Goal: Task Accomplishment & Management: Manage account settings

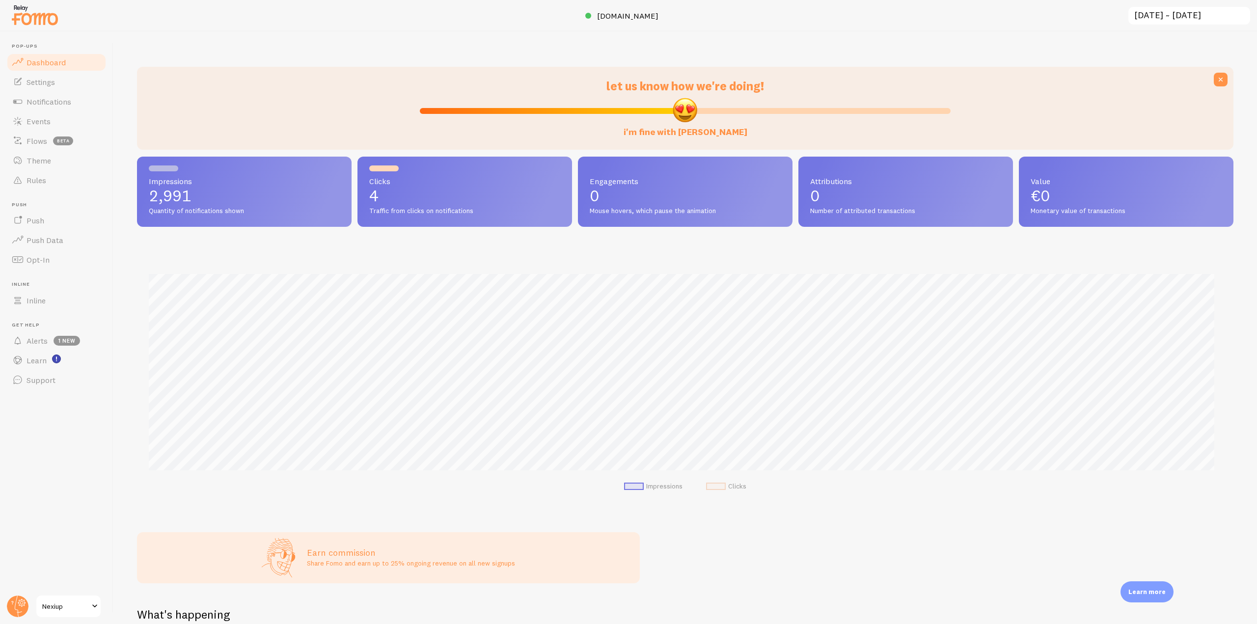
scroll to position [258, 1089]
drag, startPoint x: 56, startPoint y: 103, endPoint x: 64, endPoint y: 133, distance: 31.6
click at [56, 103] on span "Notifications" at bounding box center [49, 102] width 45 height 10
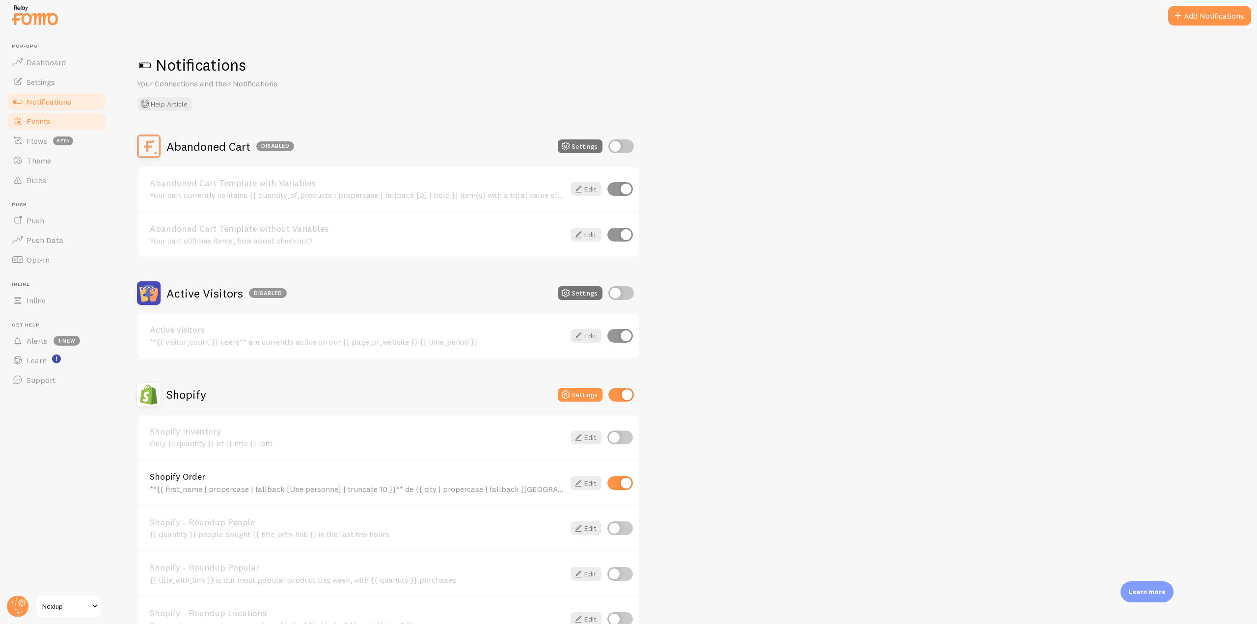
click at [44, 119] on span "Events" at bounding box center [39, 121] width 24 height 10
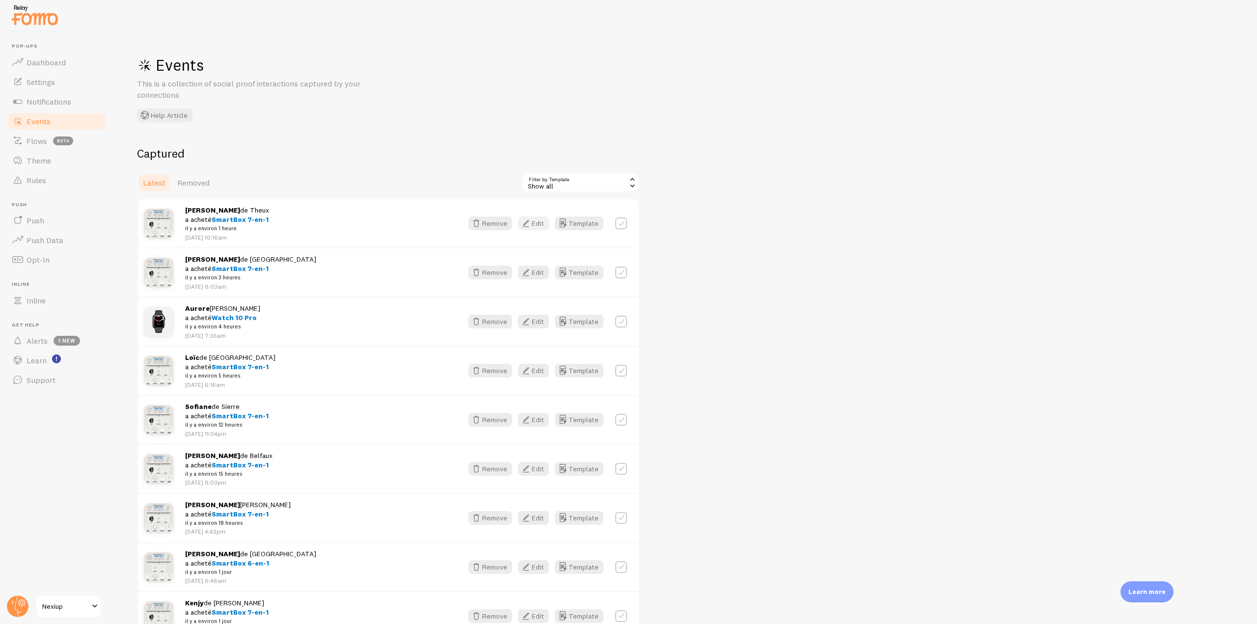
click at [535, 219] on button "Edit" at bounding box center [533, 223] width 31 height 14
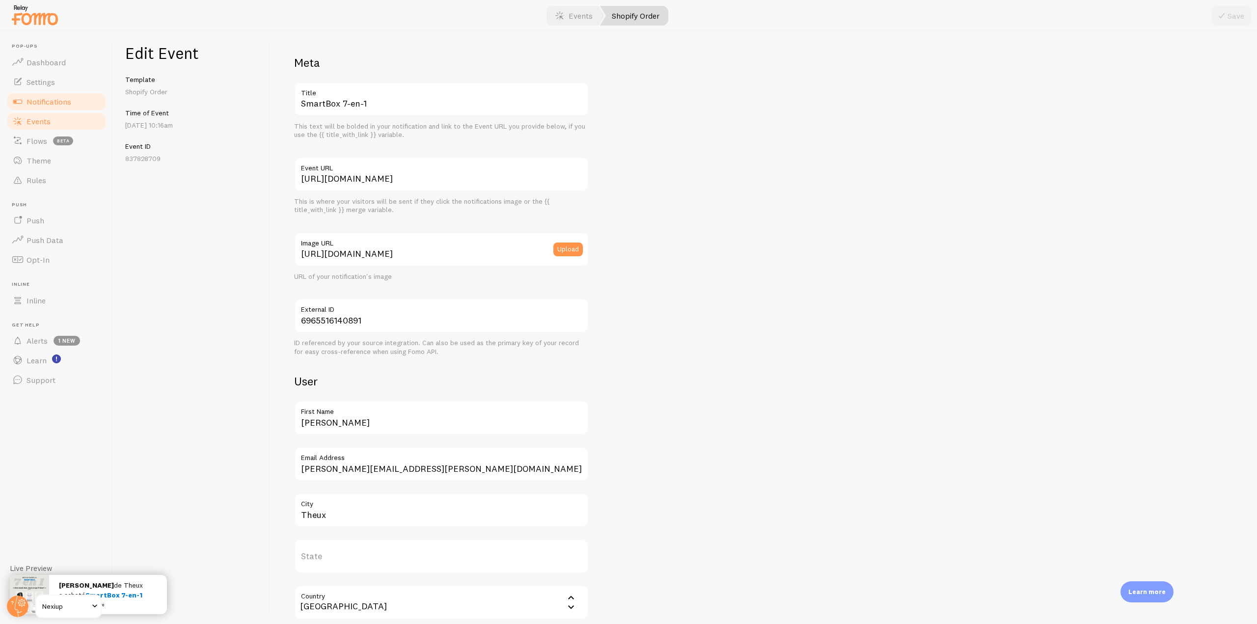
click at [57, 104] on span "Notifications" at bounding box center [49, 102] width 45 height 10
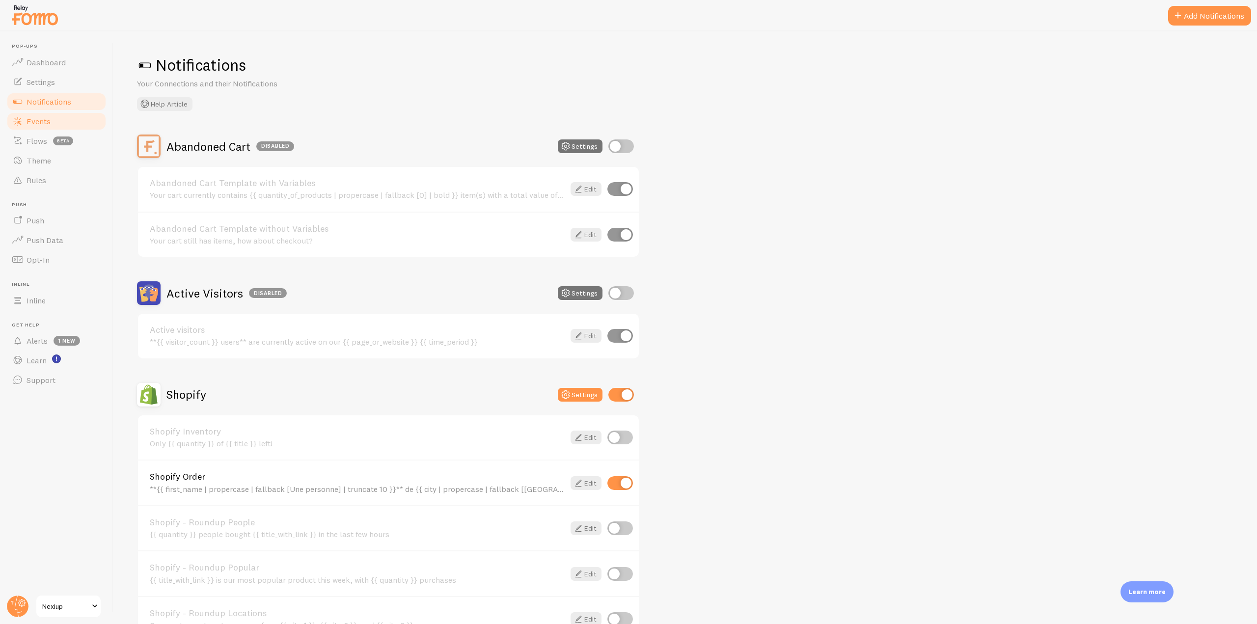
click at [49, 122] on span "Events" at bounding box center [39, 121] width 24 height 10
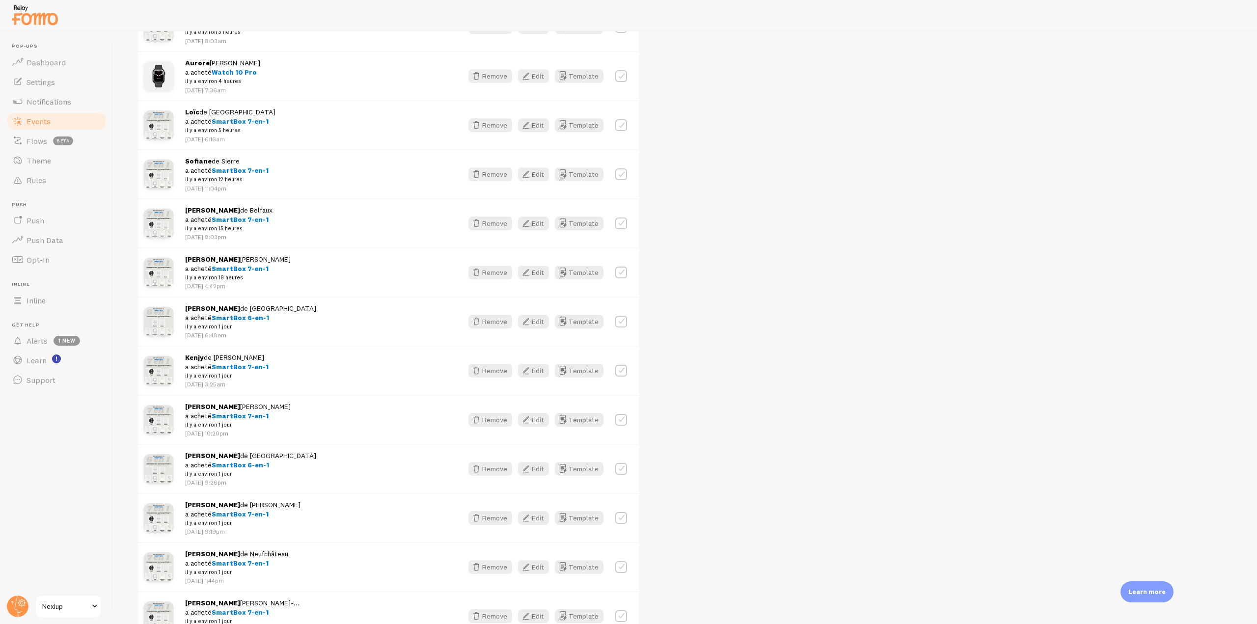
scroll to position [295, 0]
click at [91, 106] on link "Notifications" at bounding box center [56, 102] width 101 height 20
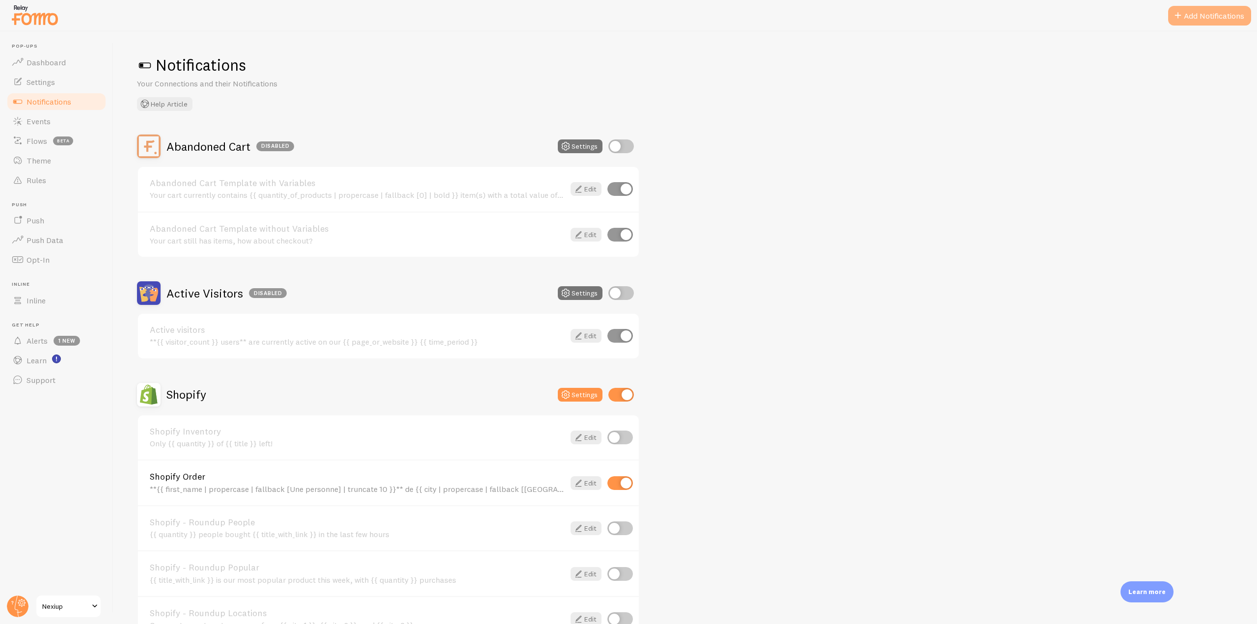
click at [1189, 22] on button "Add Notifications" at bounding box center [1209, 16] width 83 height 20
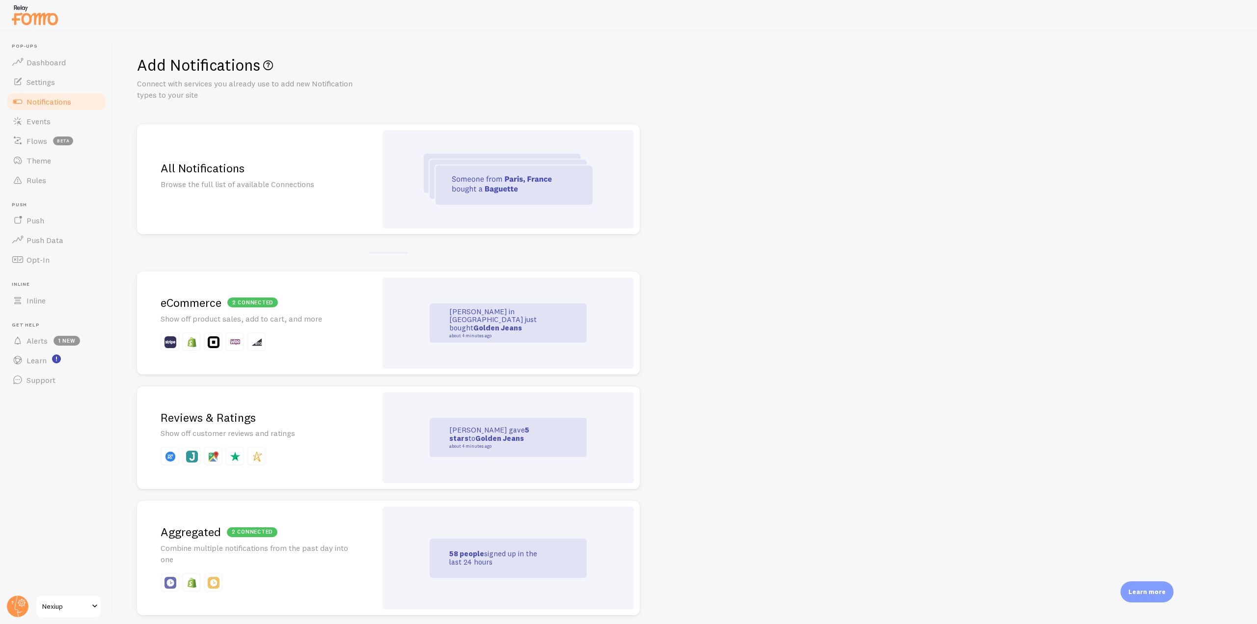
click at [400, 181] on div at bounding box center [507, 179] width 251 height 98
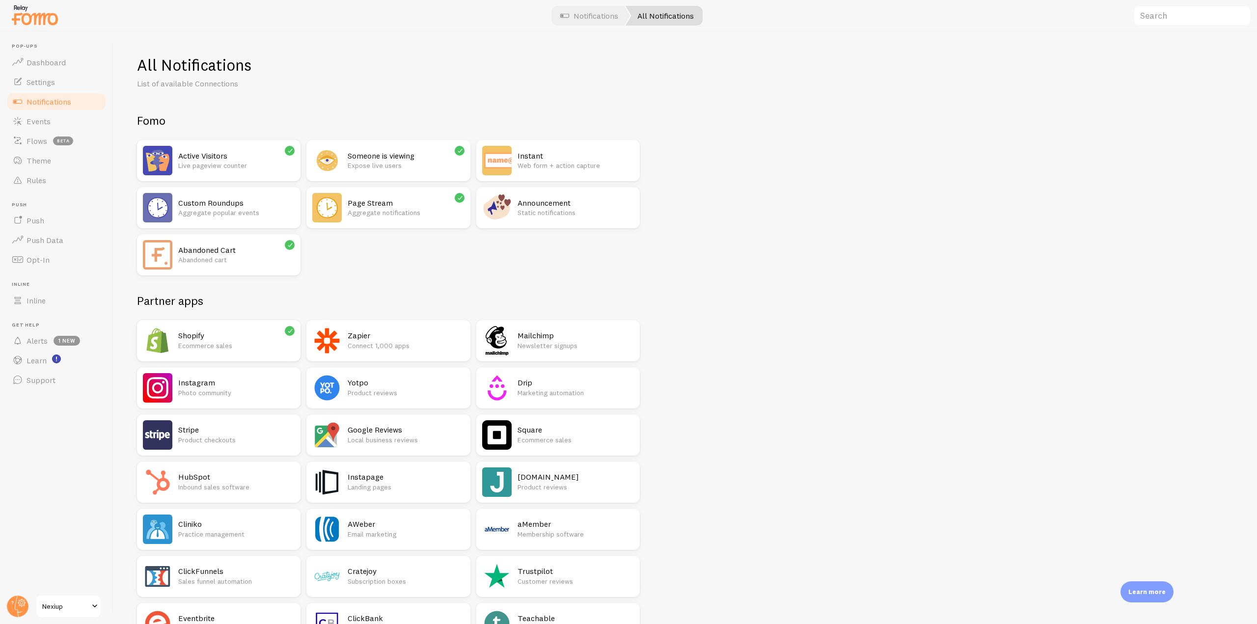
click at [402, 206] on h2 "Page Stream" at bounding box center [406, 203] width 116 height 10
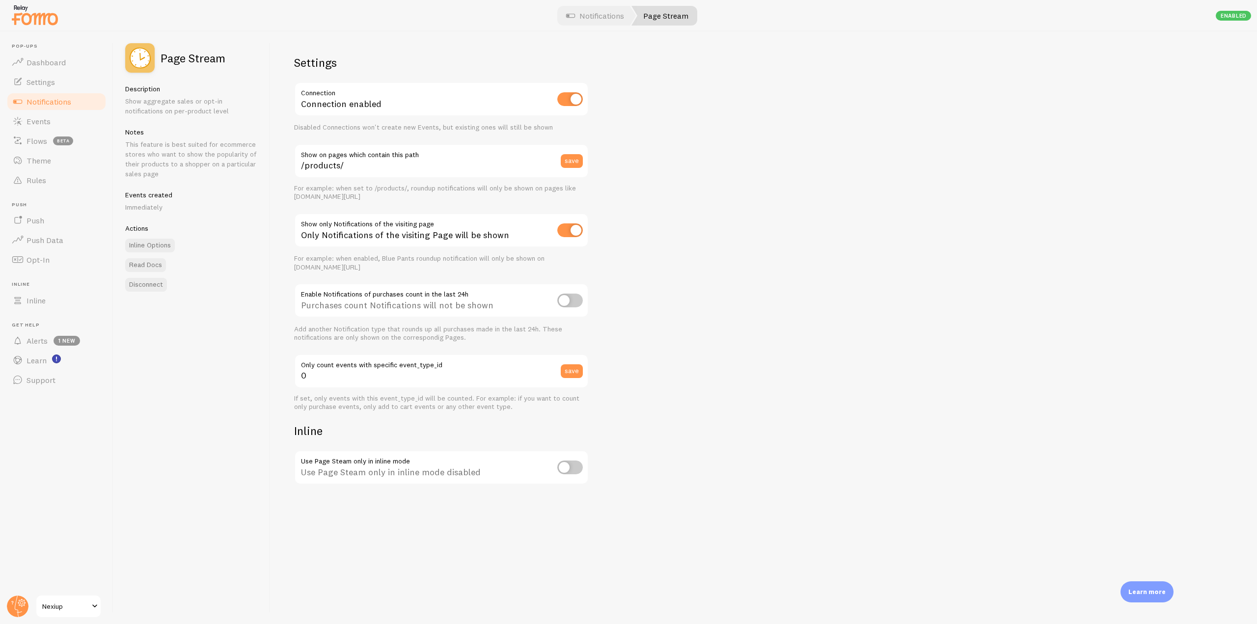
click at [580, 298] on input "checkbox" at bounding box center [570, 301] width 26 height 14
checkbox input "true"
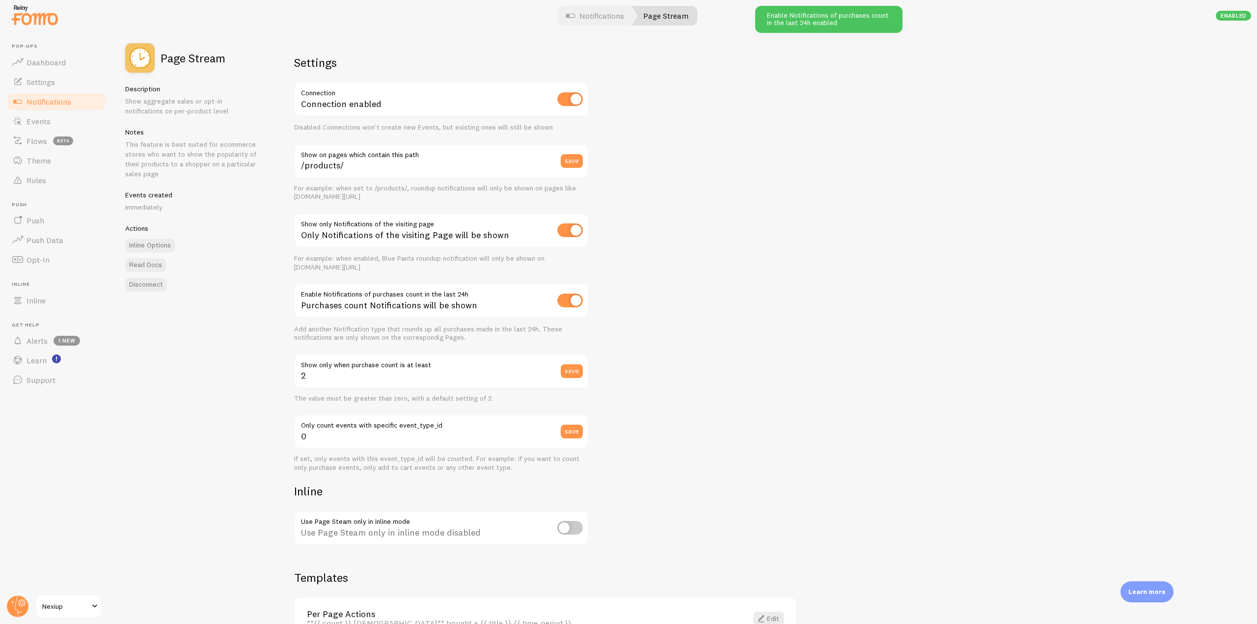
scroll to position [63, 0]
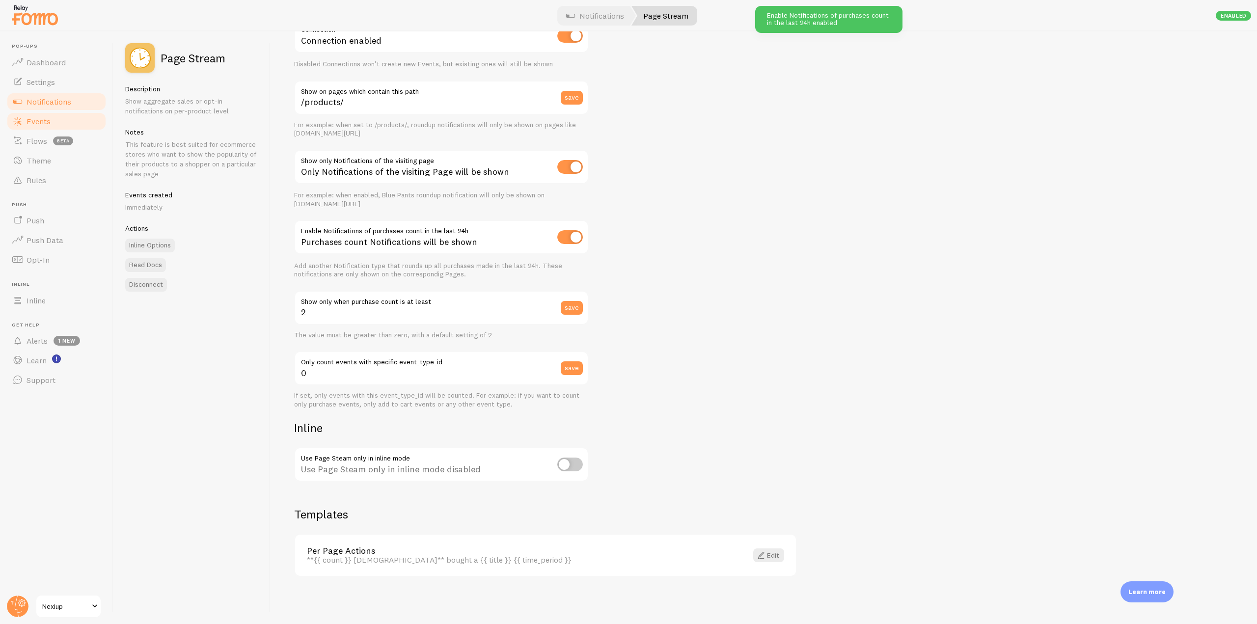
drag, startPoint x: 70, startPoint y: 105, endPoint x: 99, endPoint y: 120, distance: 32.7
click at [70, 105] on span "Notifications" at bounding box center [49, 102] width 45 height 10
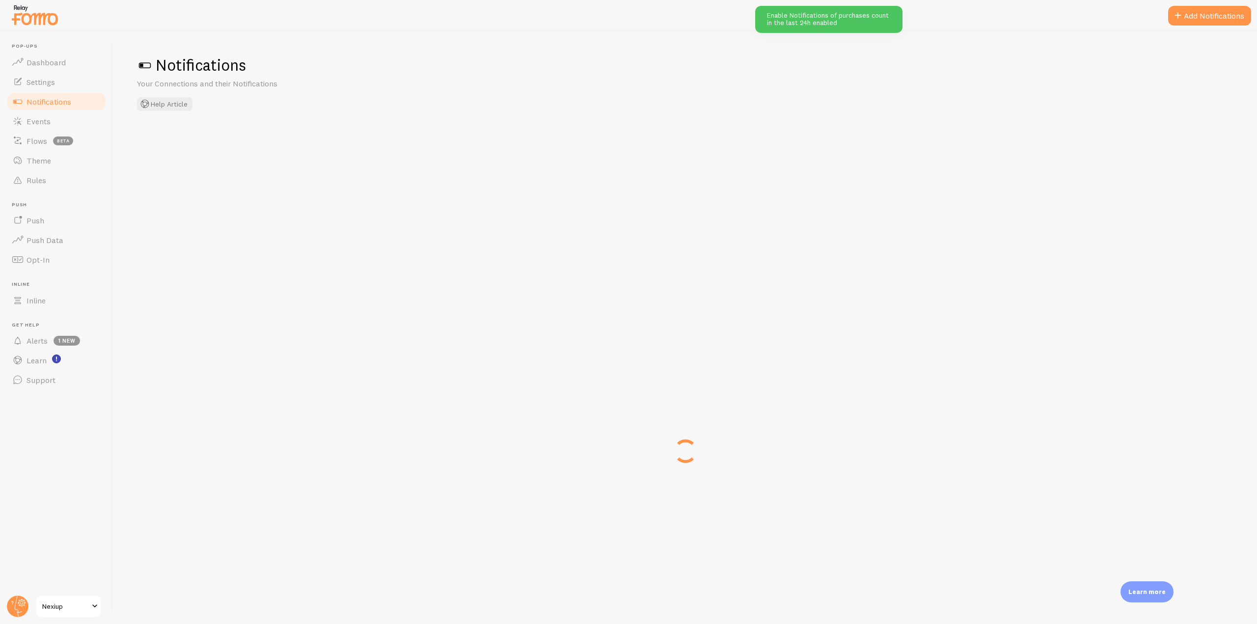
checkbox input "true"
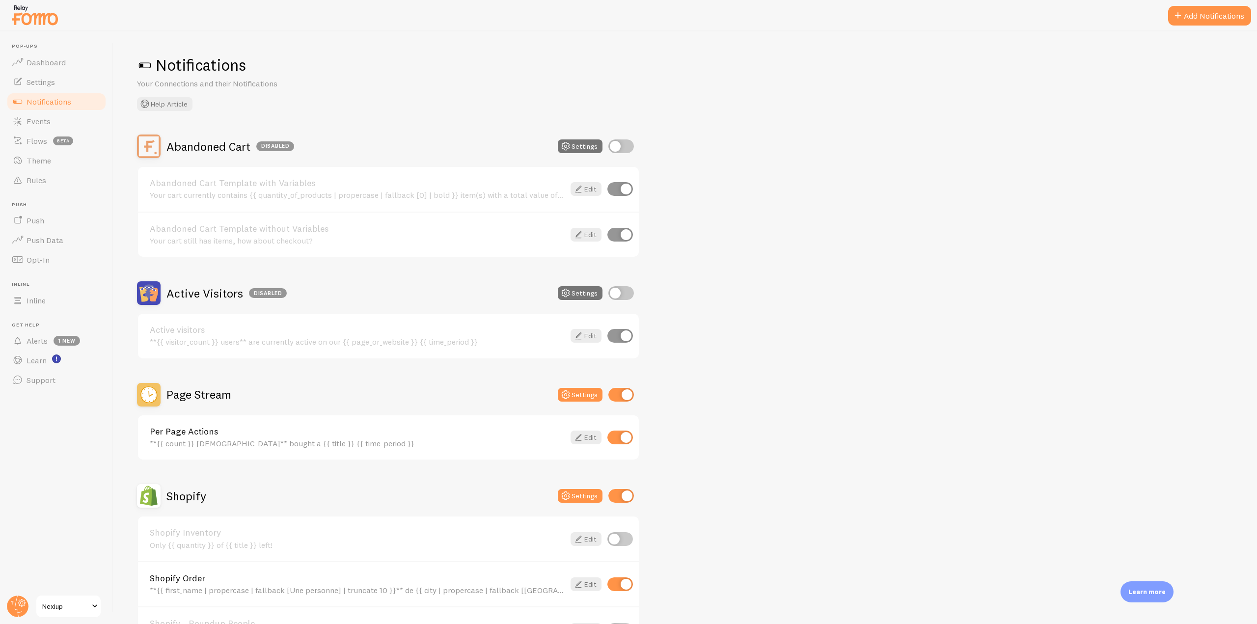
click at [627, 440] on input "checkbox" at bounding box center [620, 438] width 26 height 14
checkbox input "false"
click at [580, 397] on button "Settings" at bounding box center [580, 395] width 45 height 14
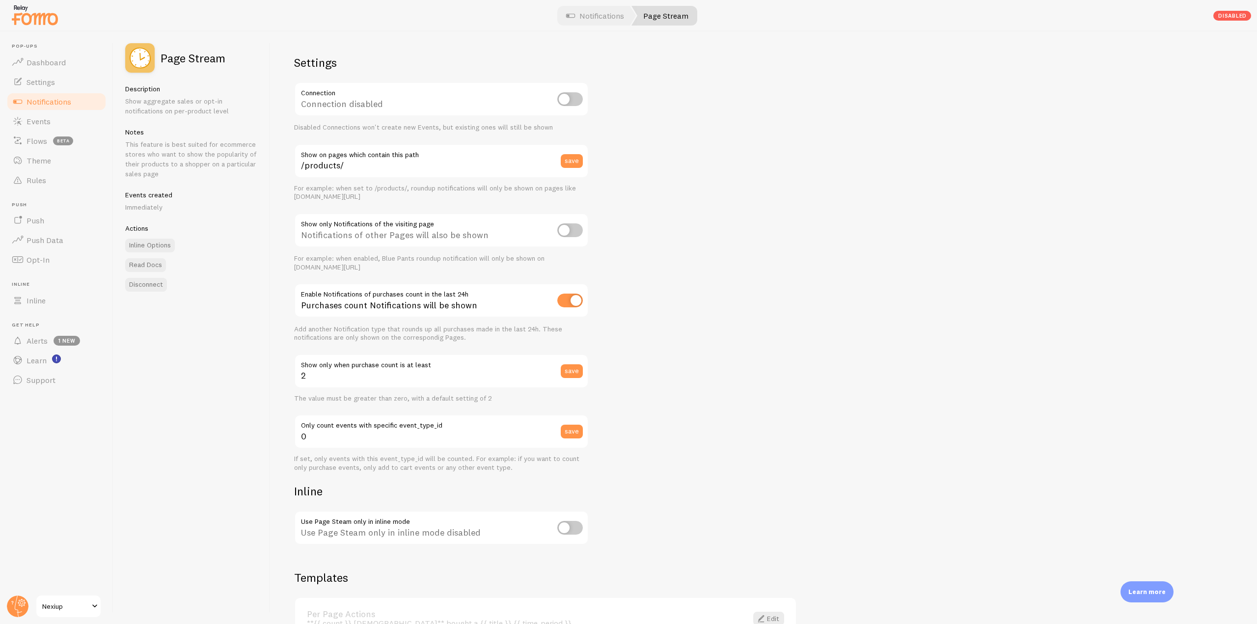
click at [50, 100] on span "Notifications" at bounding box center [49, 102] width 45 height 10
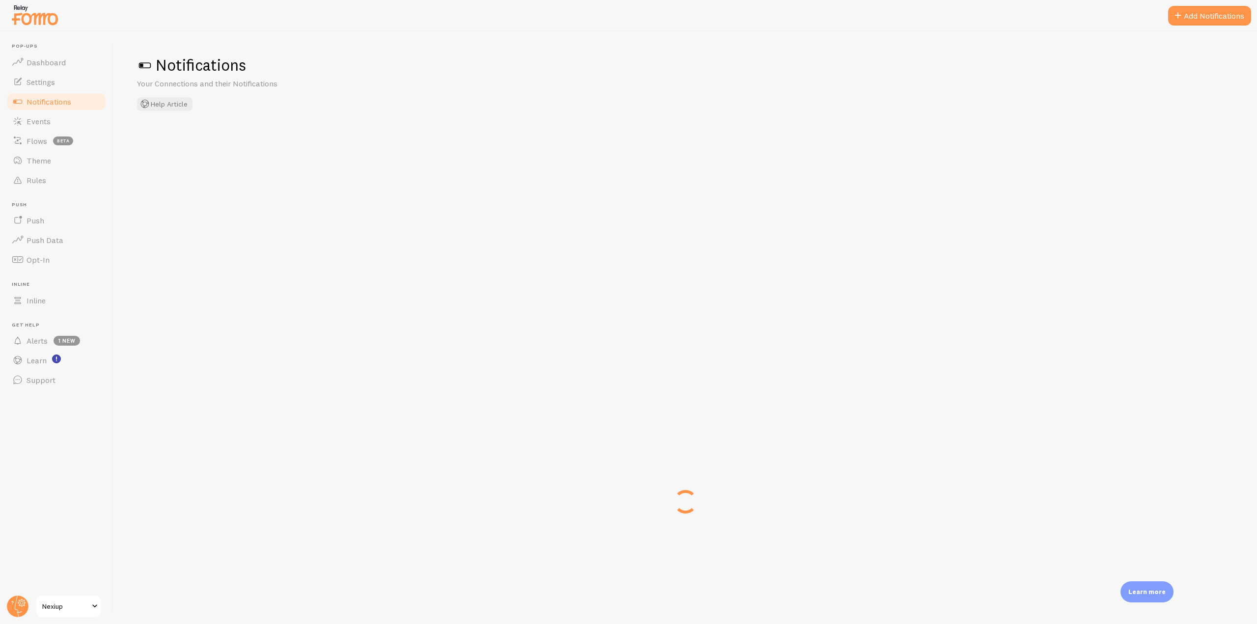
checkbox input "false"
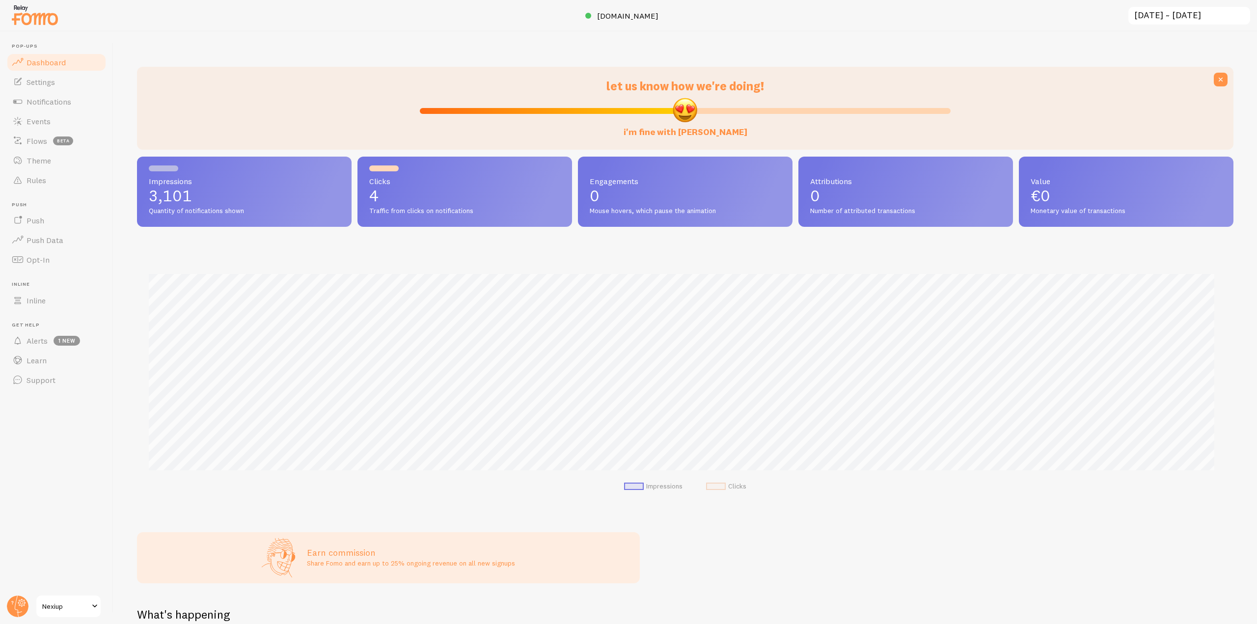
scroll to position [490647, 489816]
click at [63, 103] on span "Notifications" at bounding box center [49, 102] width 45 height 10
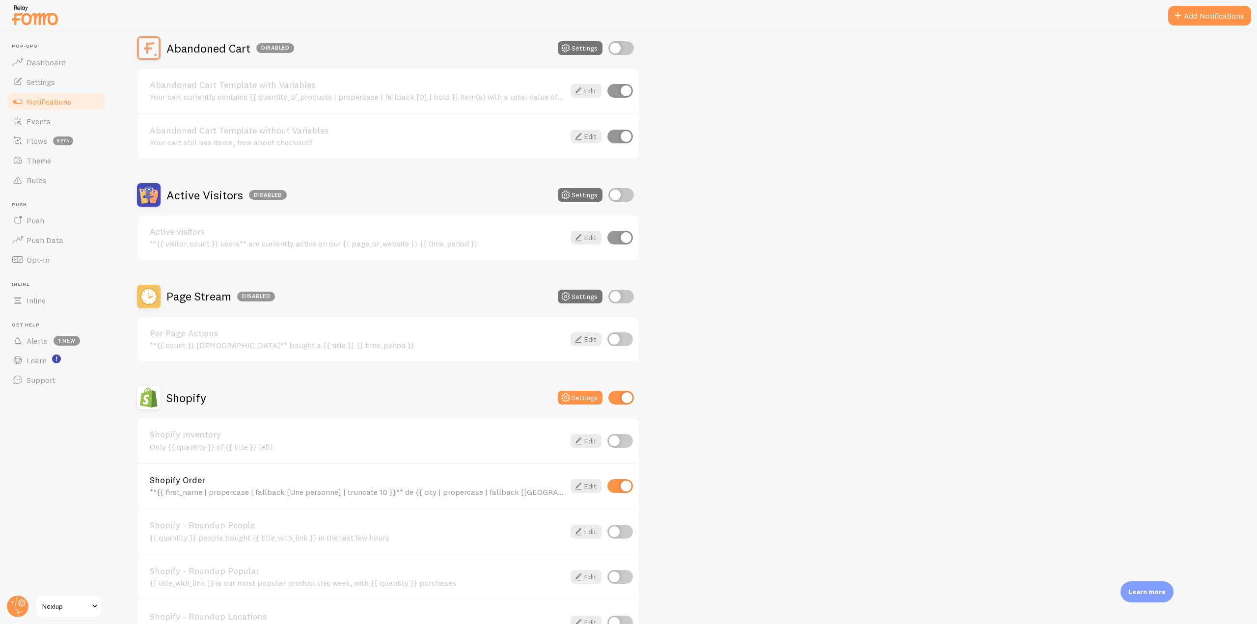
scroll to position [196, 0]
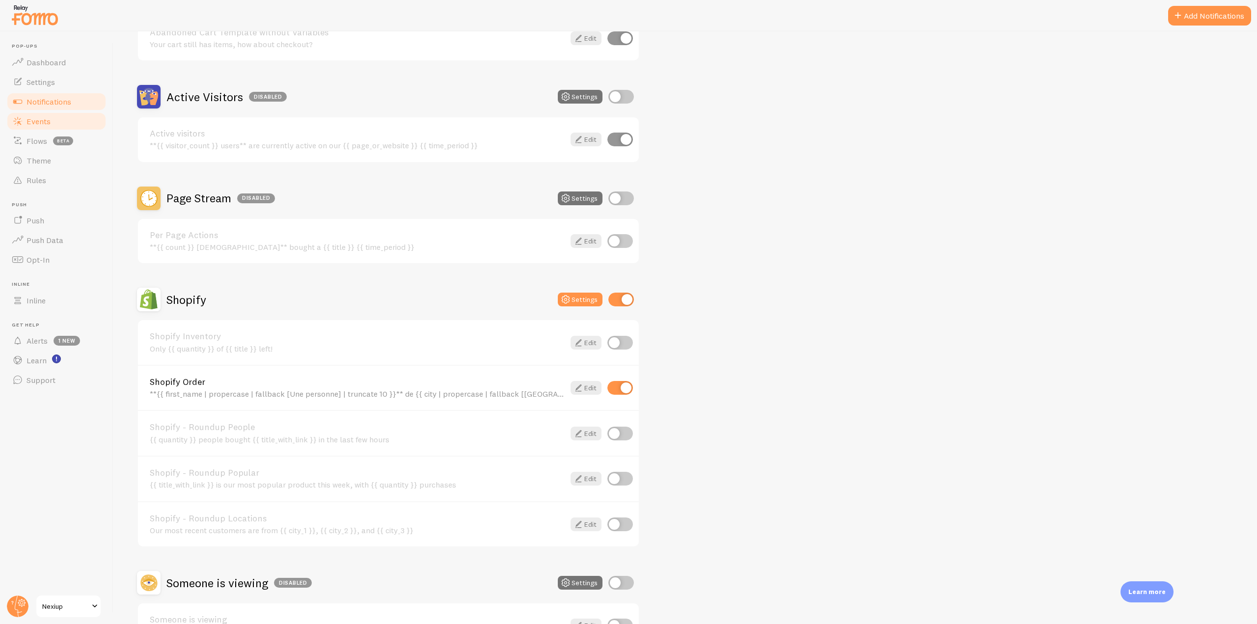
click at [50, 128] on link "Events" at bounding box center [56, 121] width 101 height 20
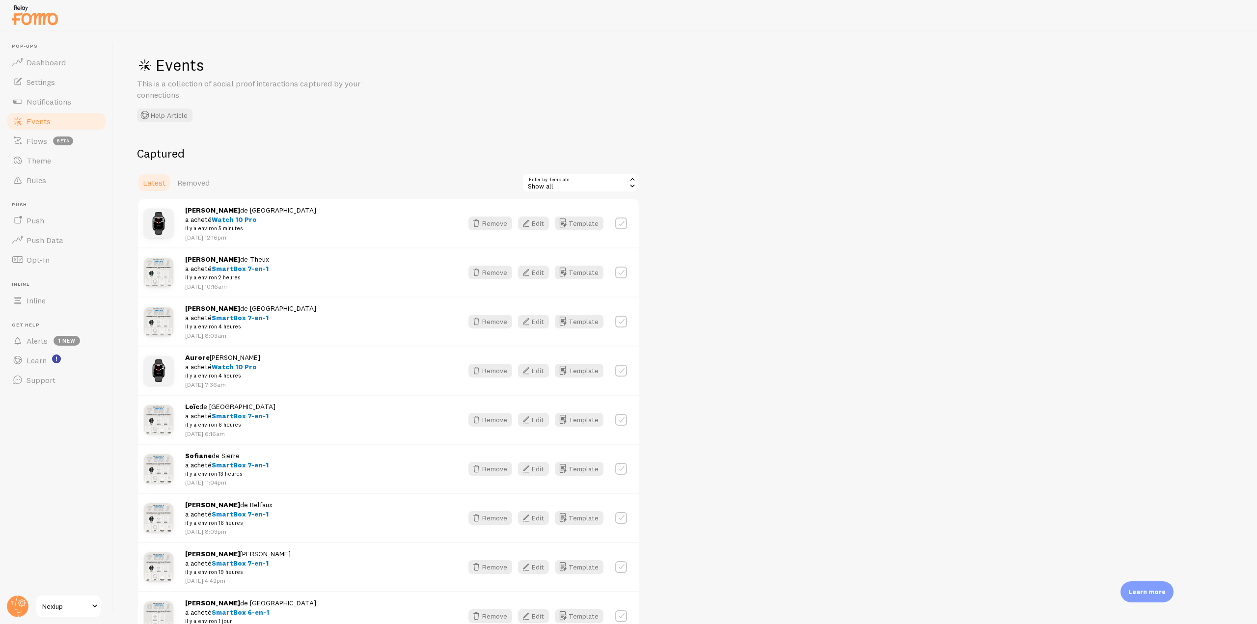
drag, startPoint x: 42, startPoint y: 26, endPoint x: 64, endPoint y: 29, distance: 22.4
click at [42, 26] on img at bounding box center [34, 14] width 49 height 25
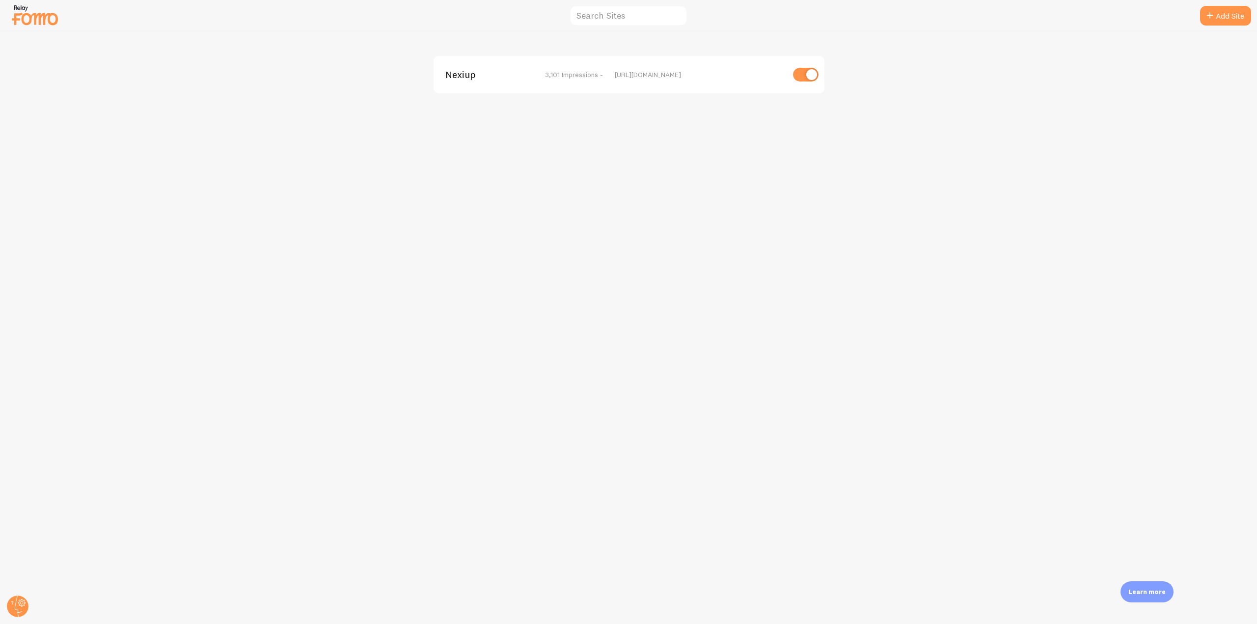
click at [461, 78] on span "Nexiup" at bounding box center [484, 74] width 79 height 9
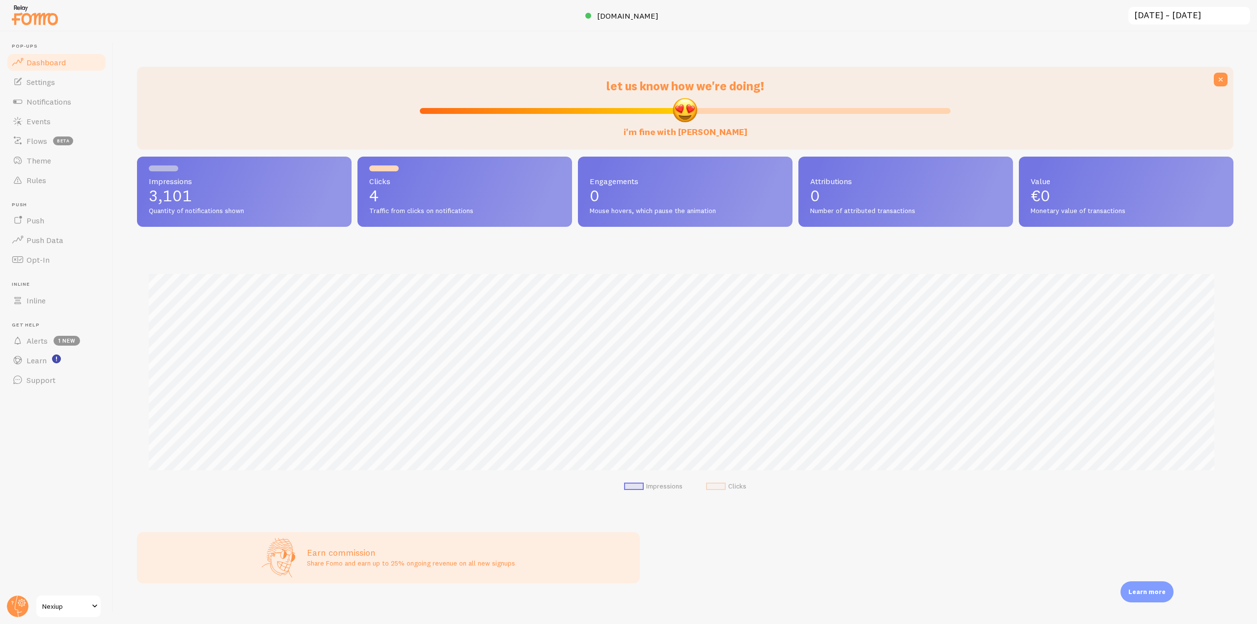
scroll to position [258, 1089]
click at [621, 25] on div at bounding box center [628, 15] width 1257 height 31
click at [624, 16] on span "[DOMAIN_NAME]" at bounding box center [627, 16] width 61 height 10
click at [91, 106] on link "Notifications" at bounding box center [56, 102] width 101 height 20
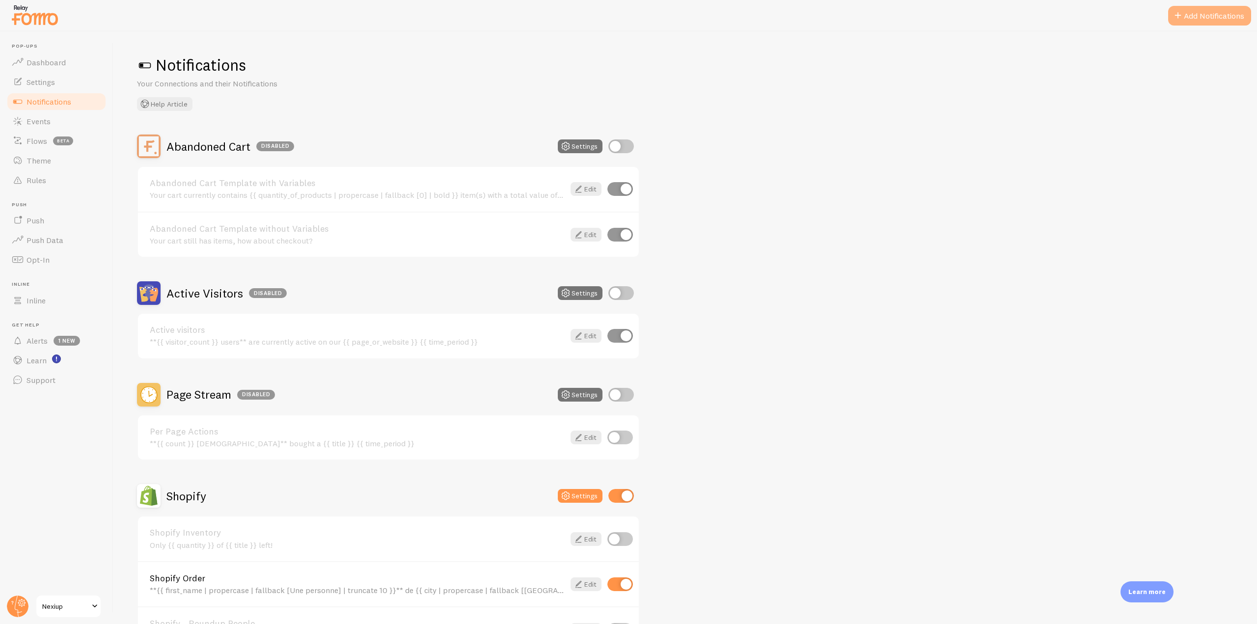
click at [1204, 6] on button "Add Notifications" at bounding box center [1209, 16] width 83 height 20
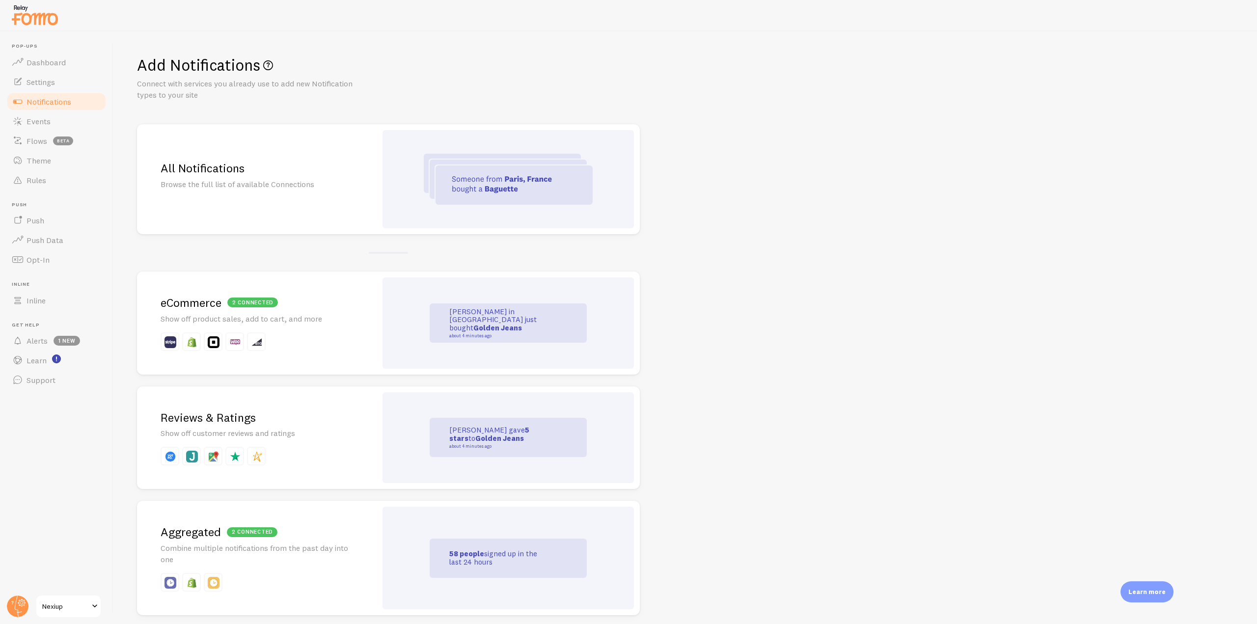
click at [414, 157] on div at bounding box center [507, 179] width 251 height 98
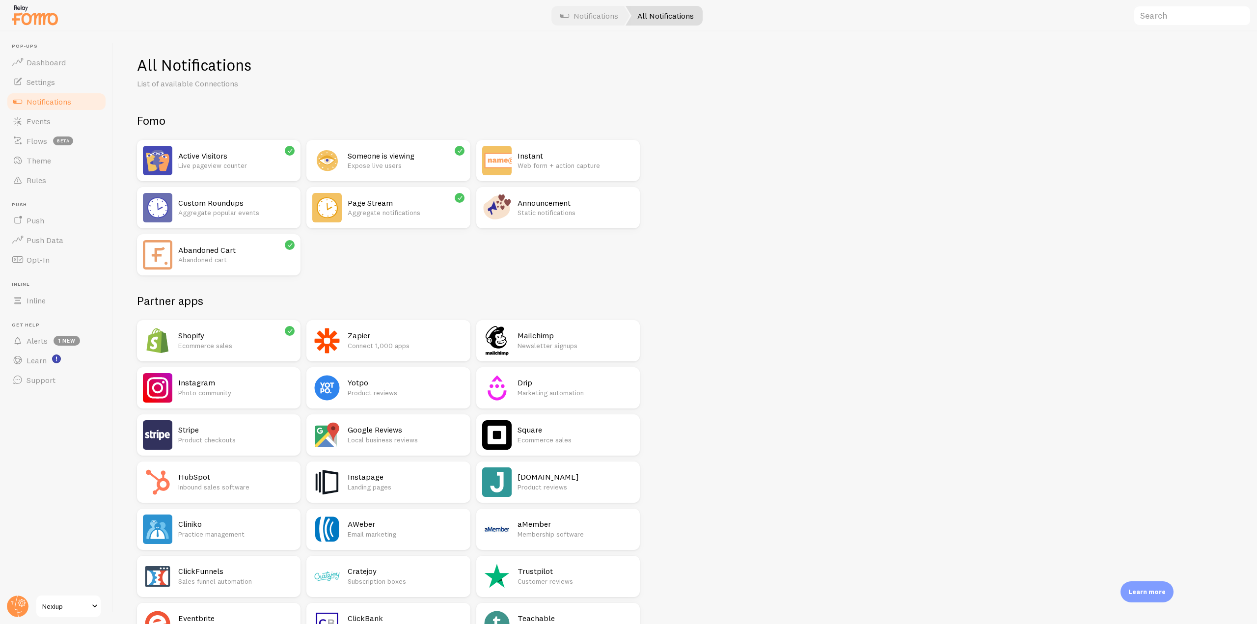
click at [380, 220] on div "Page Stream Aggregate notifications" at bounding box center [406, 207] width 116 height 29
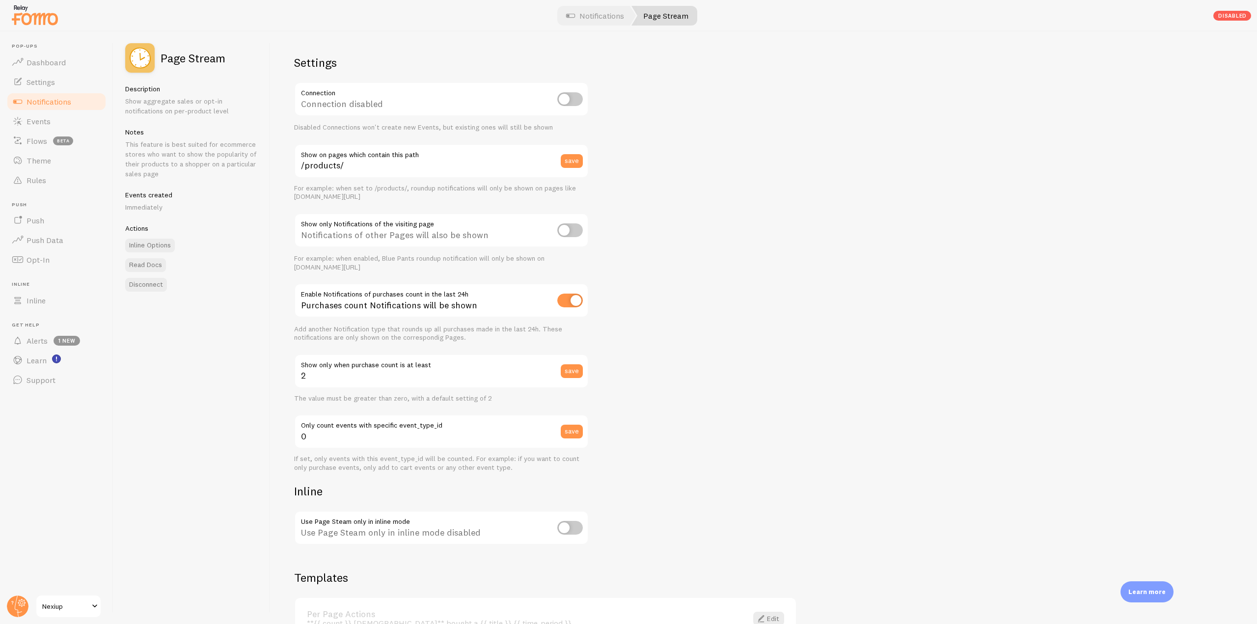
click at [52, 103] on span "Notifications" at bounding box center [49, 102] width 45 height 10
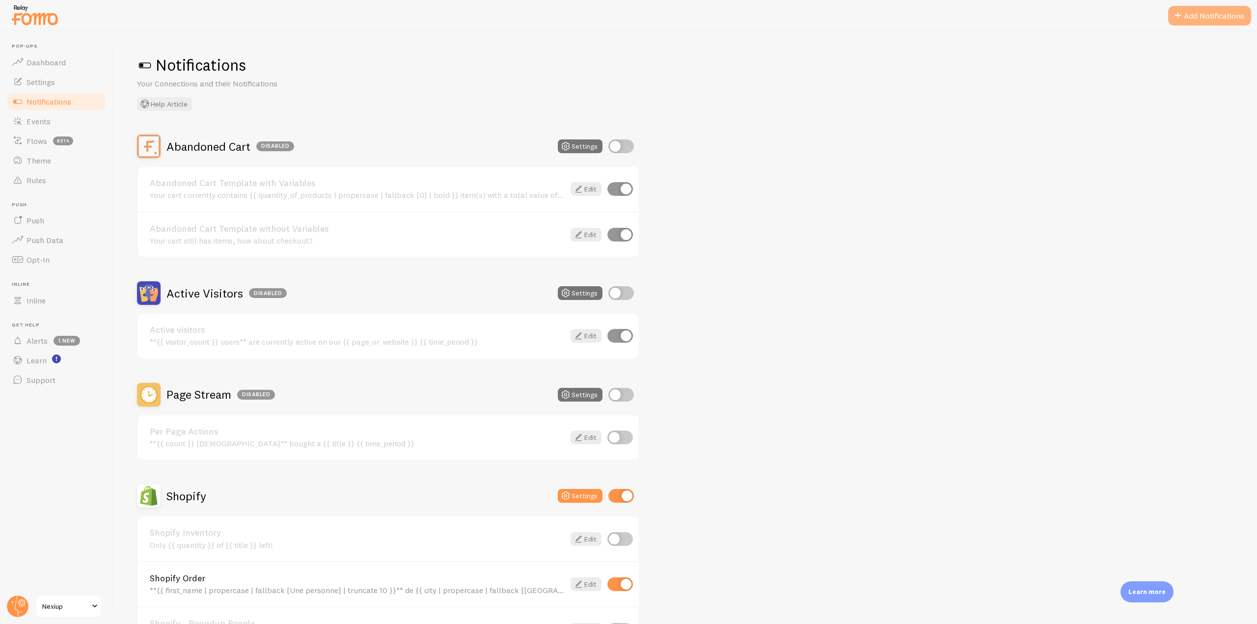
click at [1224, 10] on button "Add Notifications" at bounding box center [1209, 16] width 83 height 20
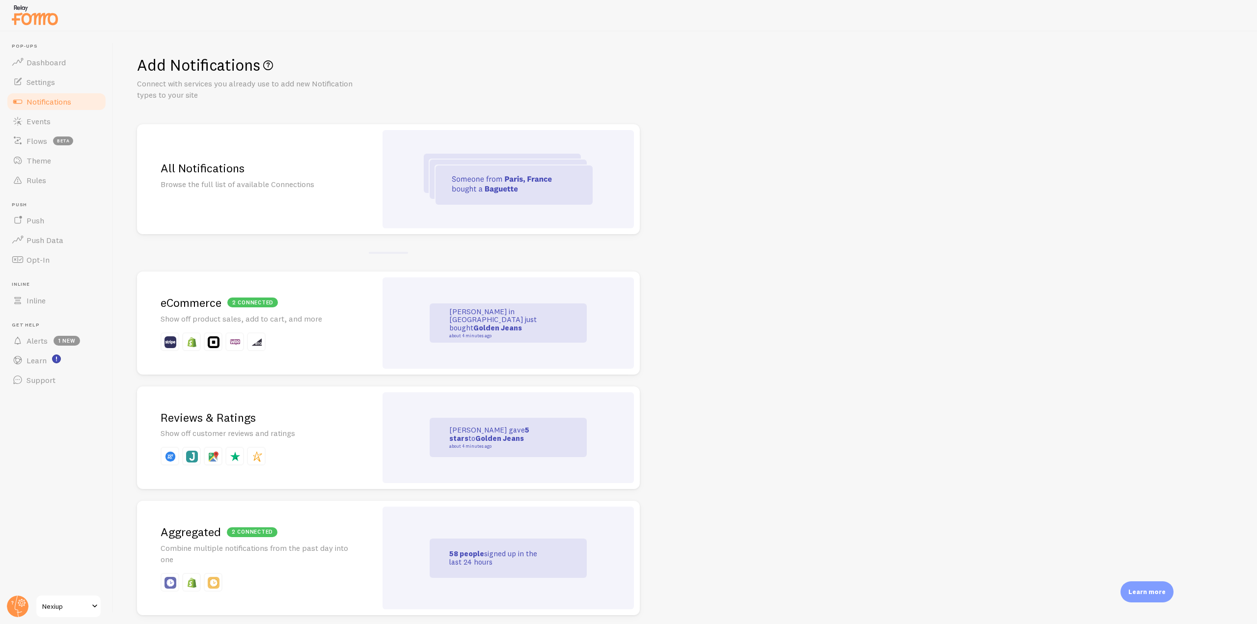
click at [336, 191] on div "All Notifications Browse the full list of available Connections" at bounding box center [257, 179] width 240 height 110
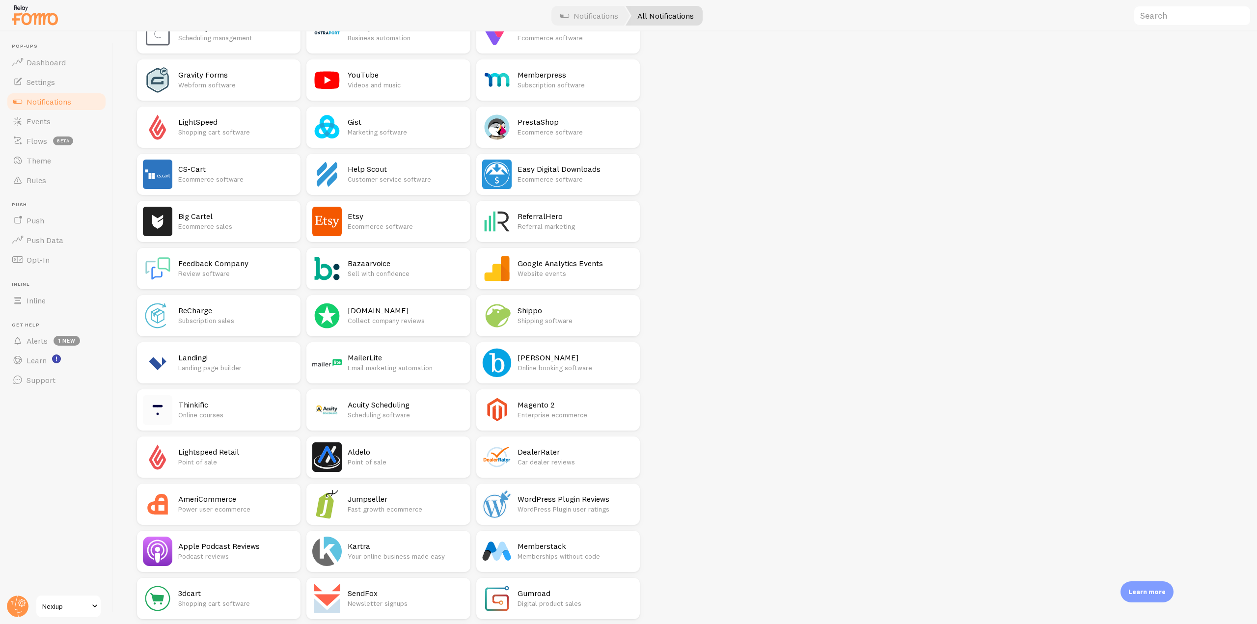
scroll to position [1378, 0]
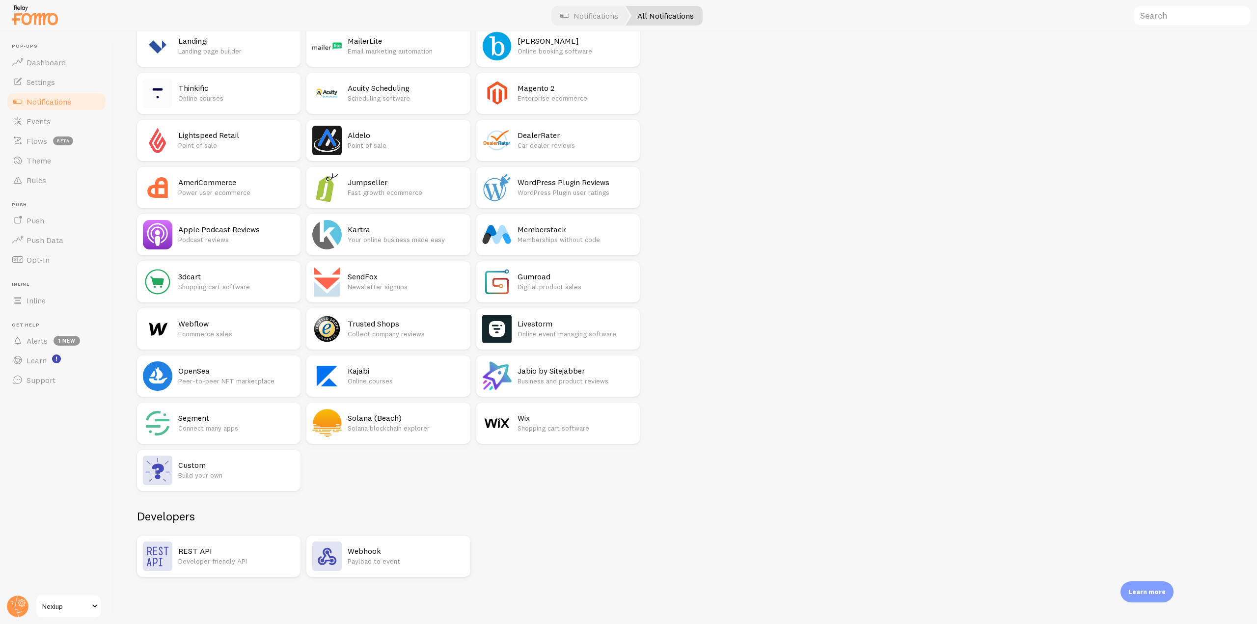
click at [202, 550] on h2 "REST API" at bounding box center [236, 551] width 116 height 10
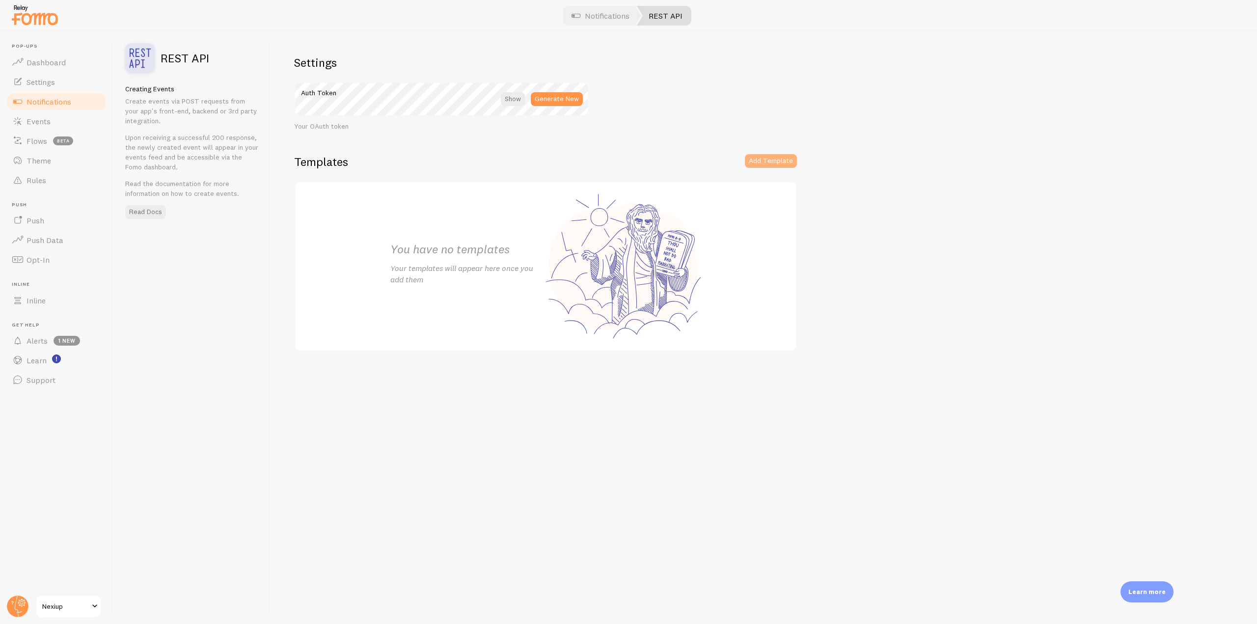
click at [756, 159] on button "Add Template" at bounding box center [771, 161] width 52 height 14
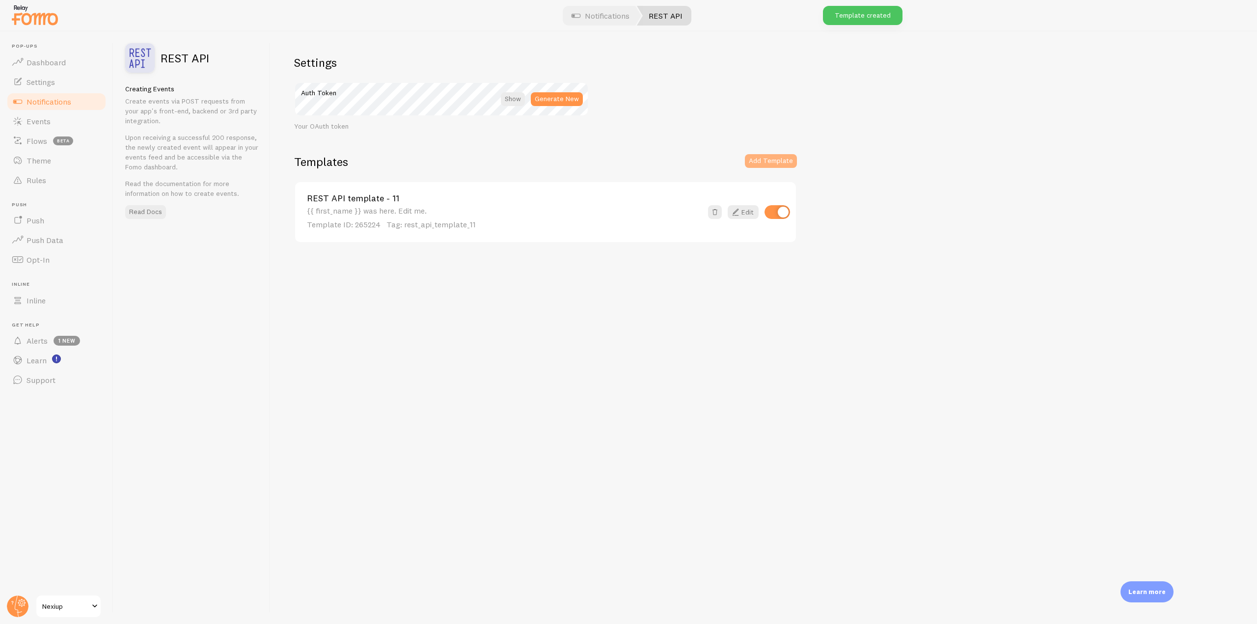
click at [767, 162] on button "Add Template" at bounding box center [771, 161] width 52 height 14
click at [58, 123] on link "Events" at bounding box center [56, 121] width 101 height 20
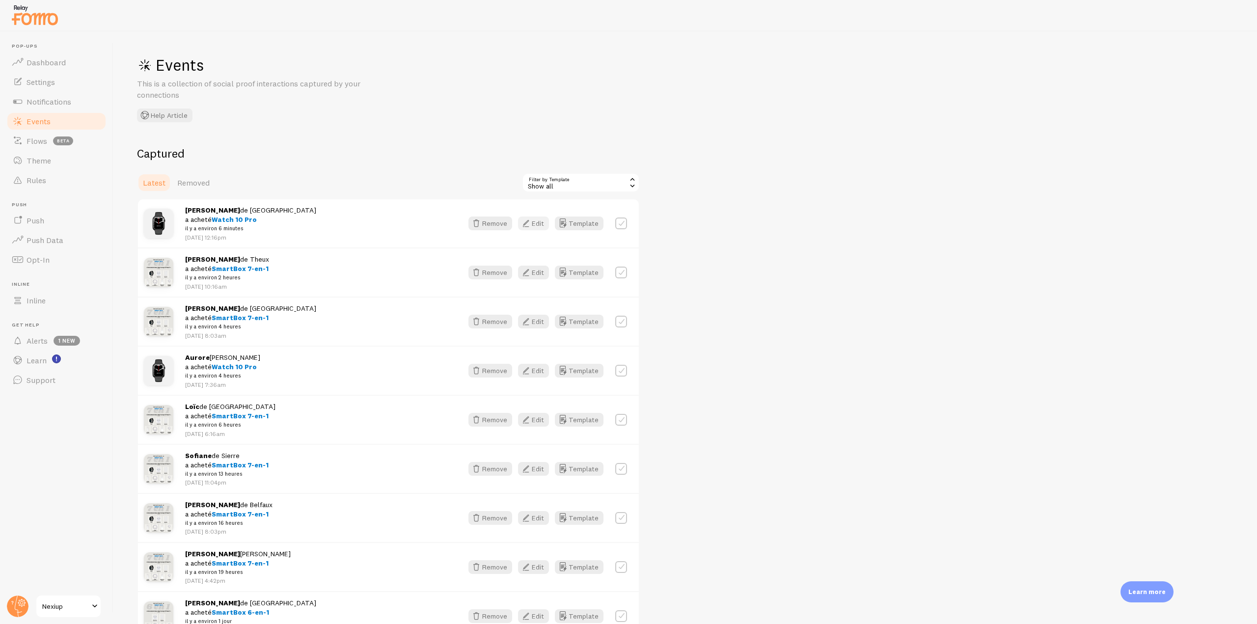
click at [545, 224] on button "Edit" at bounding box center [533, 223] width 31 height 14
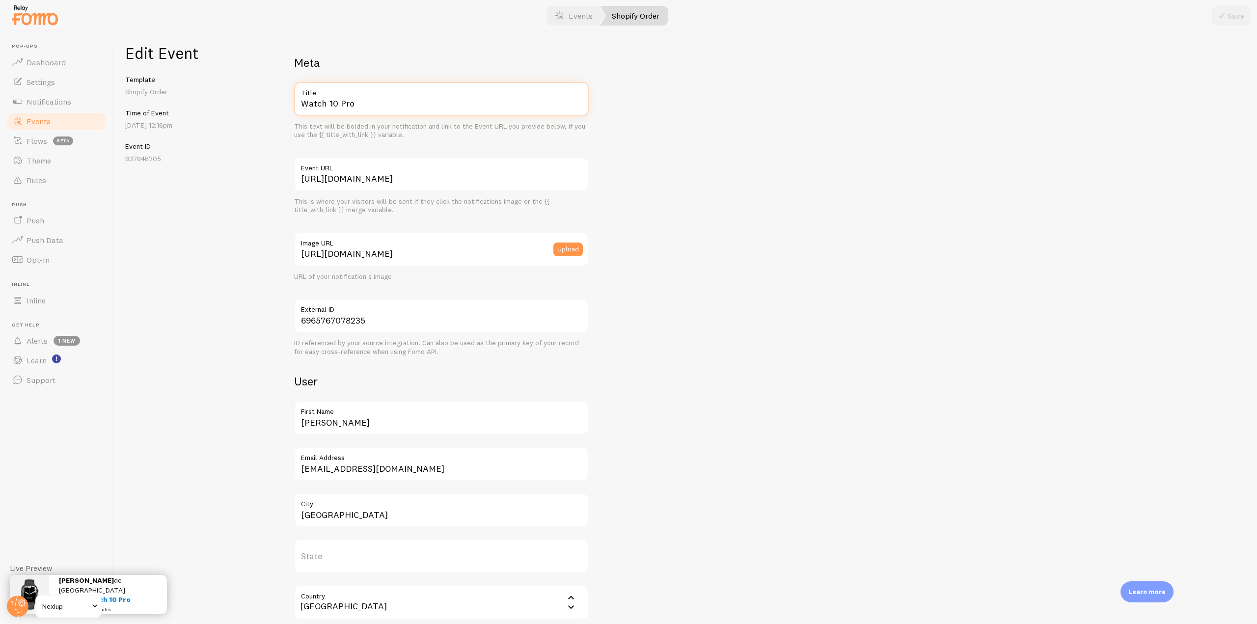
drag, startPoint x: 430, startPoint y: 100, endPoint x: 287, endPoint y: 103, distance: 143.4
click at [287, 103] on div "Meta Watch 10 Pro Title This text will be bolded in your notification and link …" at bounding box center [763, 327] width 986 height 593
click at [68, 107] on link "Notifications" at bounding box center [56, 102] width 101 height 20
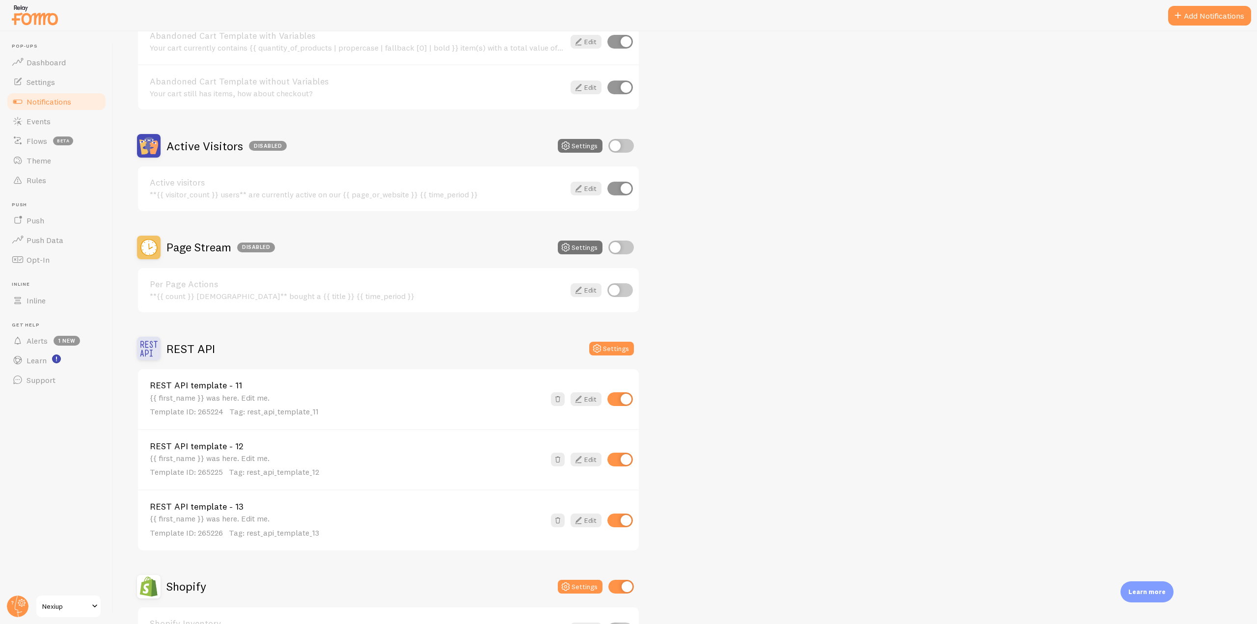
scroll to position [196, 0]
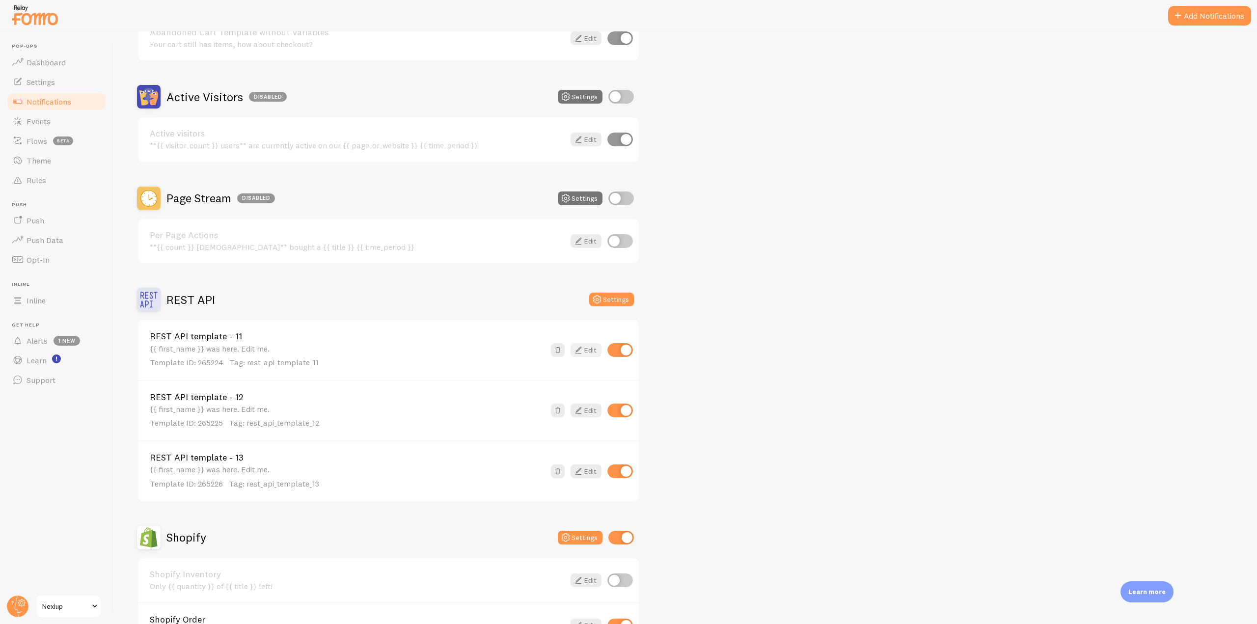
click at [581, 351] on icon at bounding box center [578, 350] width 12 height 12
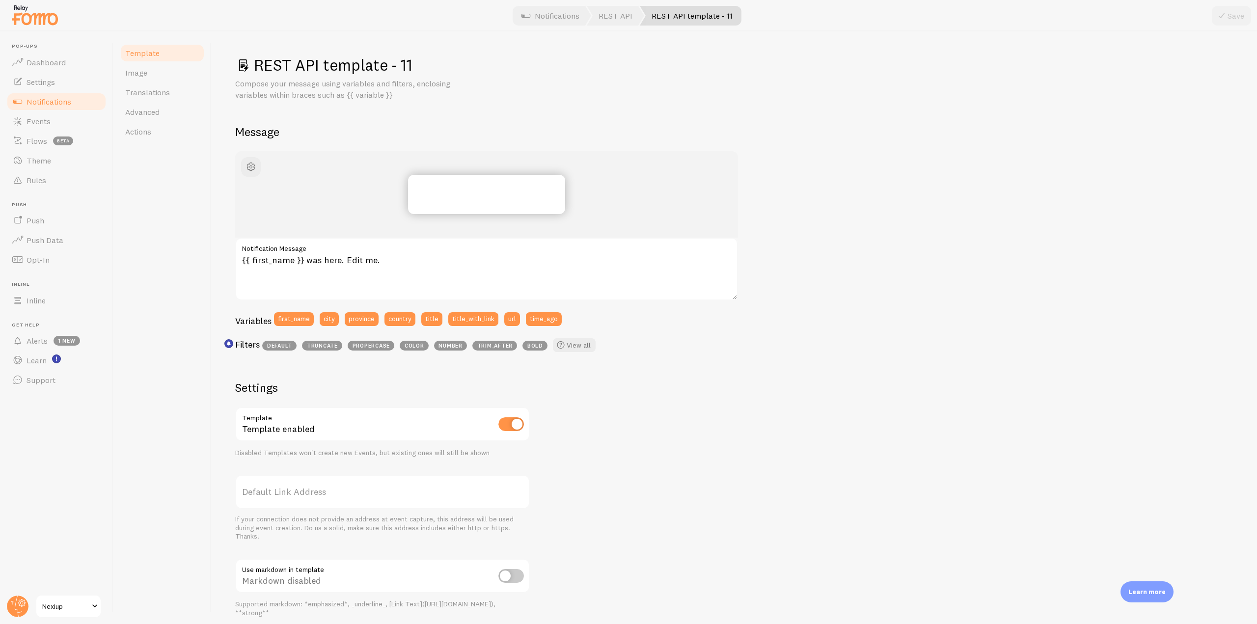
scroll to position [109, 0]
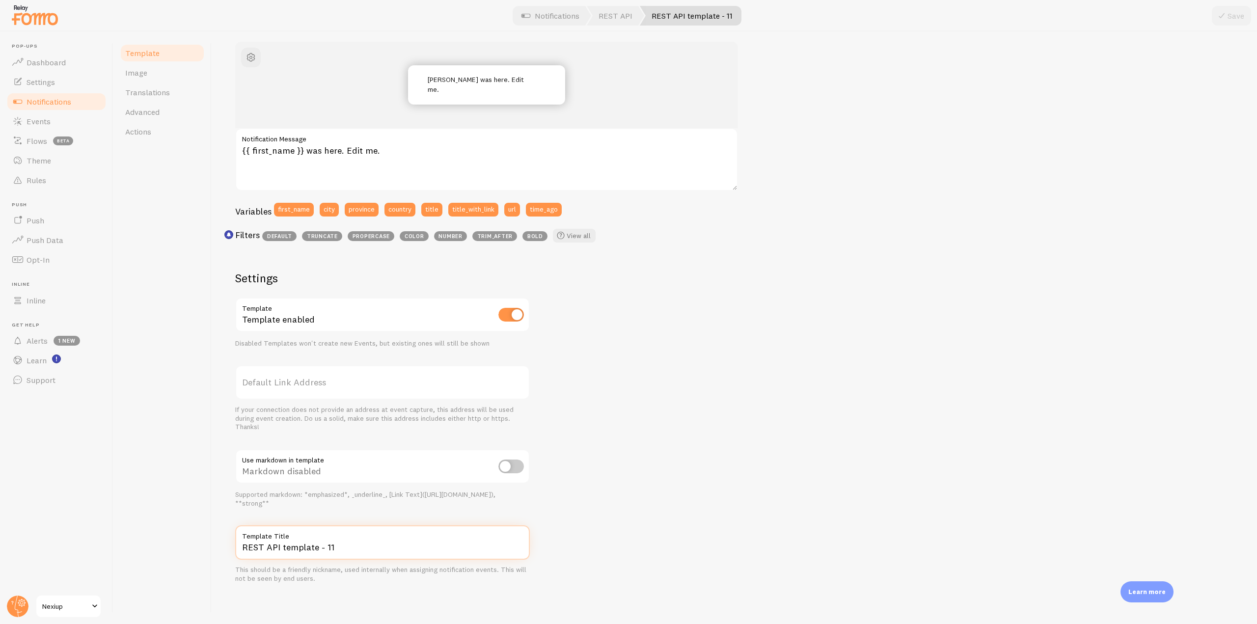
drag, startPoint x: 347, startPoint y: 550, endPoint x: 234, endPoint y: 545, distance: 112.5
click at [234, 545] on div "REST API template - 11 Compose your message using variables and filters, enclos…" at bounding box center [734, 327] width 1045 height 593
paste input "Watch 10 Pro"
type input "Watch 10 Pro Template"
click at [1224, 10] on icon at bounding box center [1221, 16] width 12 height 12
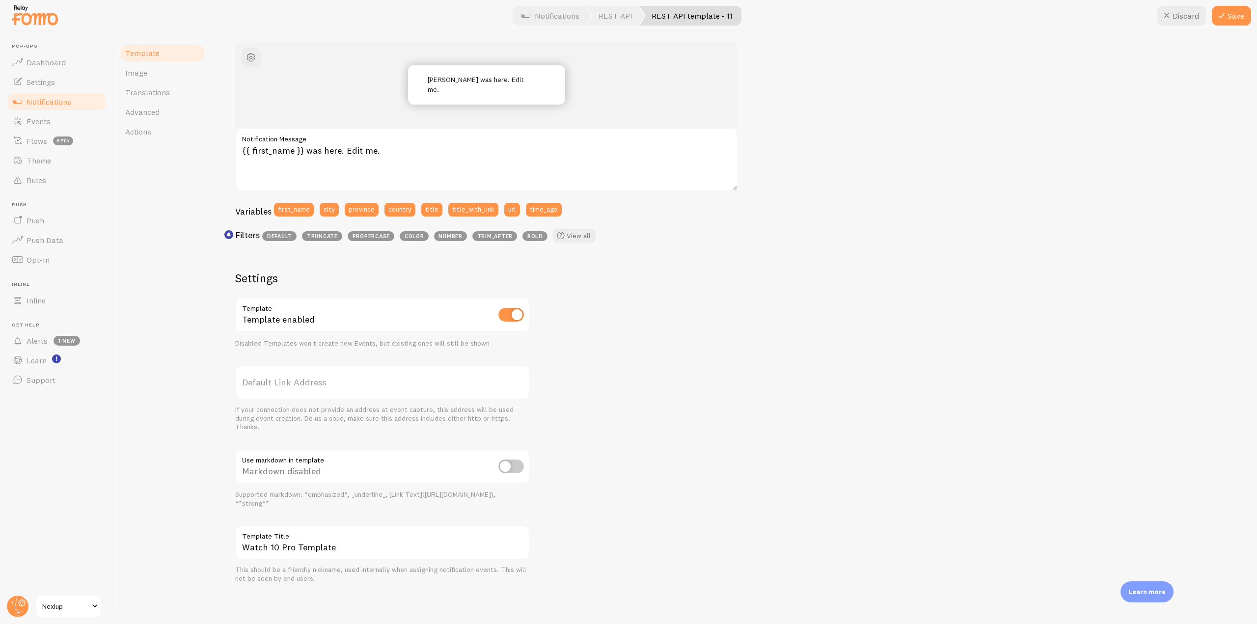
scroll to position [85, 0]
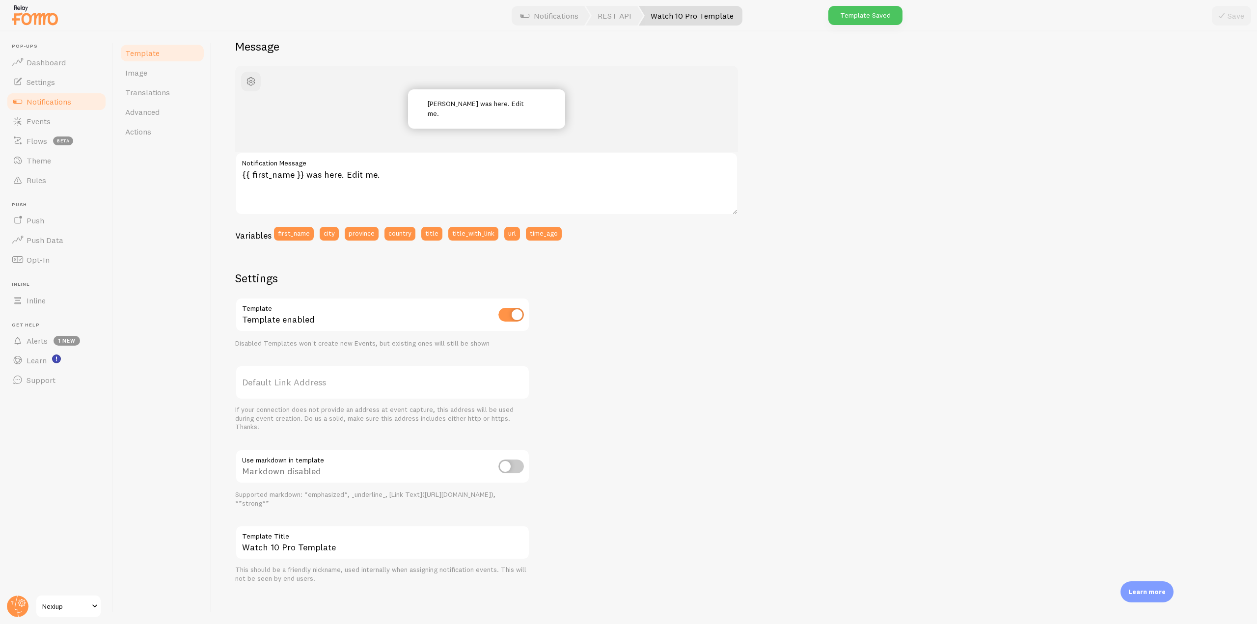
click at [70, 103] on span "Notifications" at bounding box center [49, 102] width 45 height 10
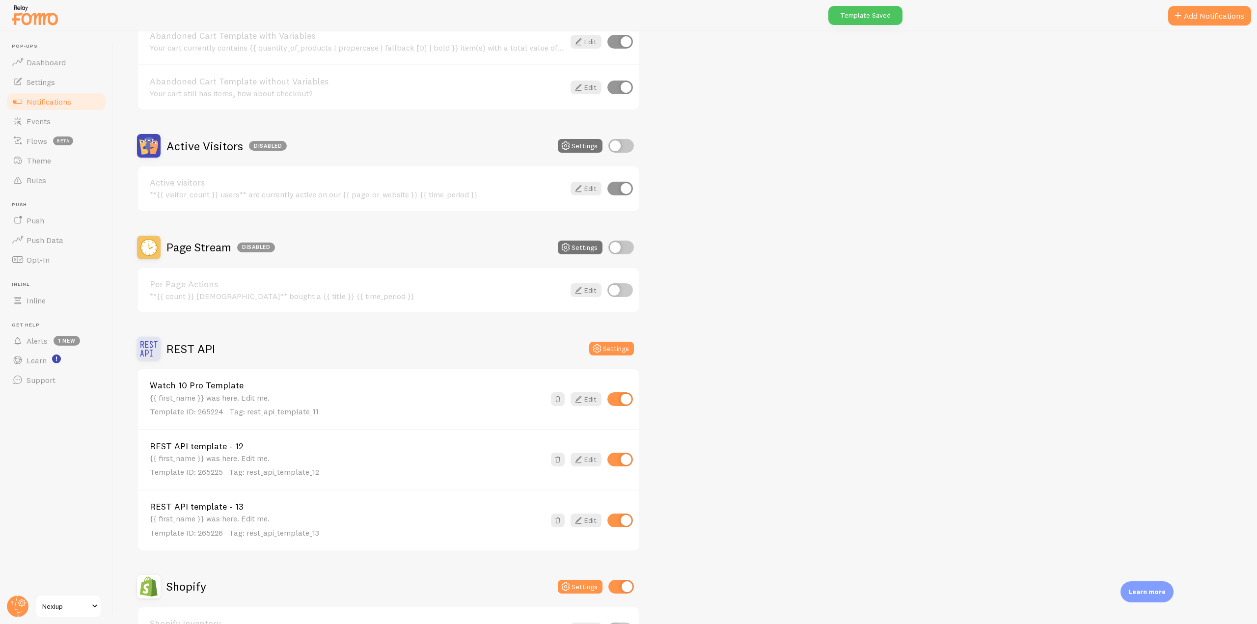
scroll to position [295, 0]
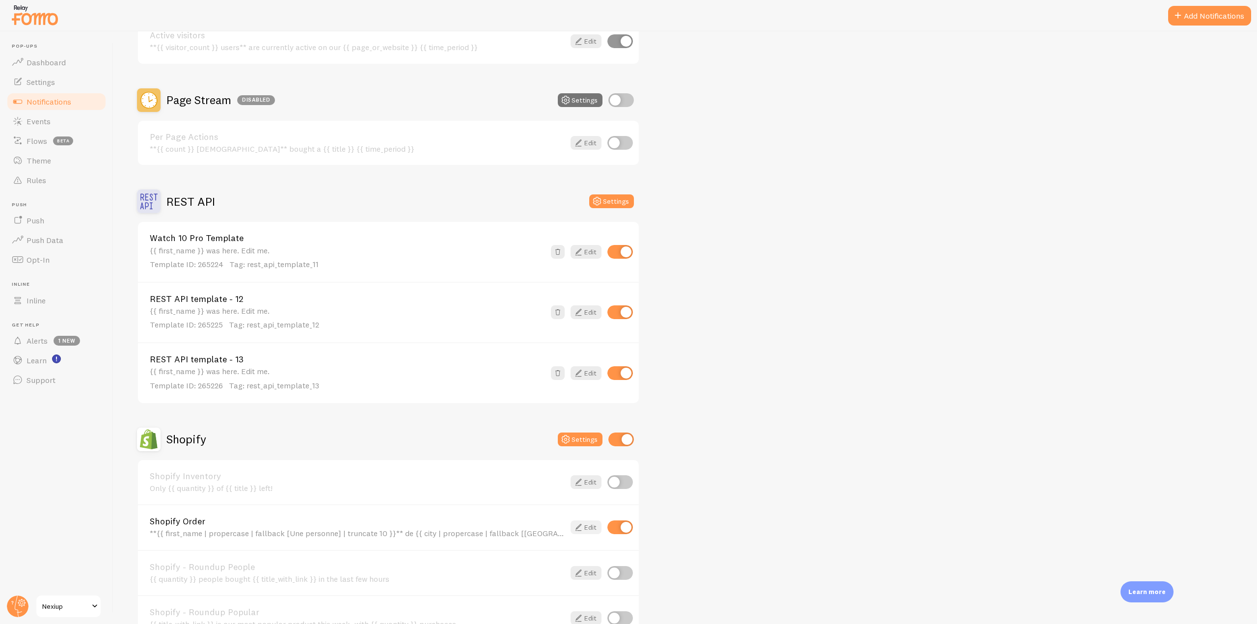
click at [588, 528] on link "Edit" at bounding box center [585, 527] width 31 height 14
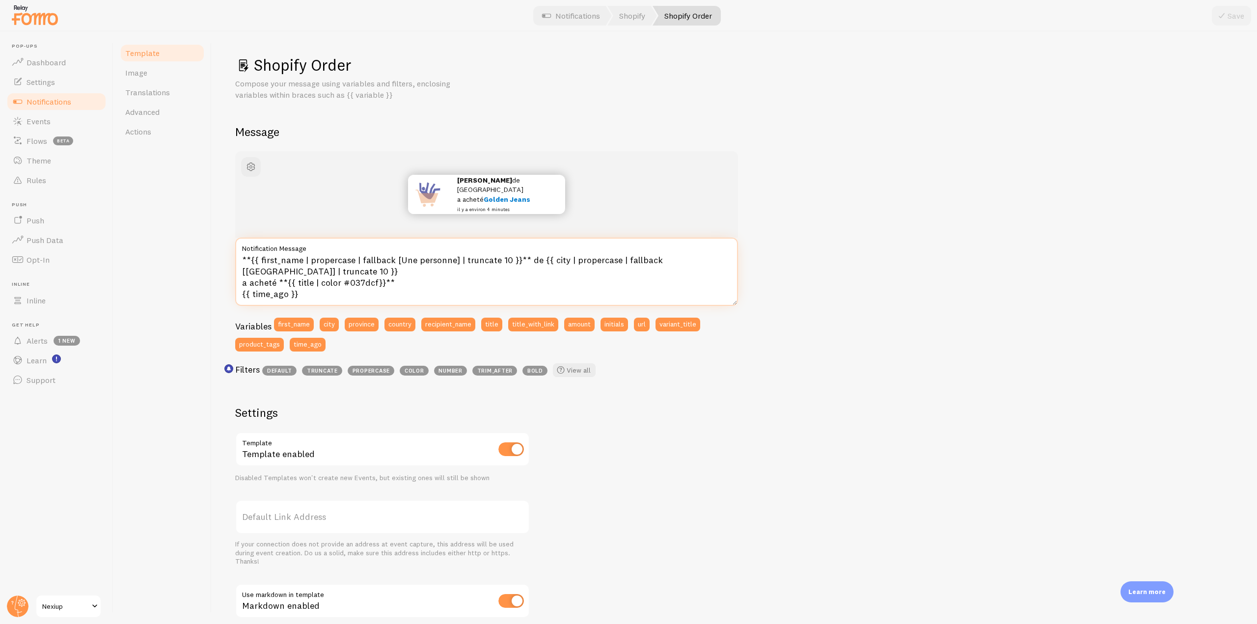
drag, startPoint x: 312, startPoint y: 299, endPoint x: 235, endPoint y: 256, distance: 88.4
click at [235, 256] on textarea "**{{ first_name | propercase | fallback [Une personne] | truncate 10 }}** de {{…" at bounding box center [486, 272] width 503 height 68
click at [43, 103] on span "Notifications" at bounding box center [49, 102] width 45 height 10
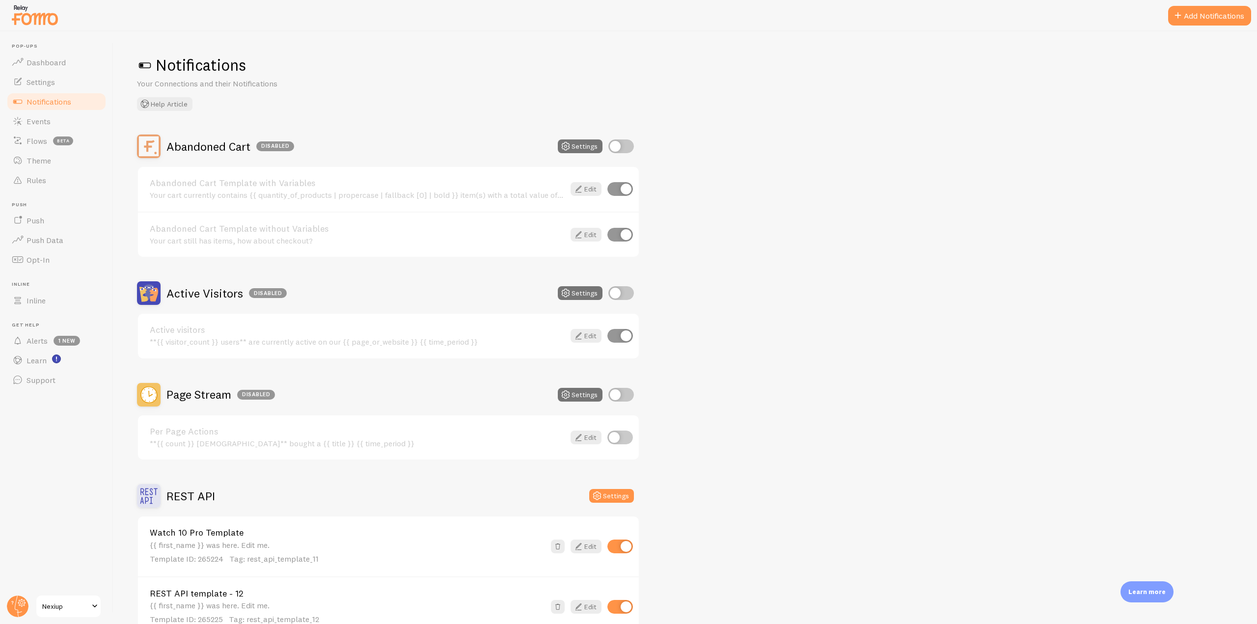
scroll to position [98, 0]
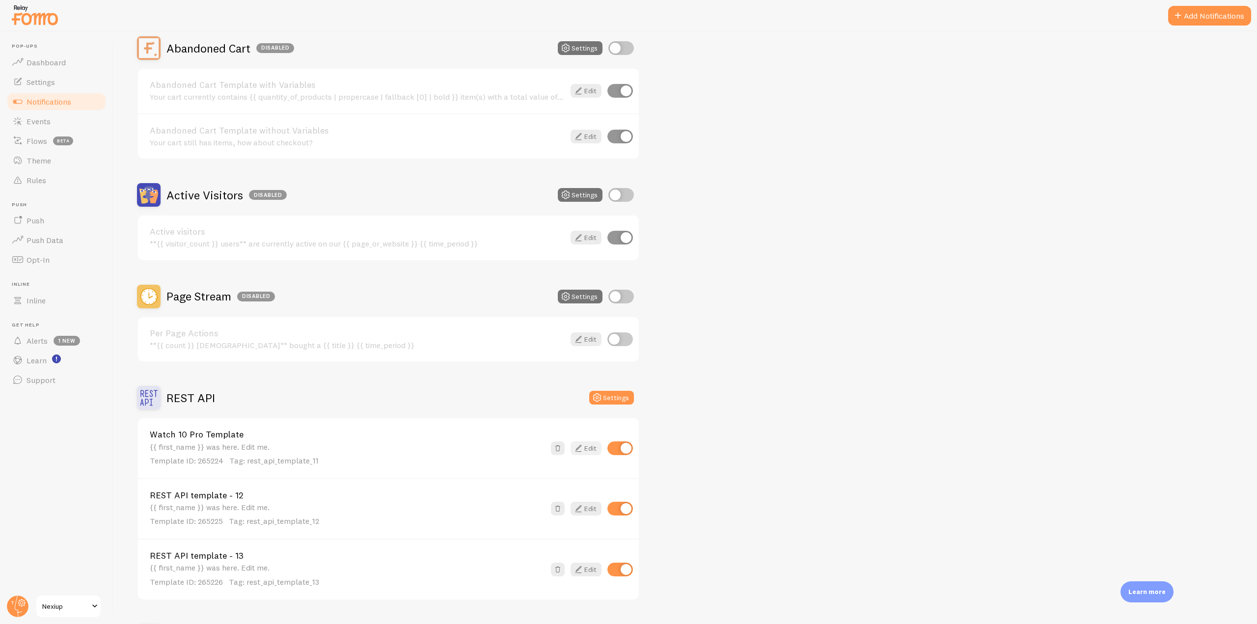
click at [588, 449] on link "Edit" at bounding box center [585, 448] width 31 height 14
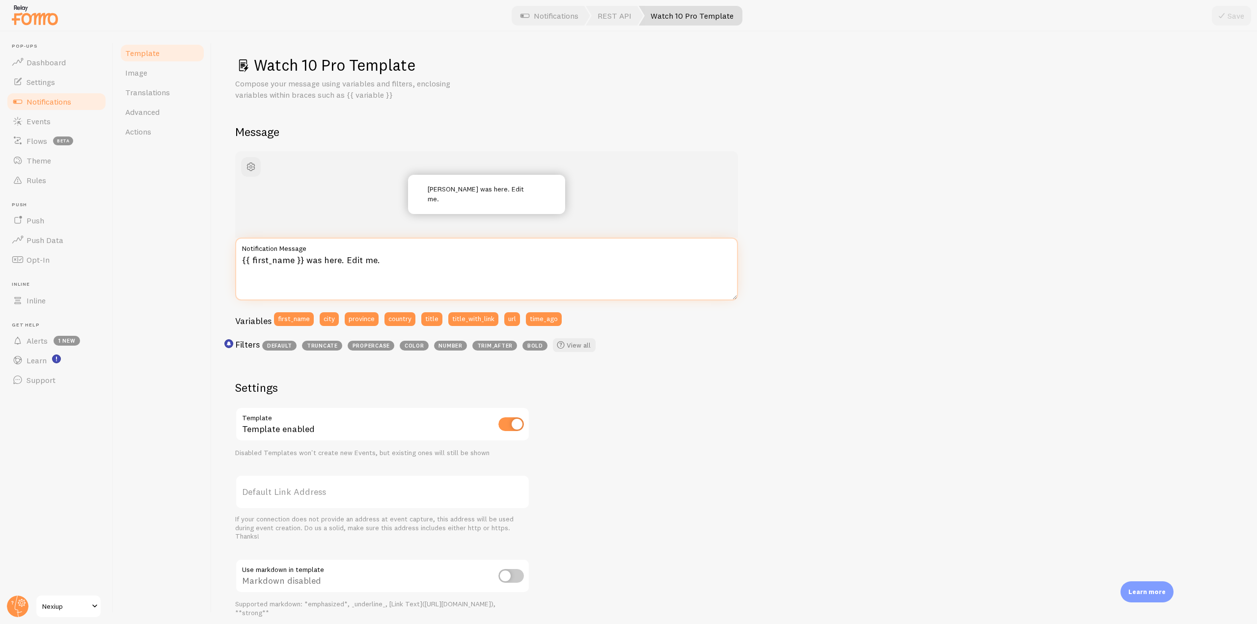
drag, startPoint x: 391, startPoint y: 260, endPoint x: 231, endPoint y: 260, distance: 160.5
click at [231, 260] on div "Watch 10 Pro Template Compose your message using variables and filters, enclosi…" at bounding box center [734, 327] width 1045 height 593
paste textarea "**{{ first_name | propercase | fallback [Une personne] | truncate 10 }}** de {{…"
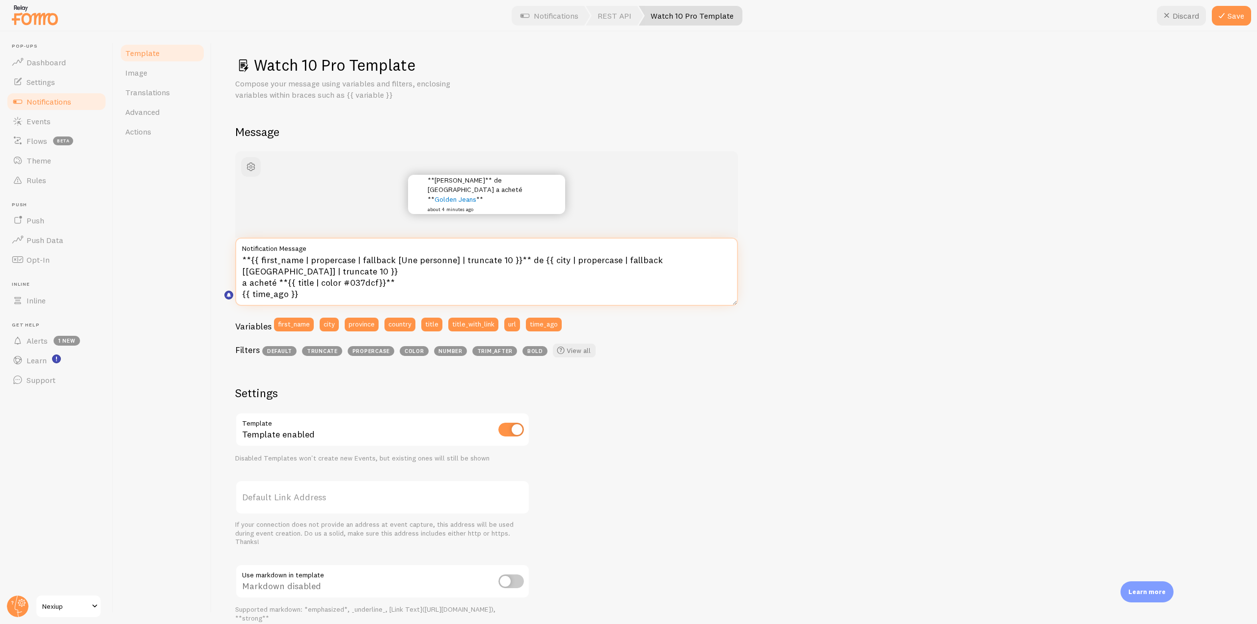
scroll to position [98, 0]
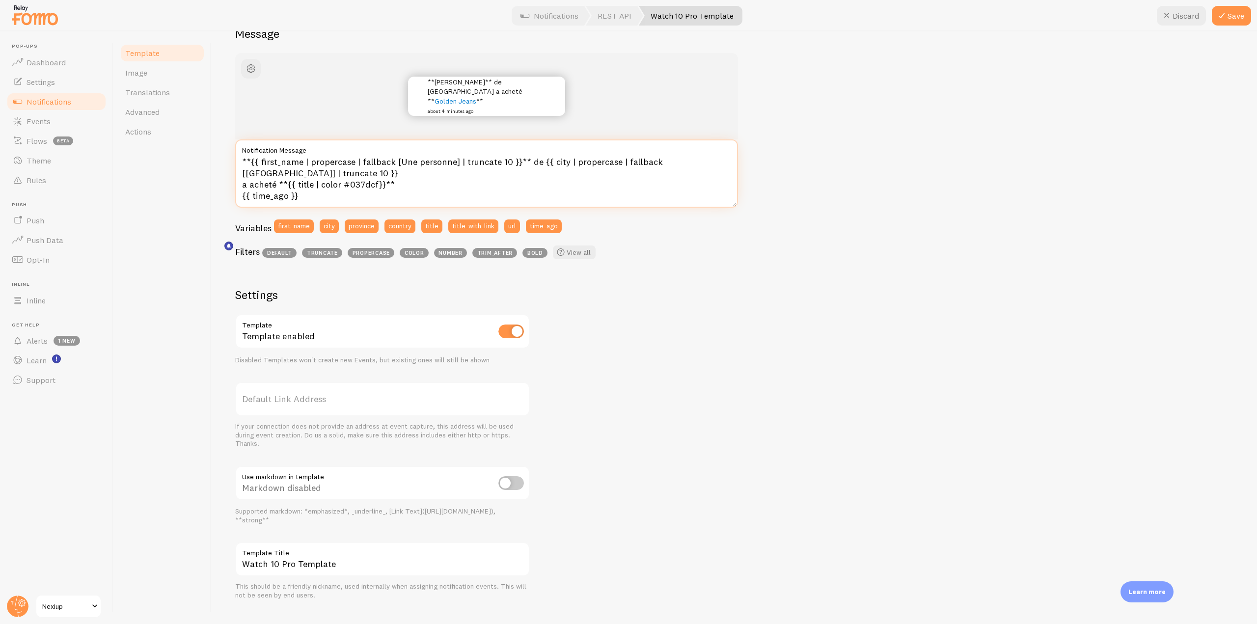
type textarea "**{{ first_name | propercase | fallback [Une personne] | truncate 10 }}** de {{…"
click at [510, 478] on input "checkbox" at bounding box center [511, 483] width 26 height 14
checkbox input "true"
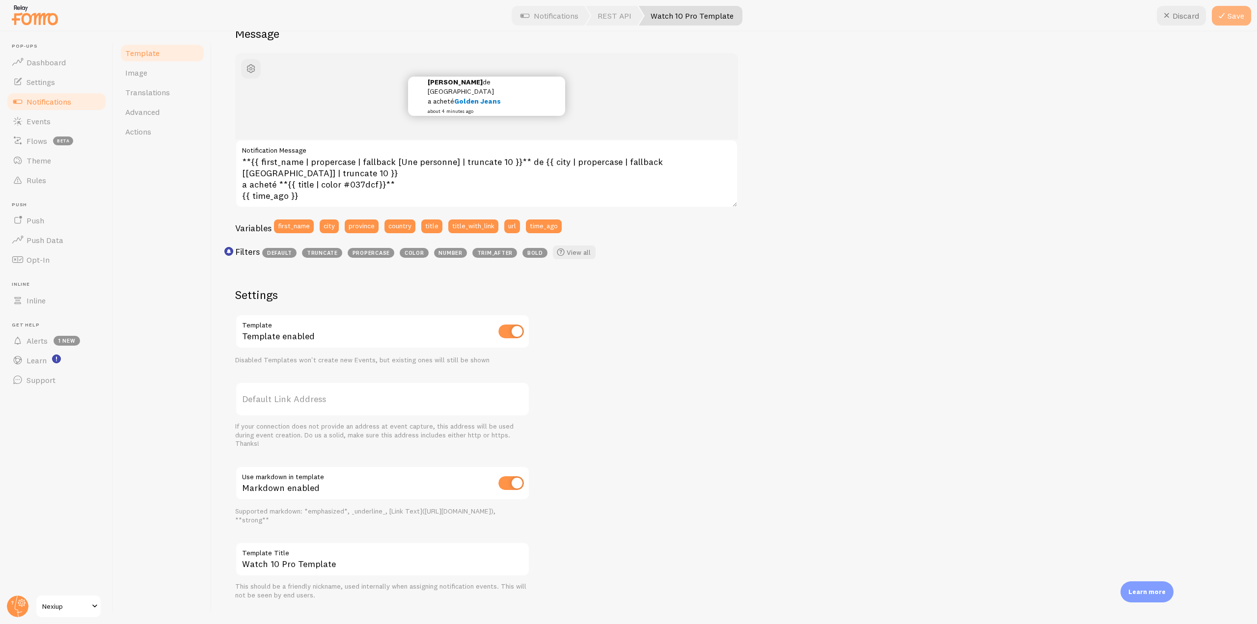
click at [1239, 10] on button "Save" at bounding box center [1231, 16] width 39 height 20
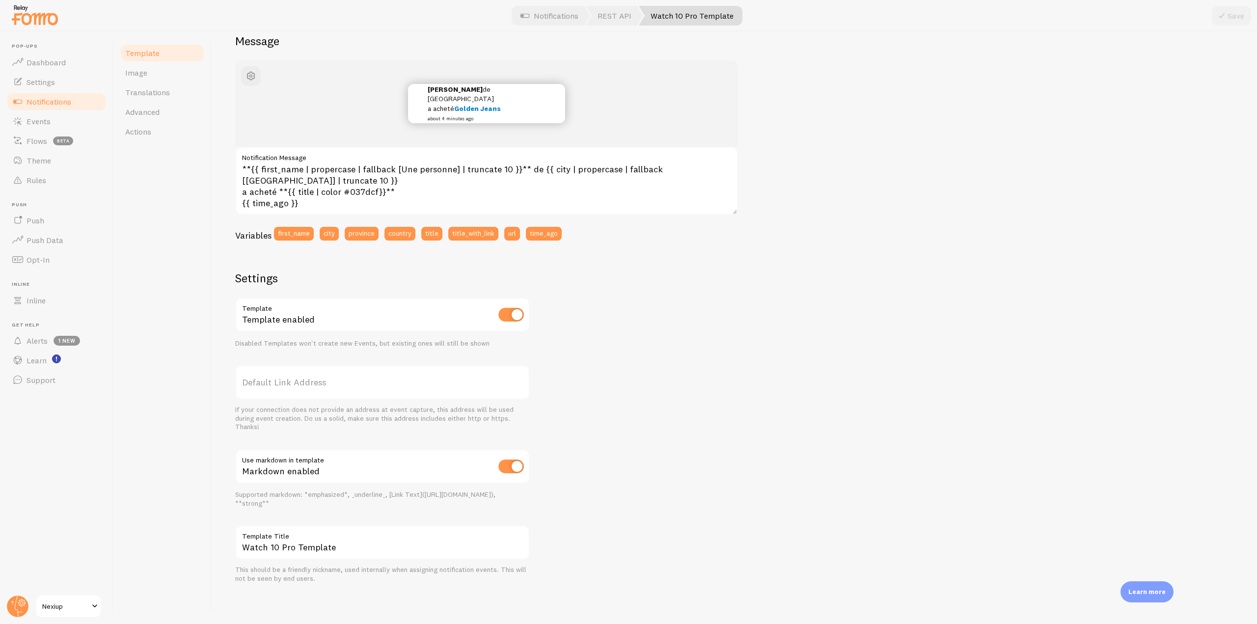
click at [80, 104] on link "Notifications" at bounding box center [56, 102] width 101 height 20
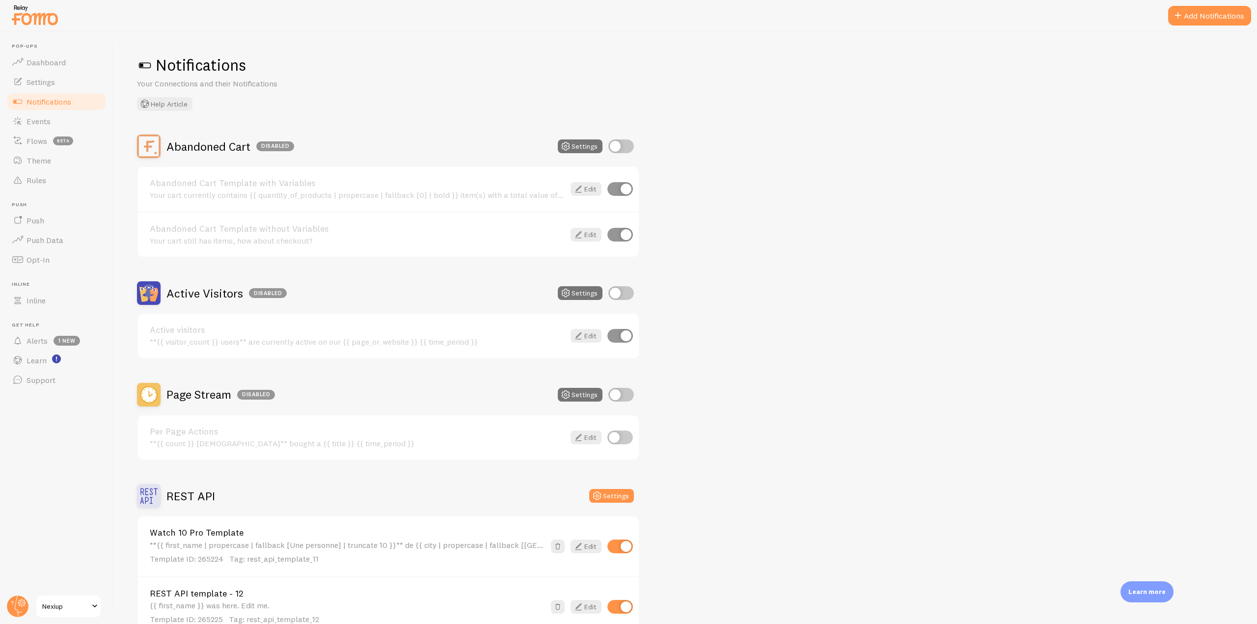
scroll to position [147, 0]
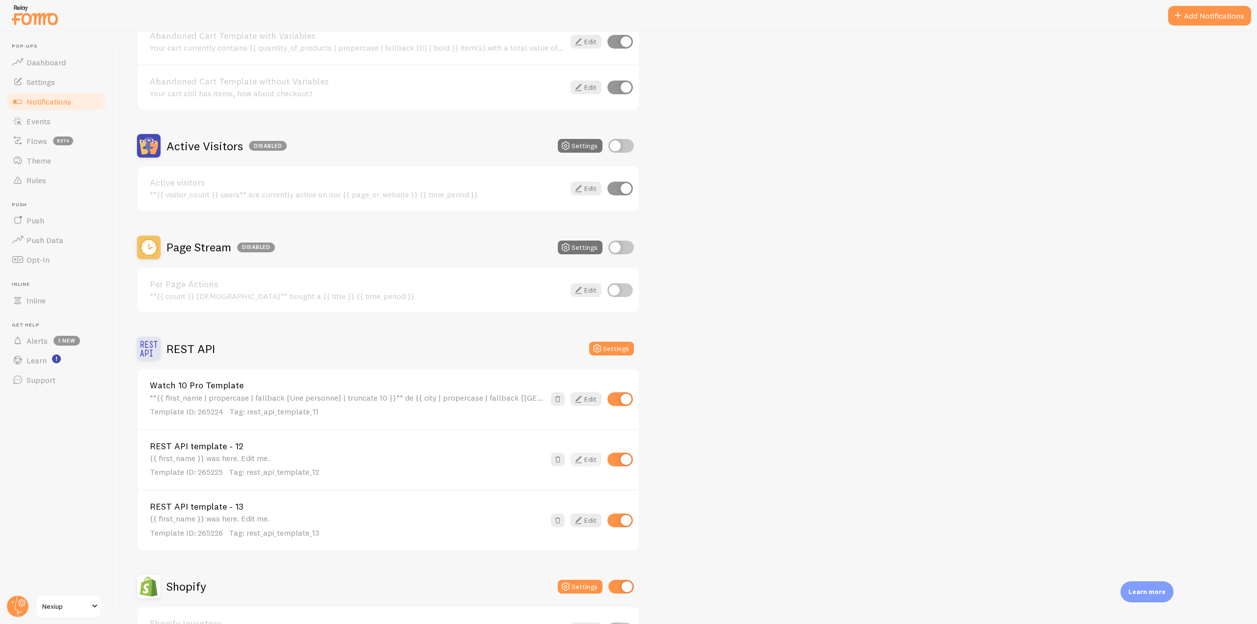
click at [584, 459] on link "Edit" at bounding box center [585, 460] width 31 height 14
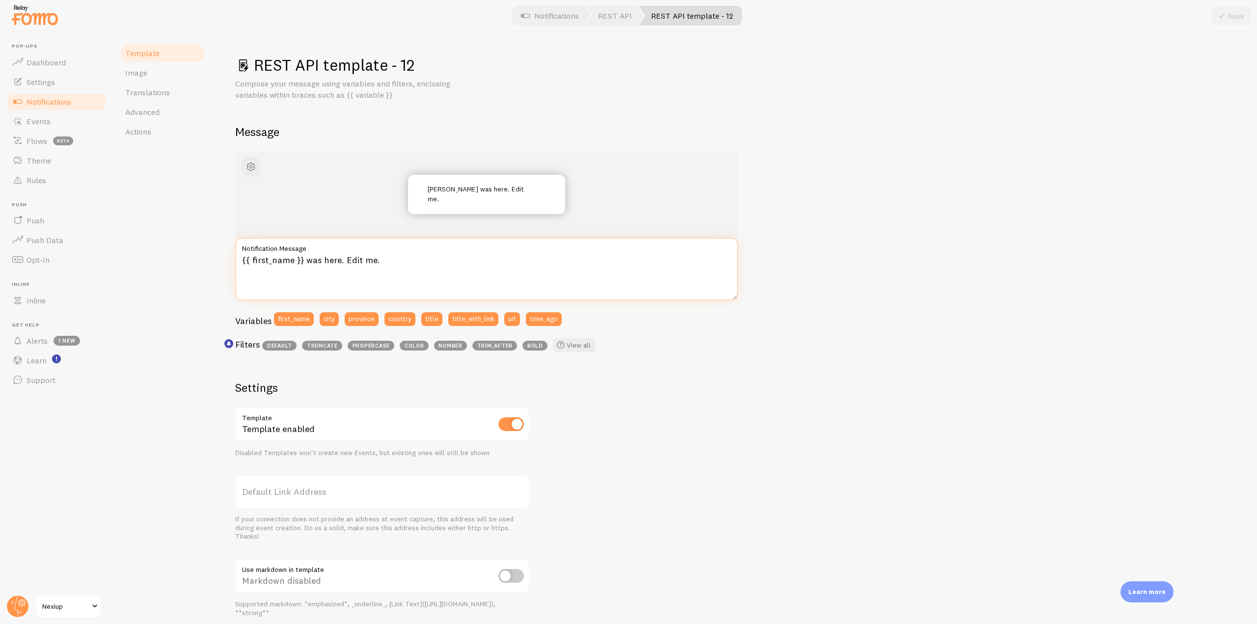
drag, startPoint x: 398, startPoint y: 261, endPoint x: 215, endPoint y: 261, distance: 183.1
click at [215, 261] on div "REST API template - 12 Compose your message using variables and filters, enclos…" at bounding box center [734, 327] width 1045 height 593
paste textarea "**{{ first_name | propercase | fallback [Une personne] | truncate 10 }}** de {{…"
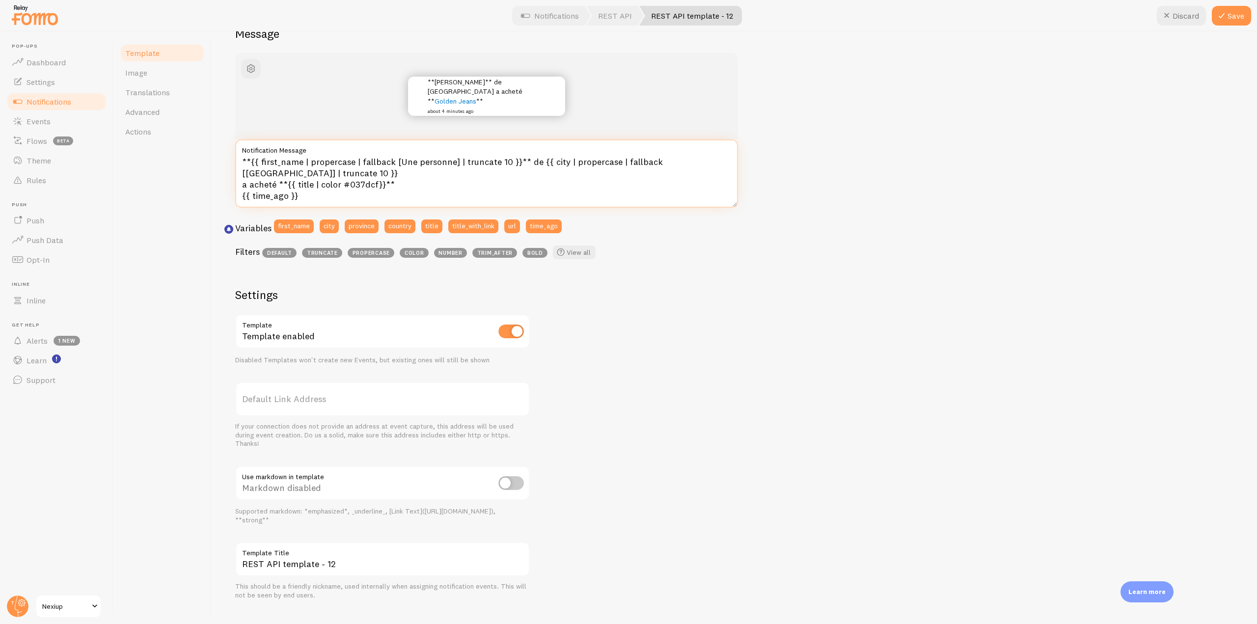
scroll to position [115, 0]
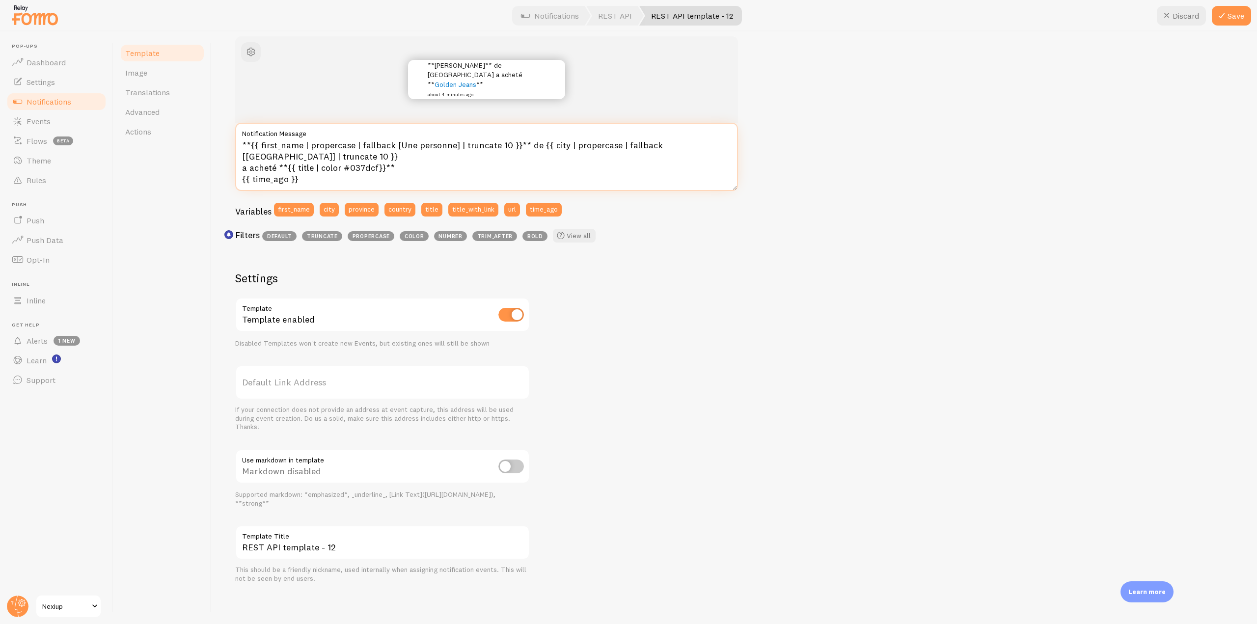
type textarea "**{{ first_name | propercase | fallback [Une personne] | truncate 10 }}** de {{…"
click at [514, 468] on input "checkbox" at bounding box center [511, 466] width 26 height 14
checkbox input "true"
click at [1226, 9] on button "Save" at bounding box center [1231, 16] width 39 height 20
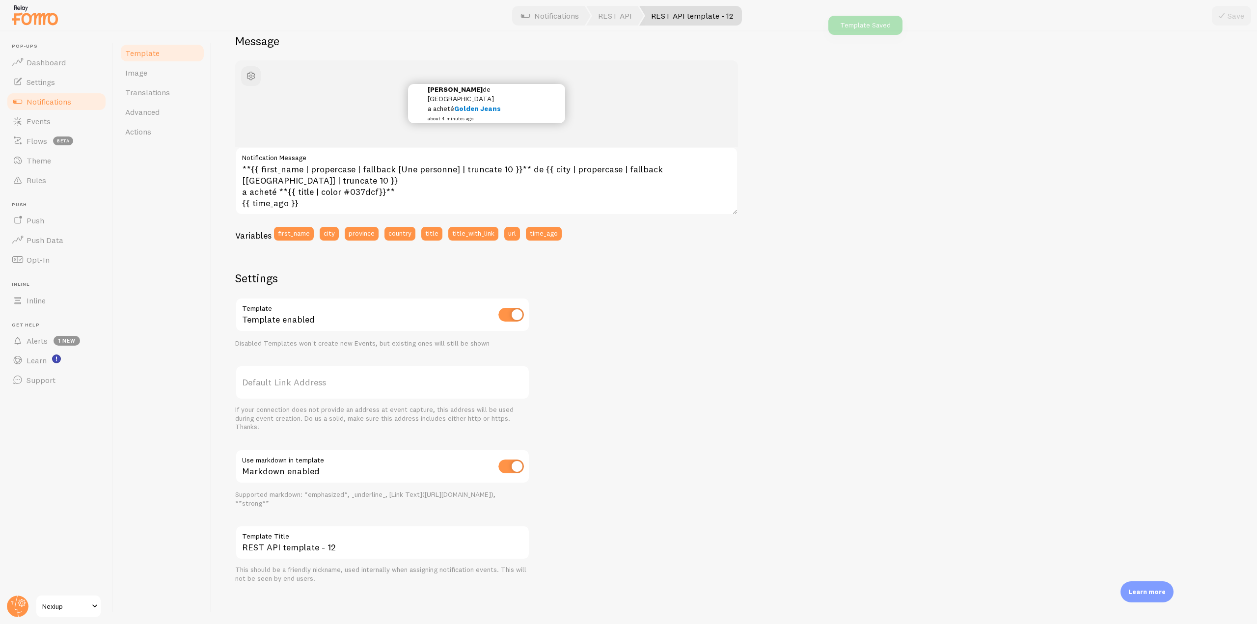
scroll to position [91, 0]
click at [46, 98] on span "Notifications" at bounding box center [49, 102] width 45 height 10
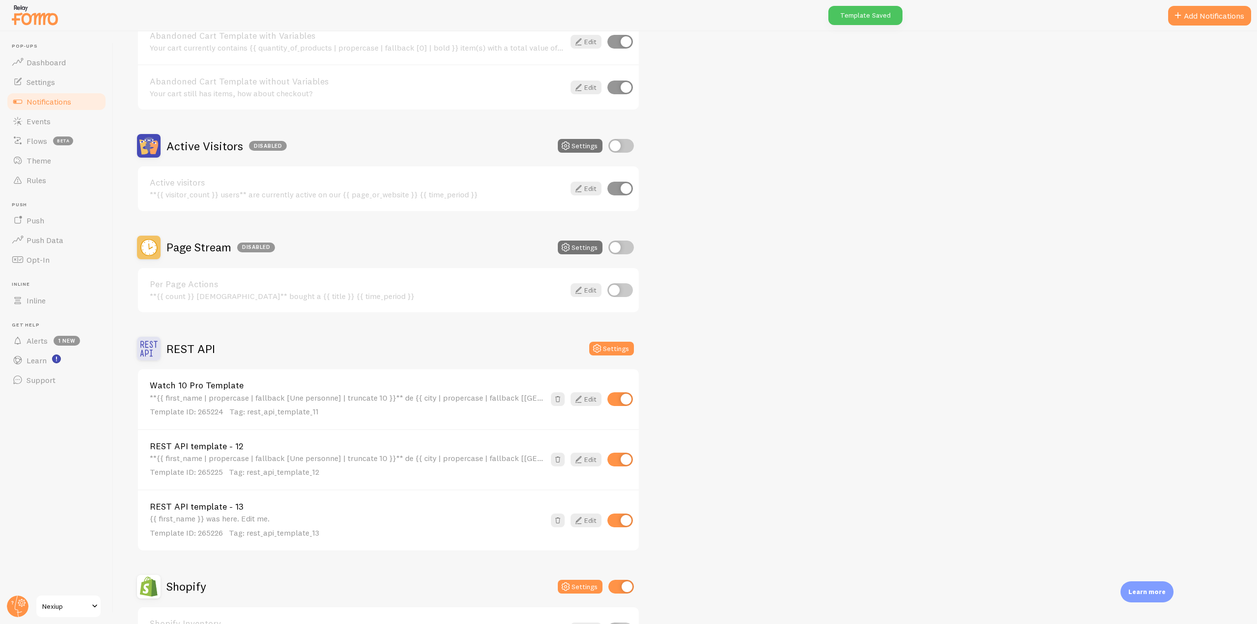
scroll to position [196, 0]
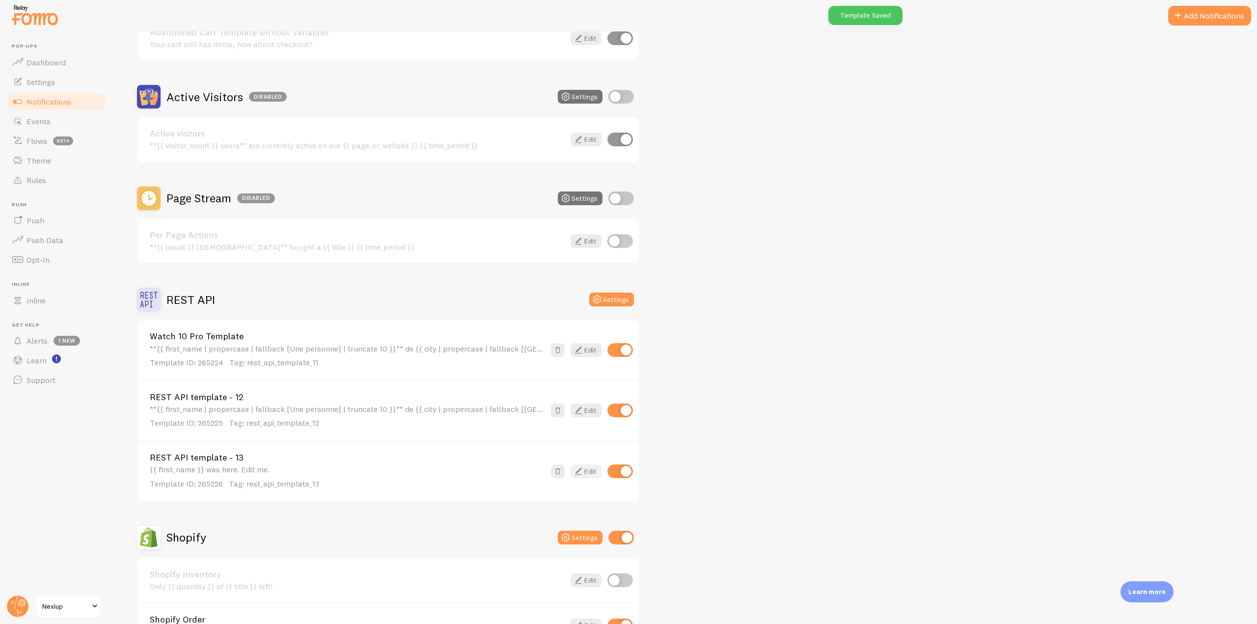
click at [584, 475] on icon at bounding box center [578, 471] width 12 height 12
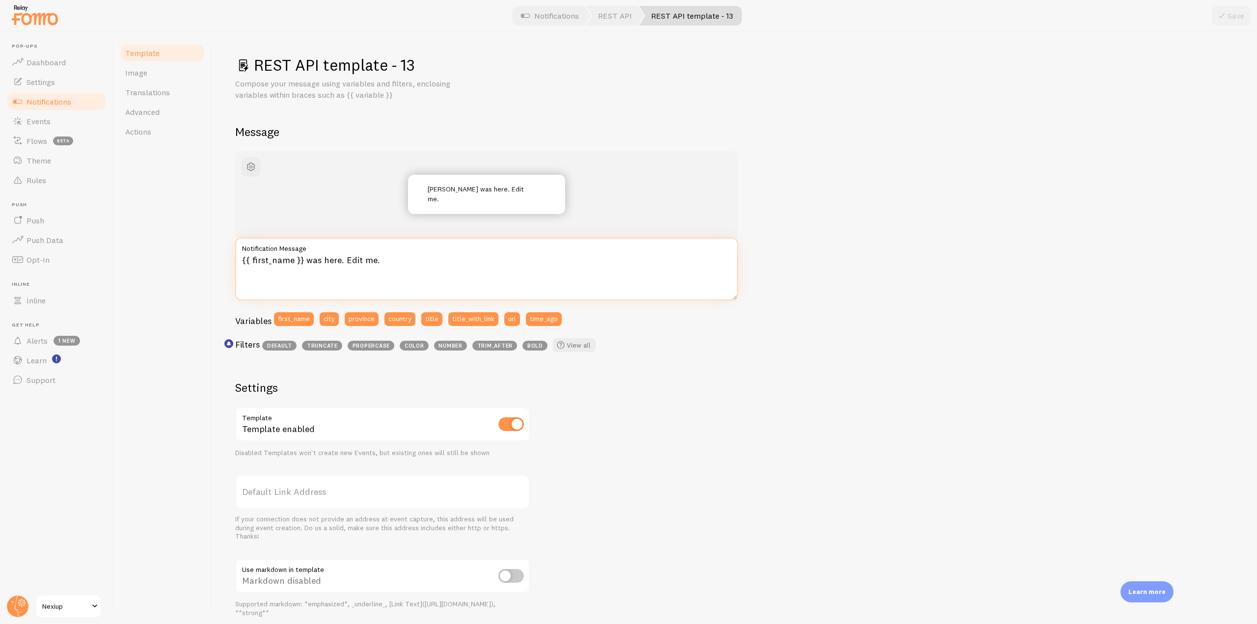
drag, startPoint x: 383, startPoint y: 259, endPoint x: 226, endPoint y: 262, distance: 157.6
click at [226, 262] on div "REST API template - 13 Compose your message using variables and filters, enclos…" at bounding box center [734, 327] width 1045 height 593
paste textarea "**{{ first_name | propercase | fallback [Une personne] | truncate 10 }}** de {{…"
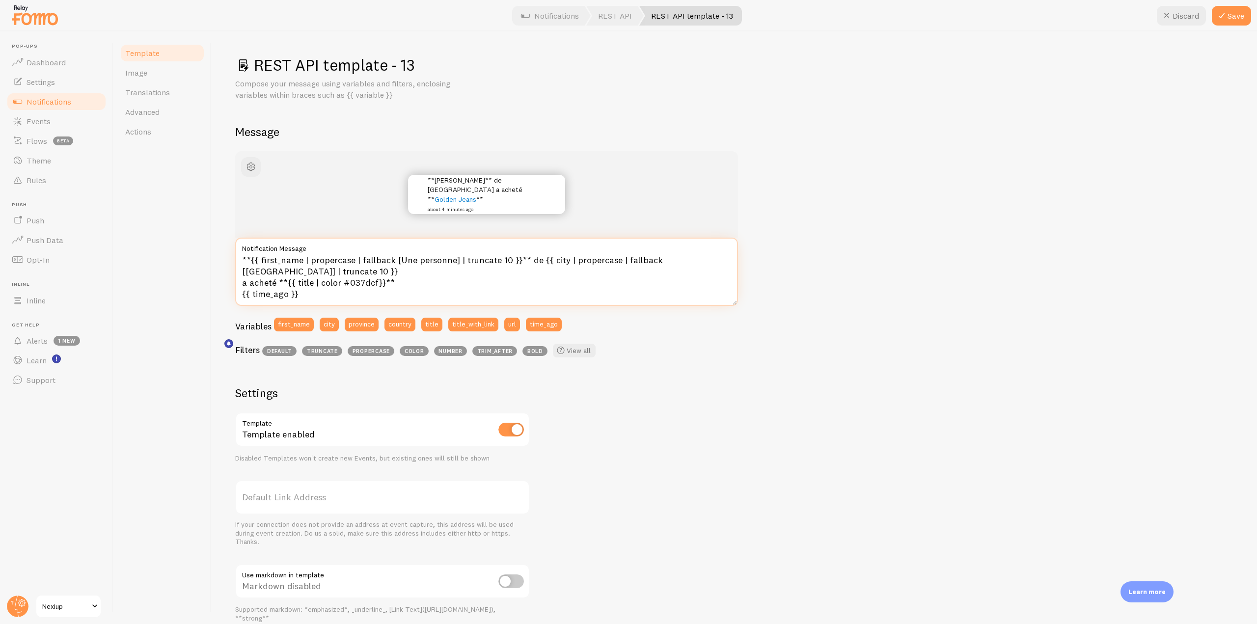
scroll to position [49, 0]
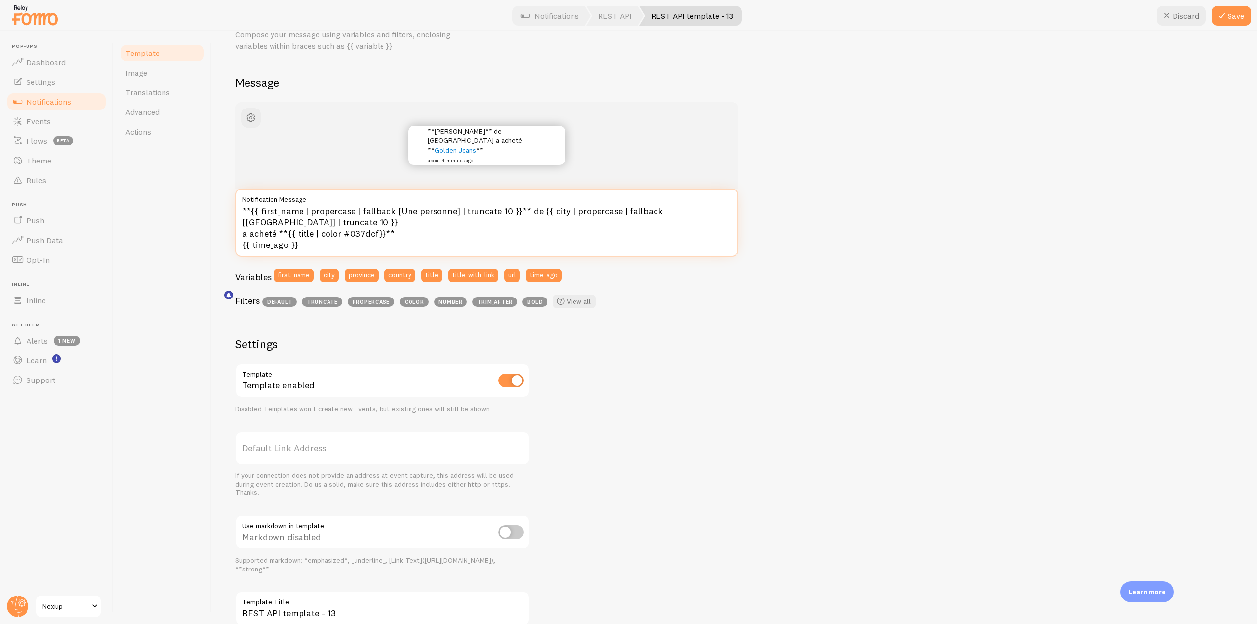
type textarea "**{{ first_name | propercase | fallback [Une personne] | truncate 10 }}** de {{…"
click at [509, 528] on input "checkbox" at bounding box center [511, 532] width 26 height 14
checkbox input "true"
click at [1237, 15] on button "Save" at bounding box center [1231, 16] width 39 height 20
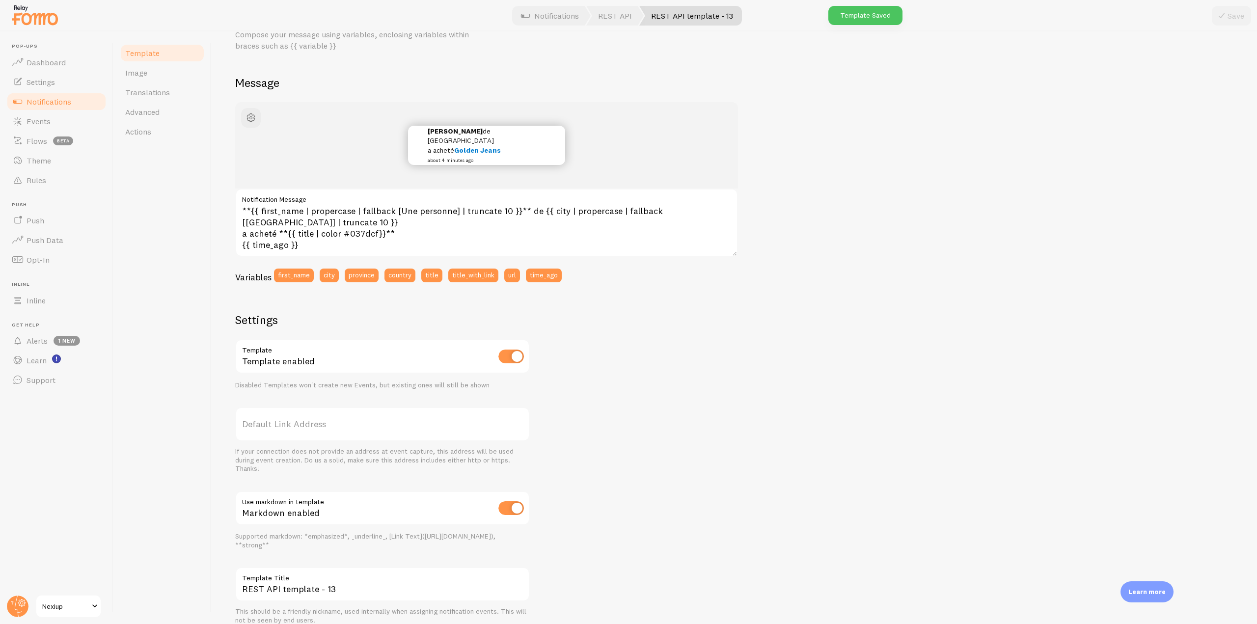
click at [82, 100] on link "Notifications" at bounding box center [56, 102] width 101 height 20
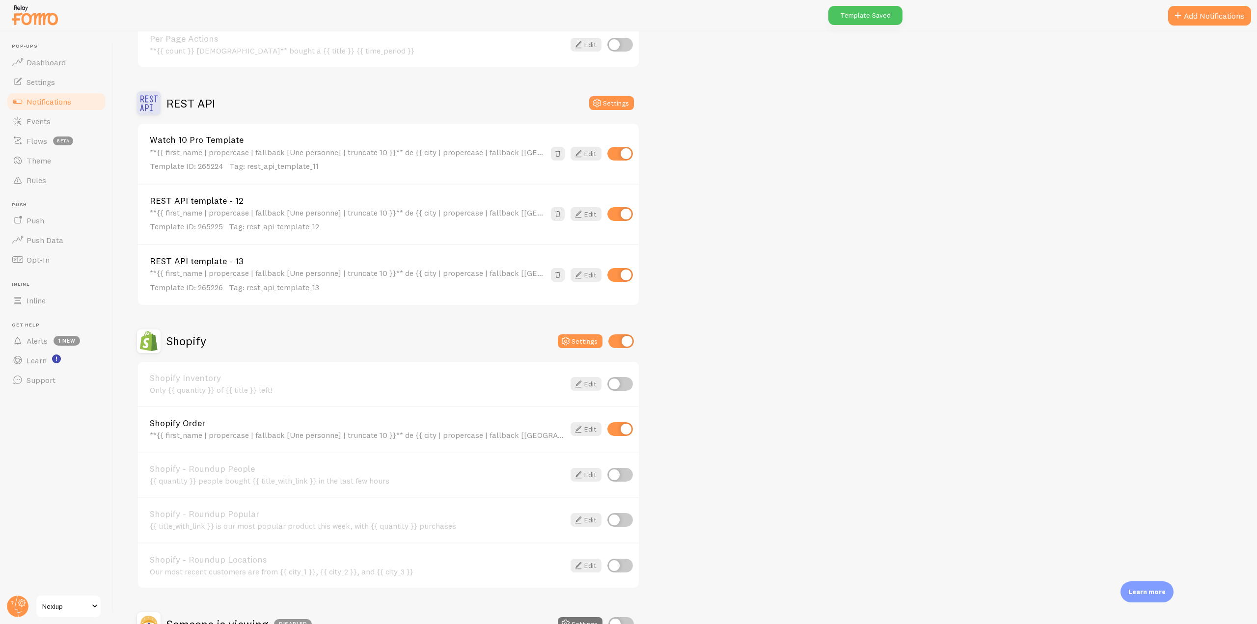
scroll to position [442, 0]
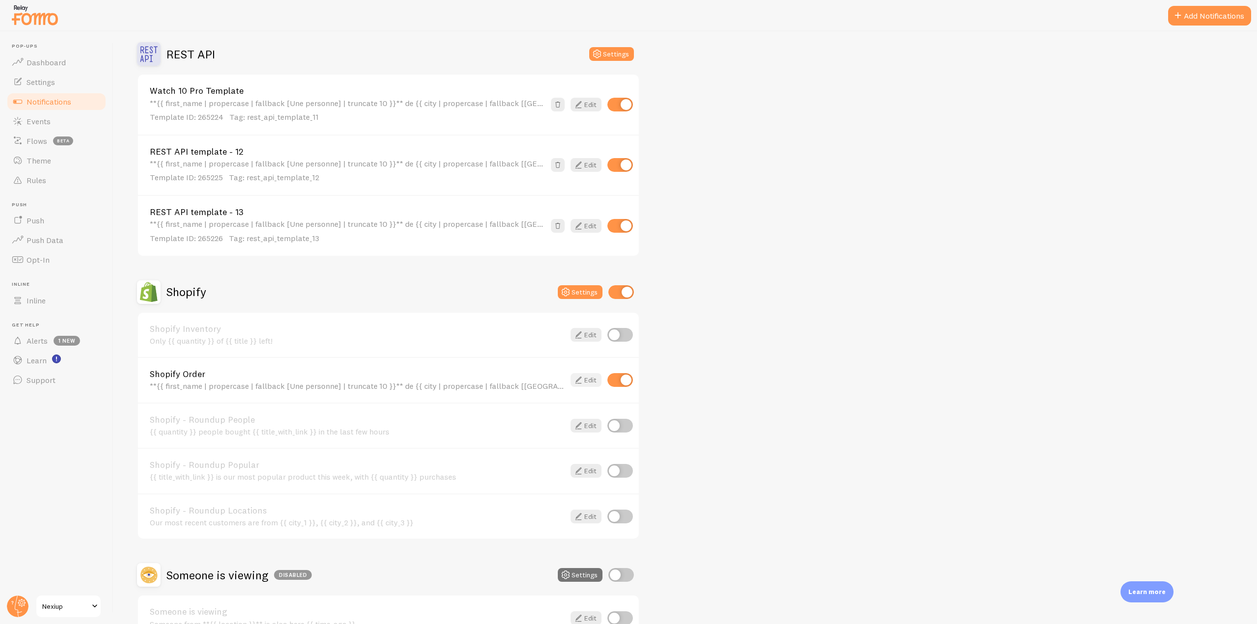
click at [584, 383] on link "Edit" at bounding box center [585, 380] width 31 height 14
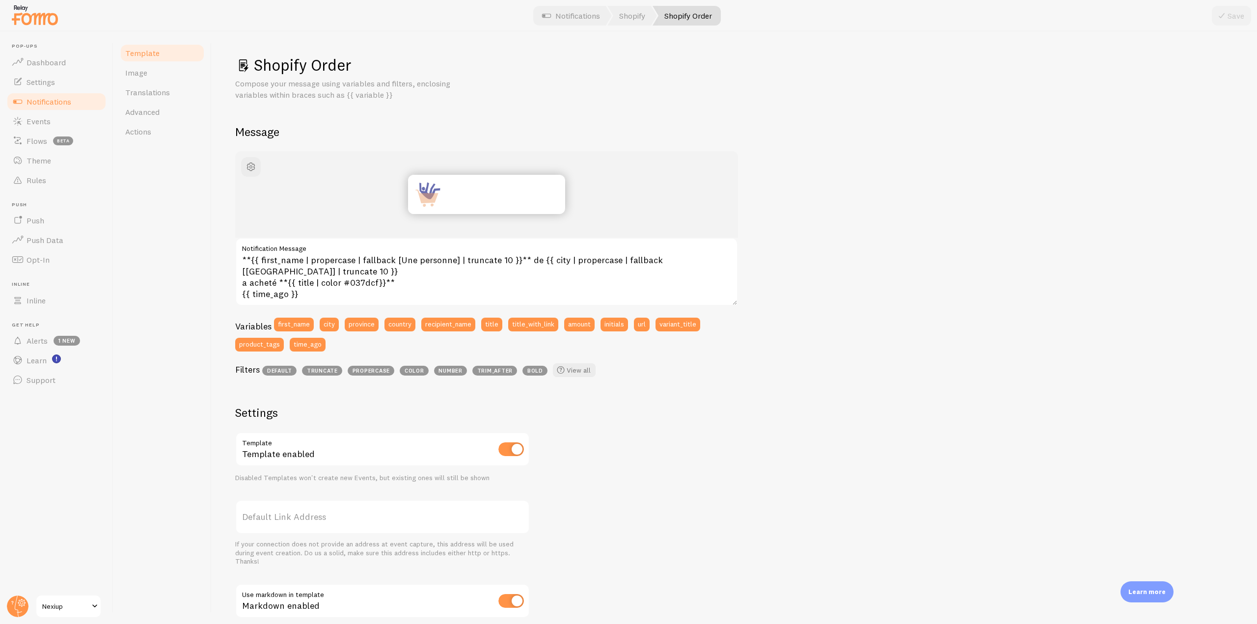
scroll to position [135, 0]
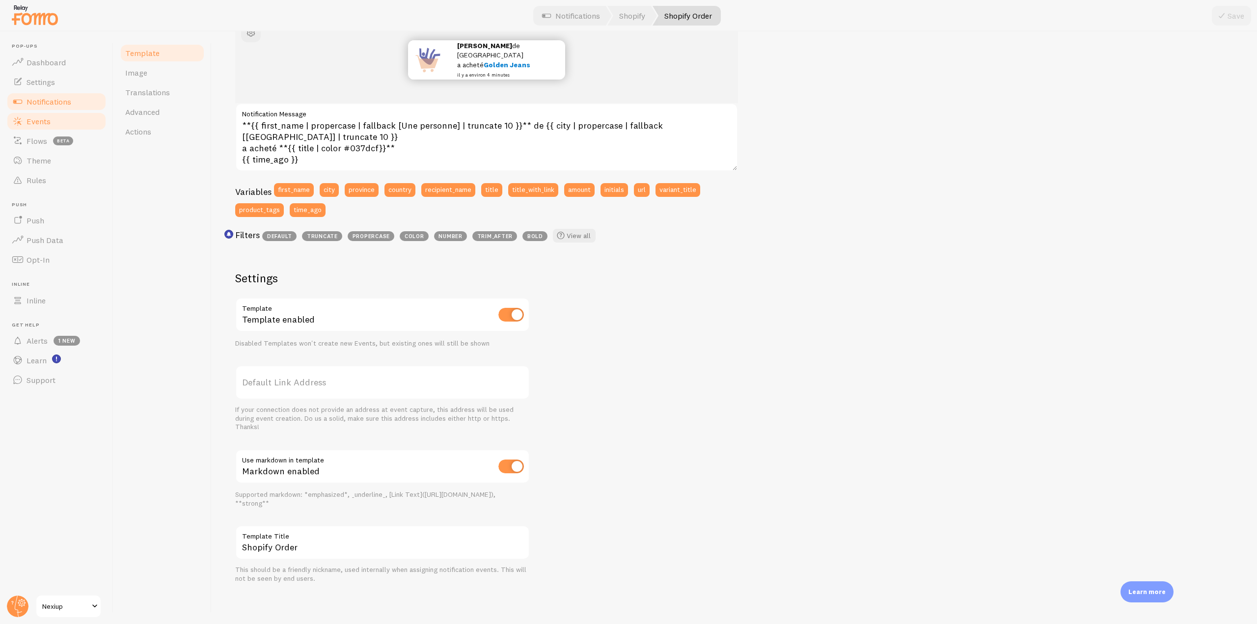
click at [32, 125] on span "Events" at bounding box center [39, 121] width 24 height 10
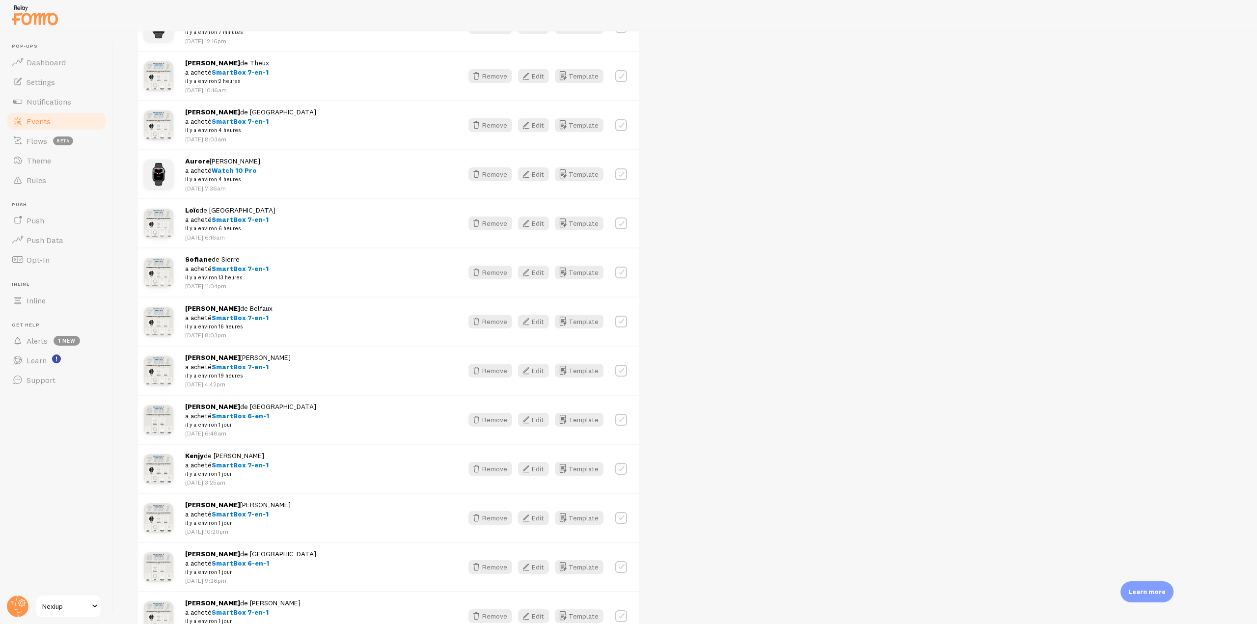
scroll to position [98, 0]
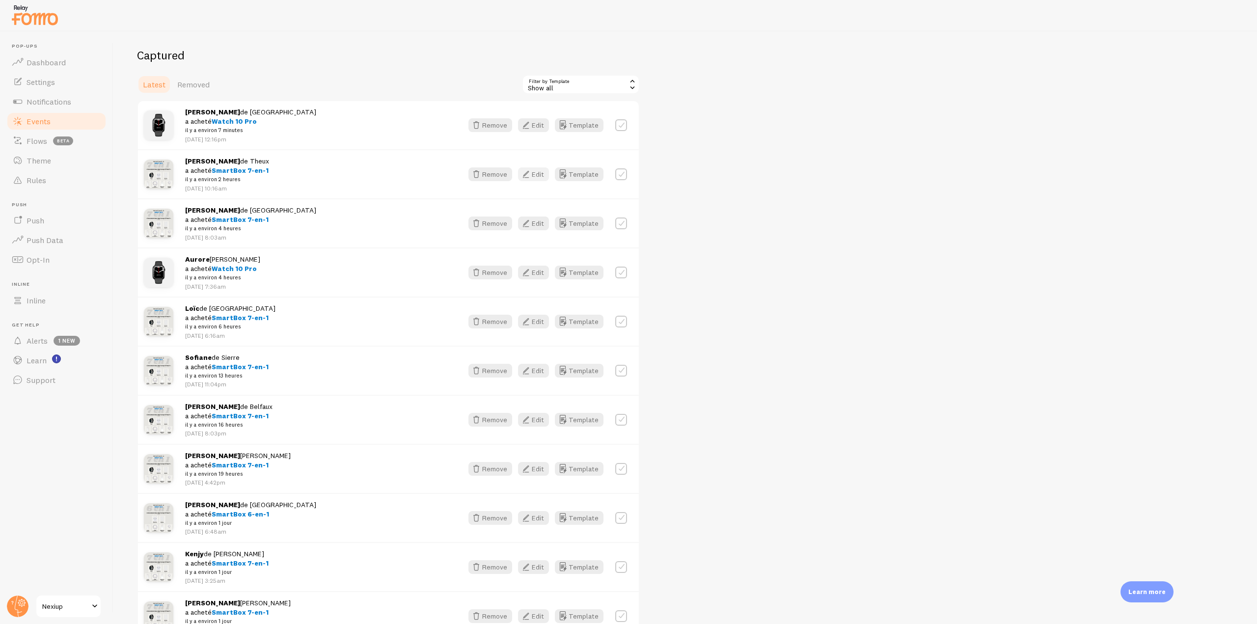
click at [536, 172] on button "Edit" at bounding box center [533, 174] width 31 height 14
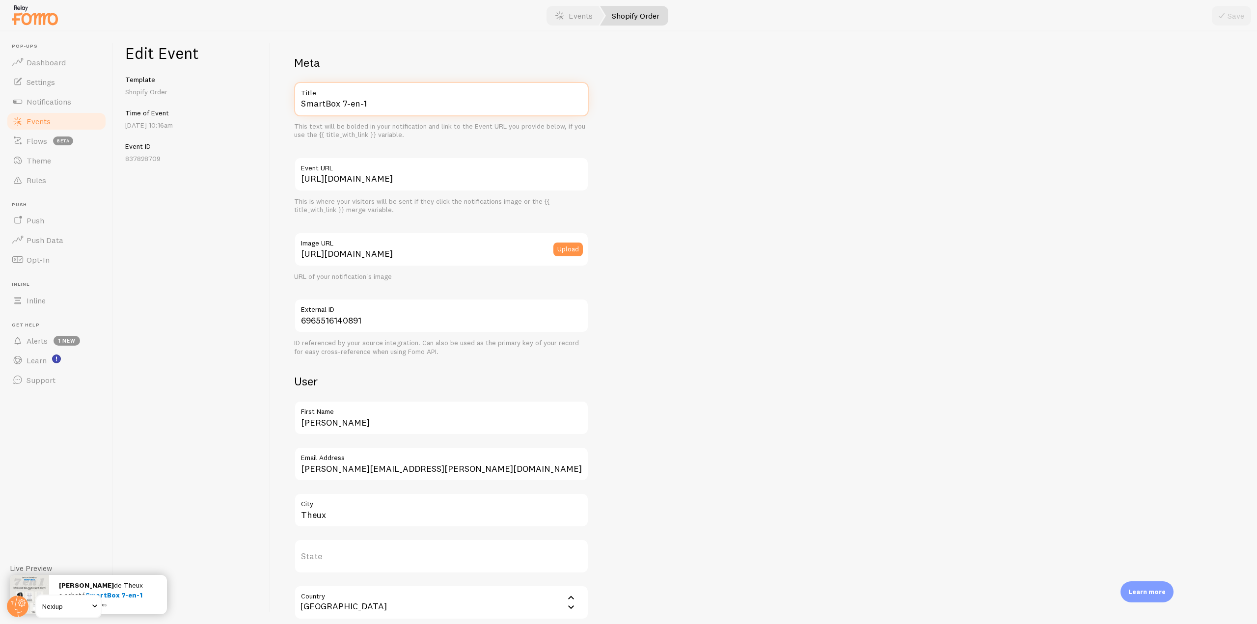
drag, startPoint x: 316, startPoint y: 106, endPoint x: 297, endPoint y: 106, distance: 18.7
click at [297, 106] on input "SmartBox 7-en-1" at bounding box center [441, 99] width 295 height 34
click at [64, 115] on link "Events" at bounding box center [56, 121] width 101 height 20
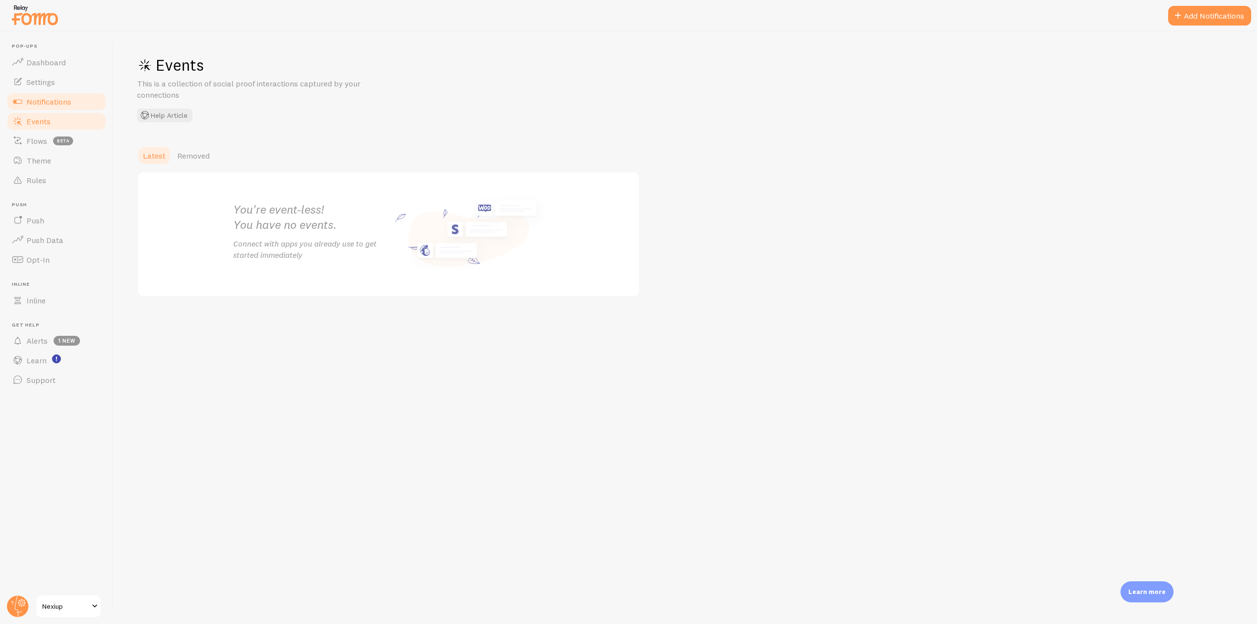
click at [67, 102] on span "Notifications" at bounding box center [49, 102] width 45 height 10
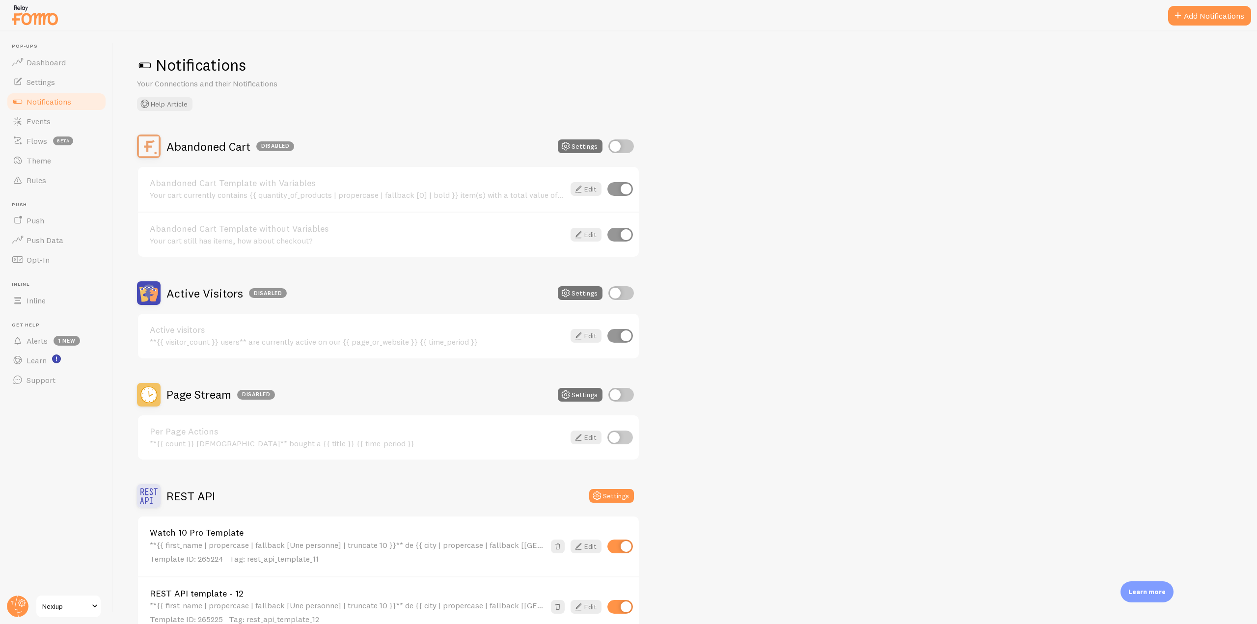
scroll to position [147, 0]
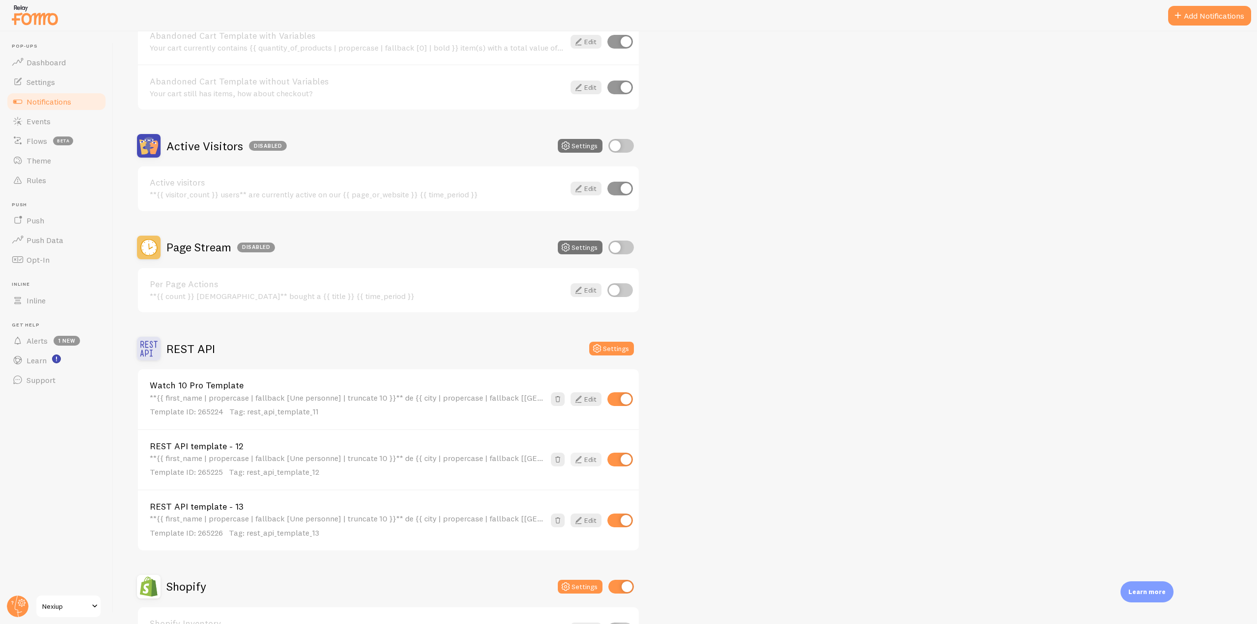
click at [582, 458] on icon at bounding box center [578, 460] width 12 height 12
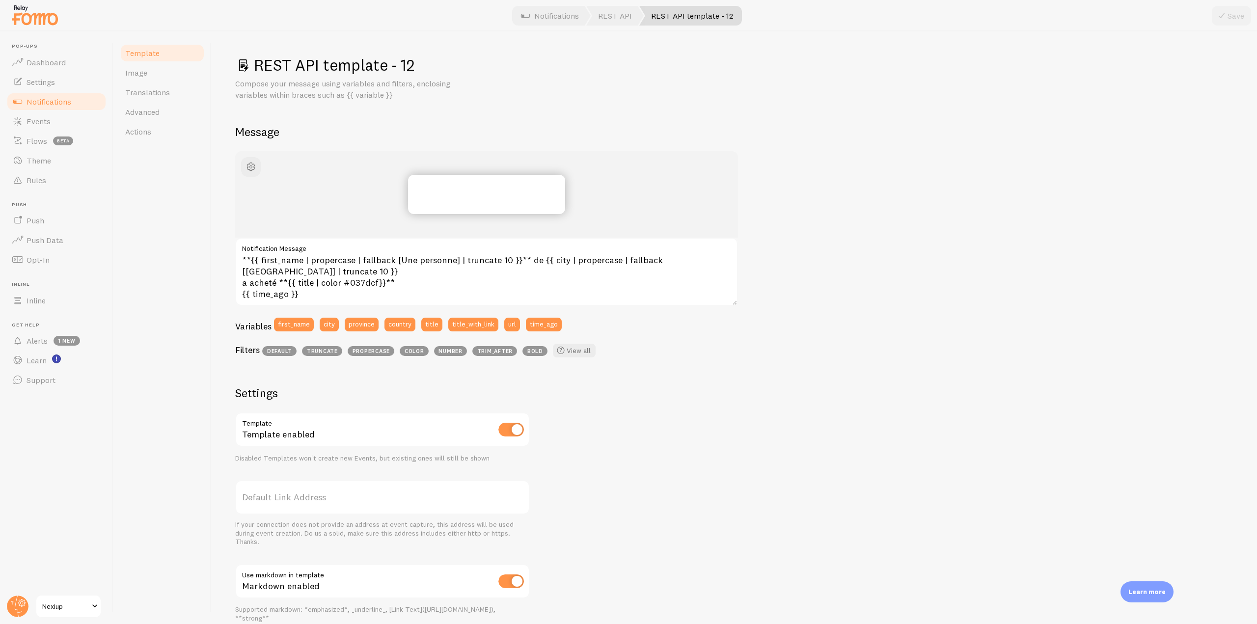
scroll to position [115, 0]
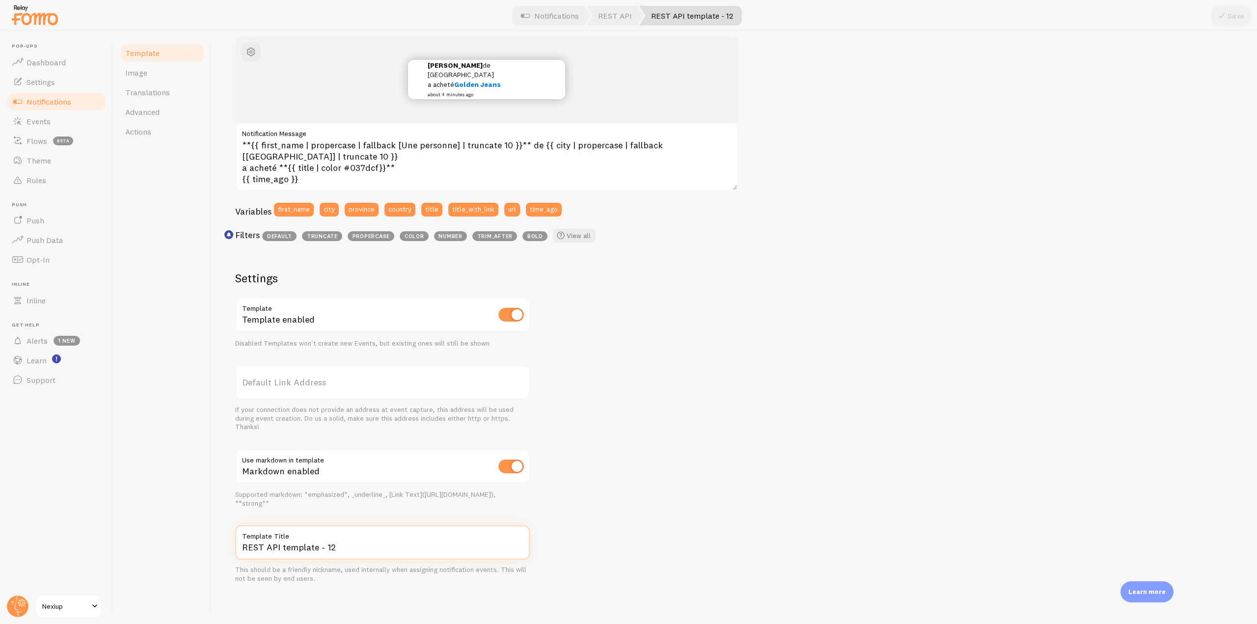
drag, startPoint x: 373, startPoint y: 544, endPoint x: 205, endPoint y: 543, distance: 167.4
click at [205, 543] on div "Template Image Translations Advanced Actions REST API template - 12 Compose you…" at bounding box center [684, 327] width 1143 height 593
paste input "SmartBox 7-en-1"
type input "SmartBox 7-en-1 template"
click at [1220, 16] on icon at bounding box center [1221, 16] width 12 height 12
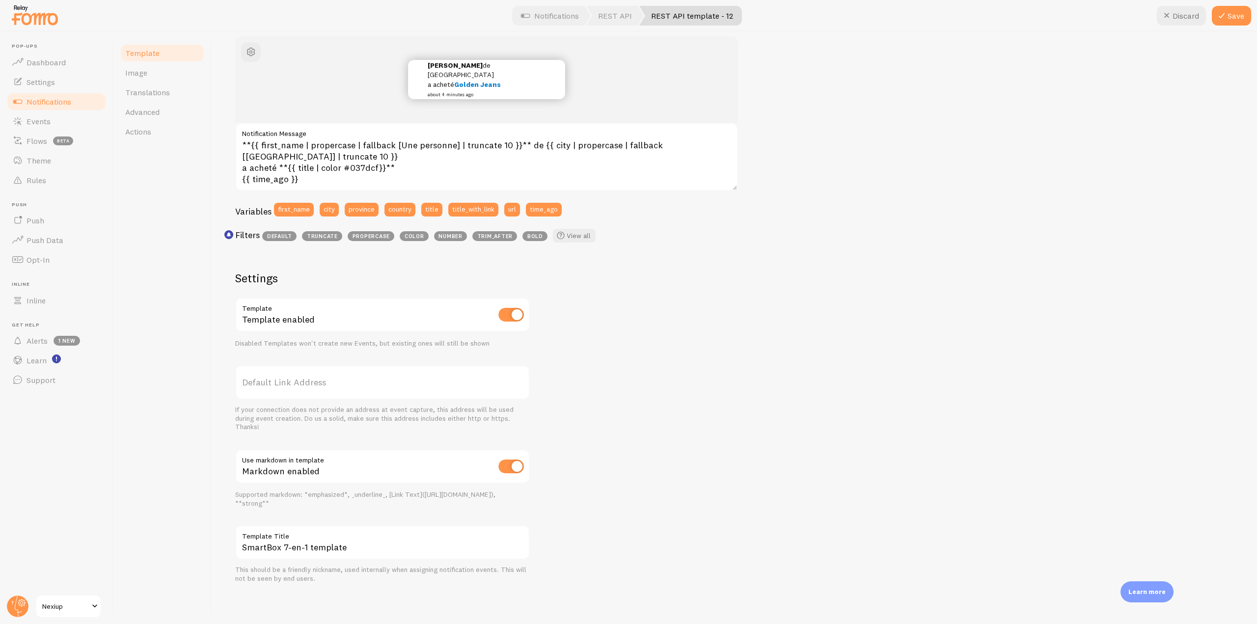
scroll to position [91, 0]
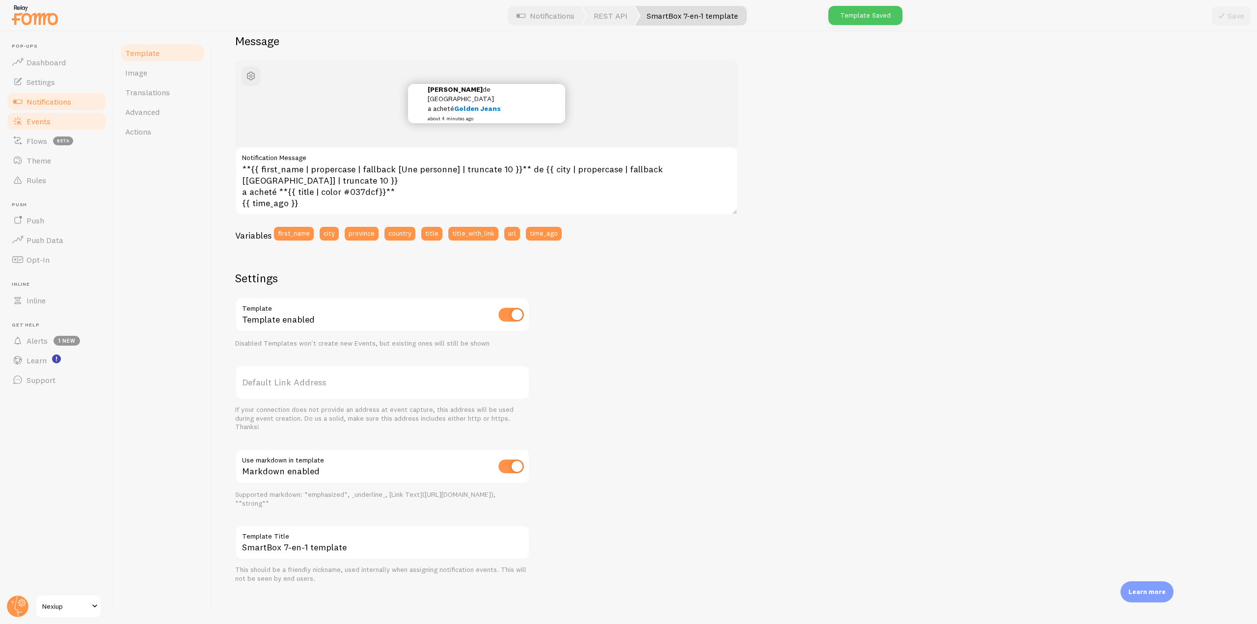
click at [35, 121] on span "Events" at bounding box center [39, 121] width 24 height 10
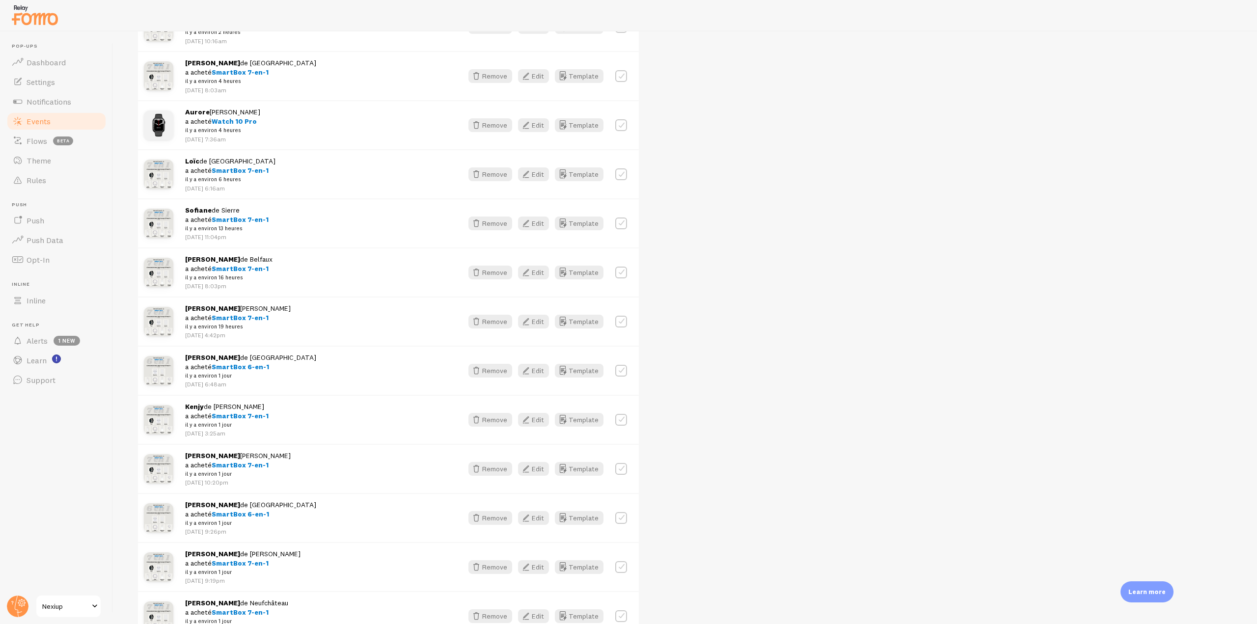
scroll to position [295, 0]
click at [540, 318] on button "Edit" at bounding box center [533, 322] width 31 height 14
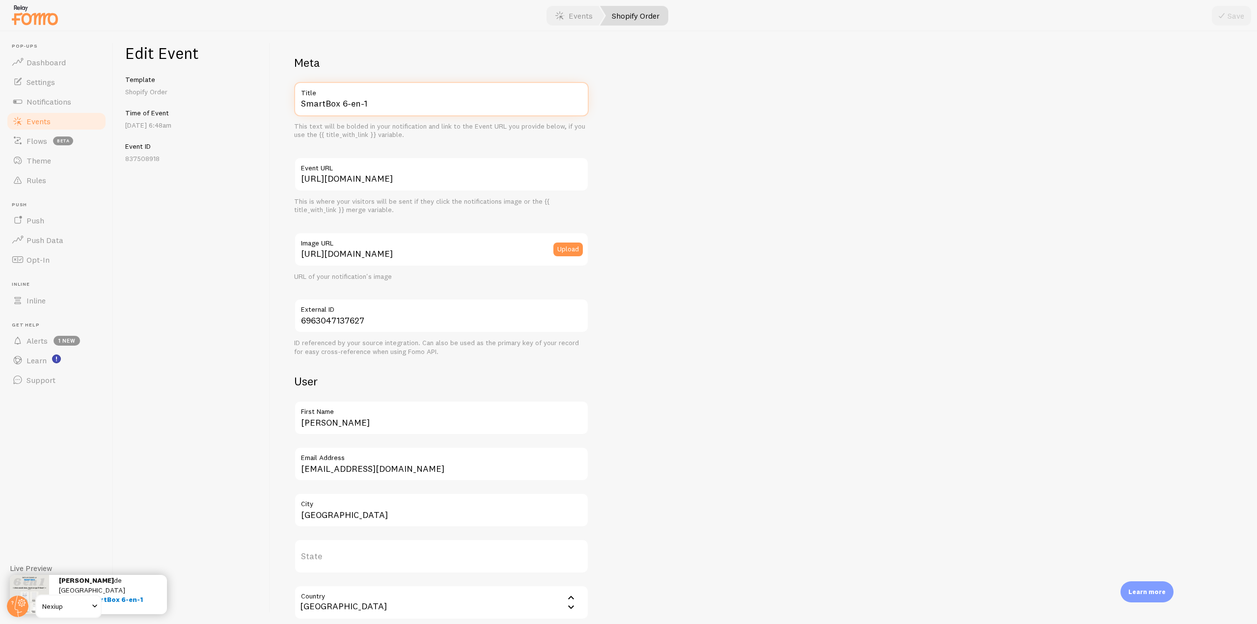
drag, startPoint x: 414, startPoint y: 112, endPoint x: 292, endPoint y: 114, distance: 122.2
click at [292, 114] on div "Meta SmartBox 6-en-1 Title This text will be bolded in your notification and li…" at bounding box center [763, 327] width 986 height 593
click at [68, 108] on link "Notifications" at bounding box center [56, 102] width 101 height 20
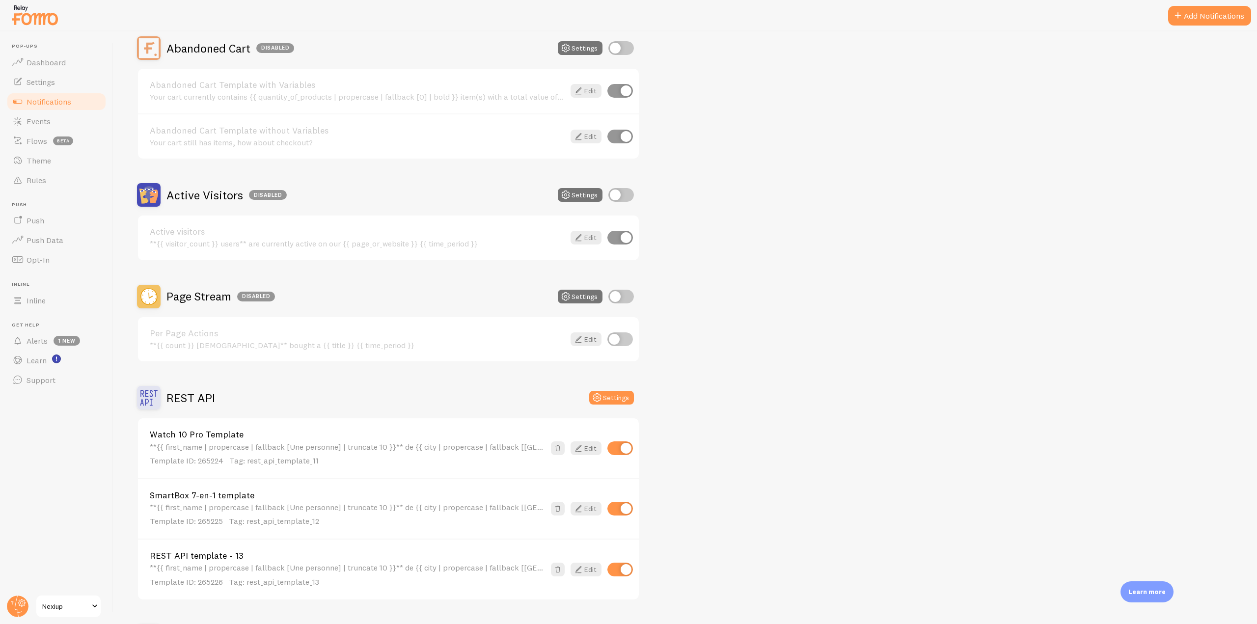
scroll to position [147, 0]
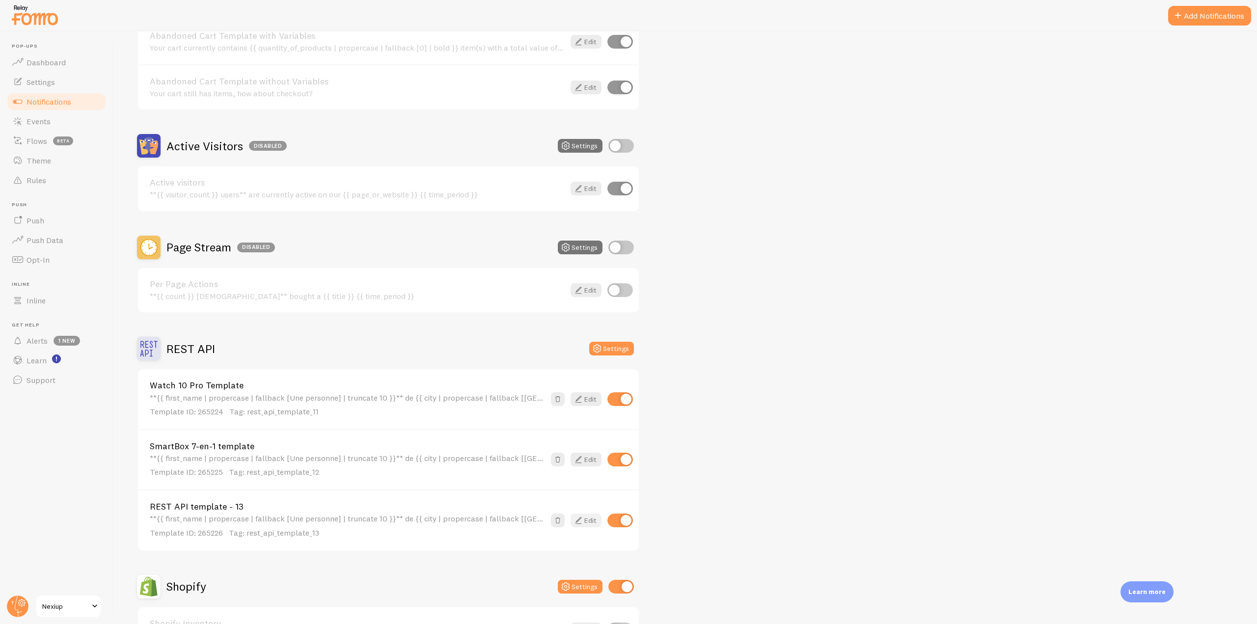
click at [582, 519] on icon at bounding box center [578, 520] width 12 height 12
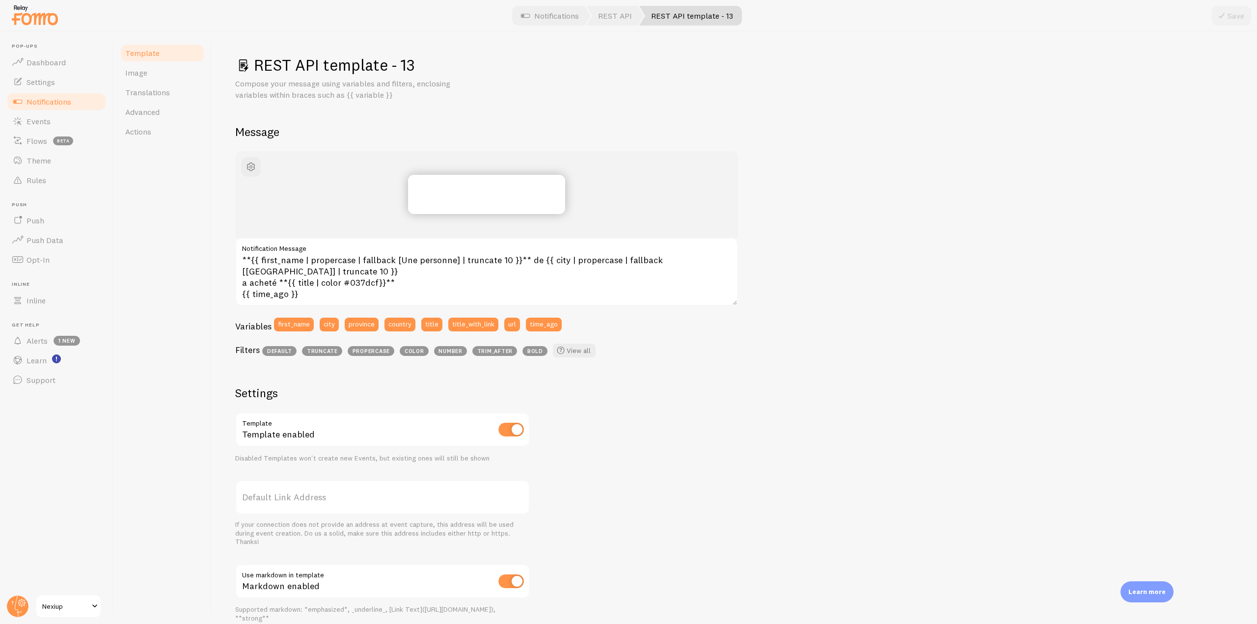
scroll to position [115, 0]
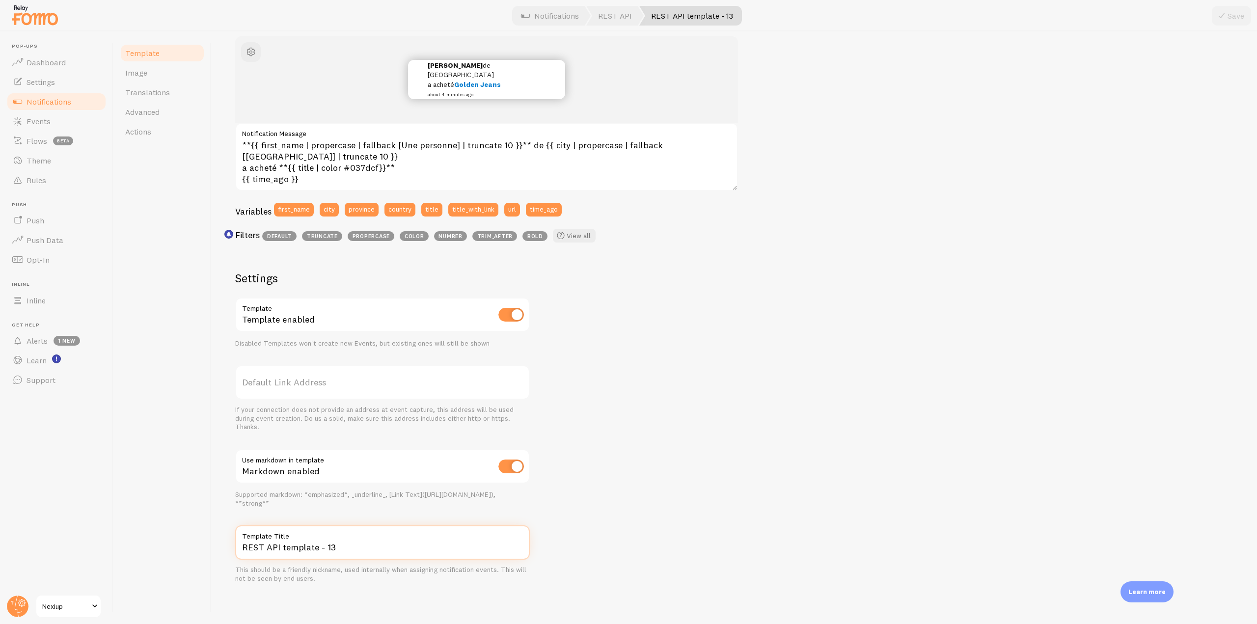
drag, startPoint x: 324, startPoint y: 546, endPoint x: 209, endPoint y: 543, distance: 114.9
click at [209, 543] on div "Template Image Translations Advanced Actions REST API template - 13 Compose you…" at bounding box center [684, 327] width 1143 height 593
paste input "SmartBox 6-en-1"
type input "SmartBox 6-en-1 template"
click at [1236, 18] on button "Save" at bounding box center [1231, 16] width 39 height 20
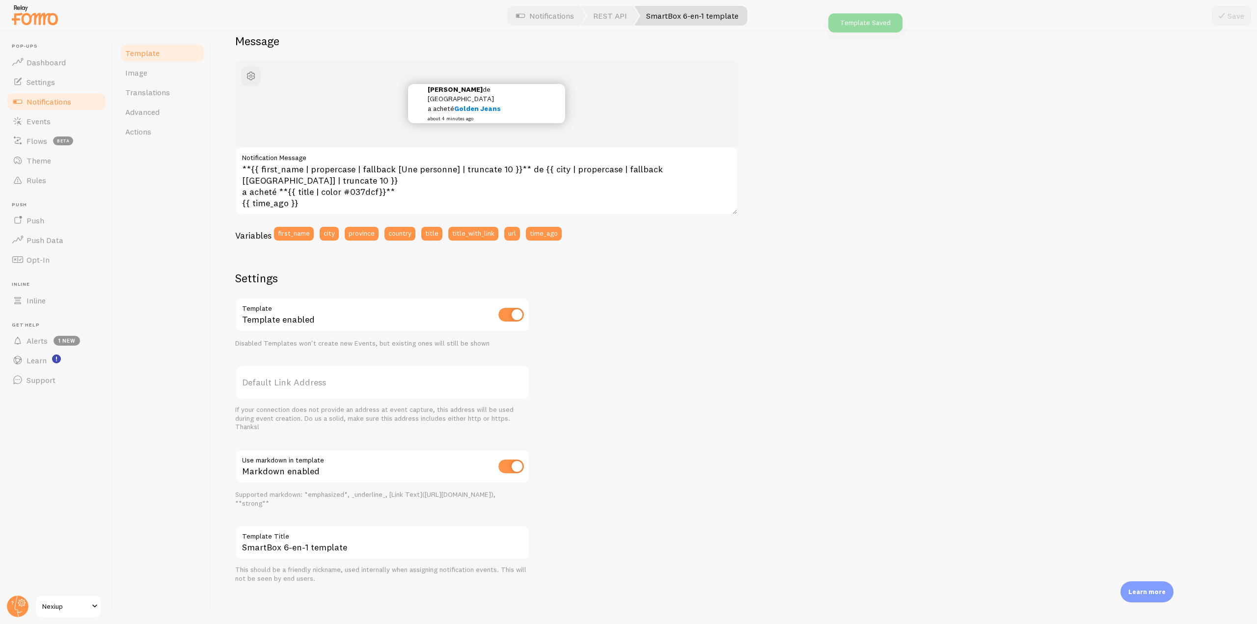
scroll to position [91, 0]
click at [53, 129] on link "Events" at bounding box center [56, 121] width 101 height 20
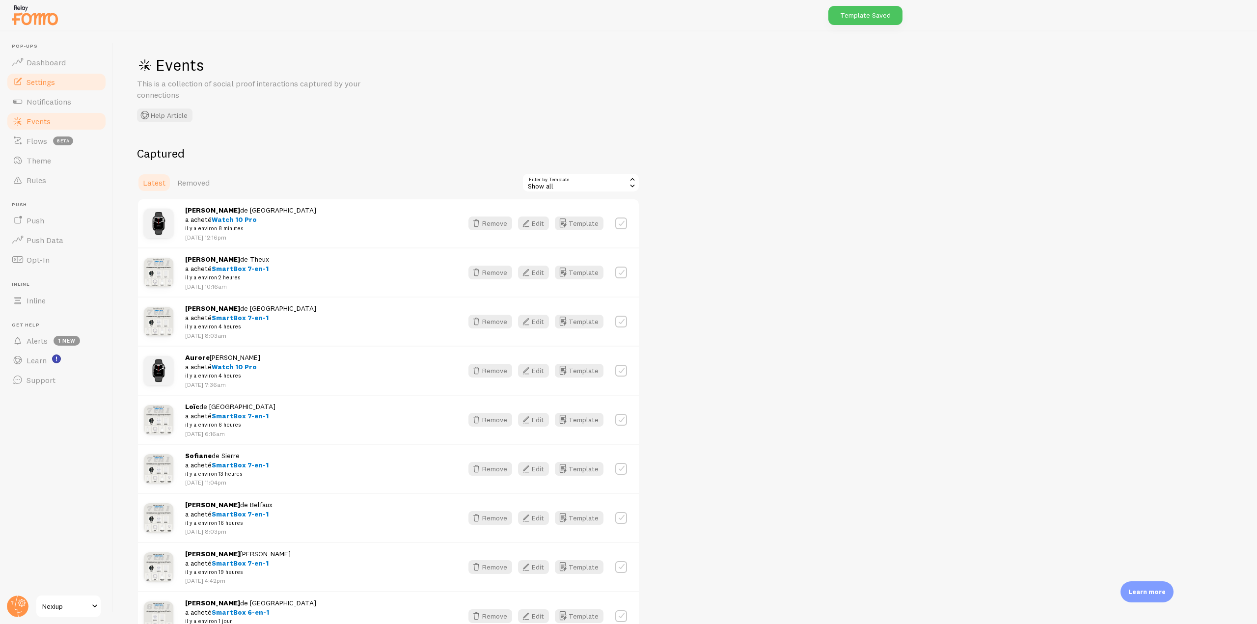
drag, startPoint x: 57, startPoint y: 92, endPoint x: 55, endPoint y: 86, distance: 6.5
click at [57, 91] on ul "Pop-ups Dashboard Settings Notifications Events Flows beta Theme Rules [GEOGRAP…" at bounding box center [56, 216] width 101 height 347
click at [81, 94] on link "Notifications" at bounding box center [56, 102] width 101 height 20
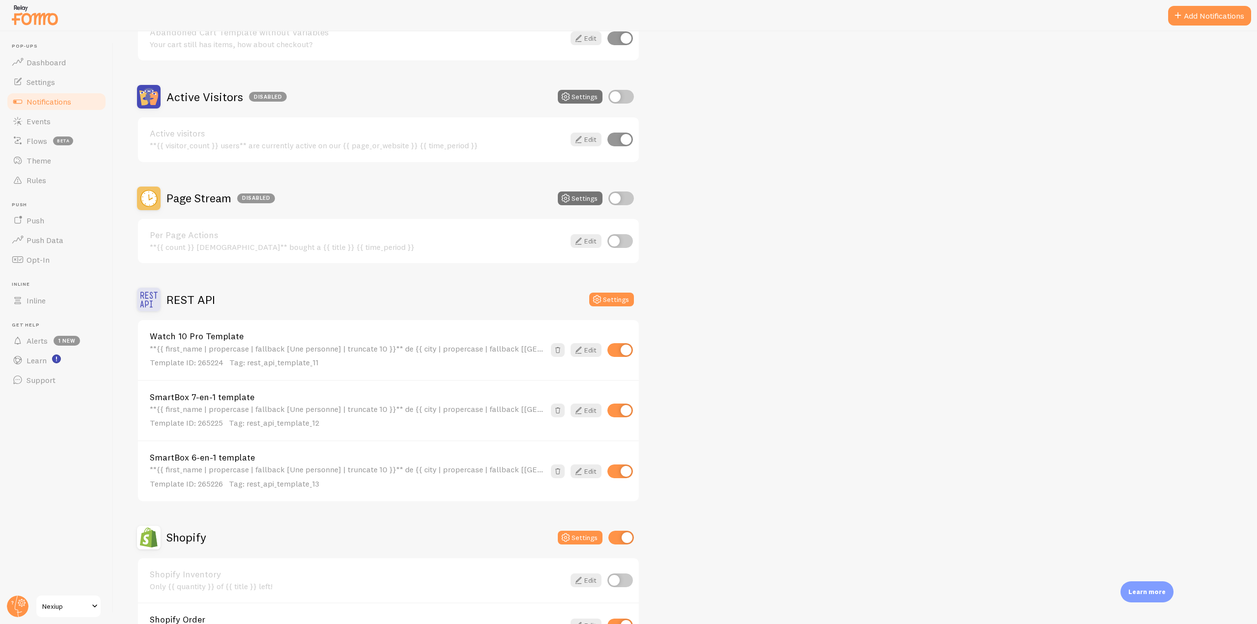
scroll to position [393, 0]
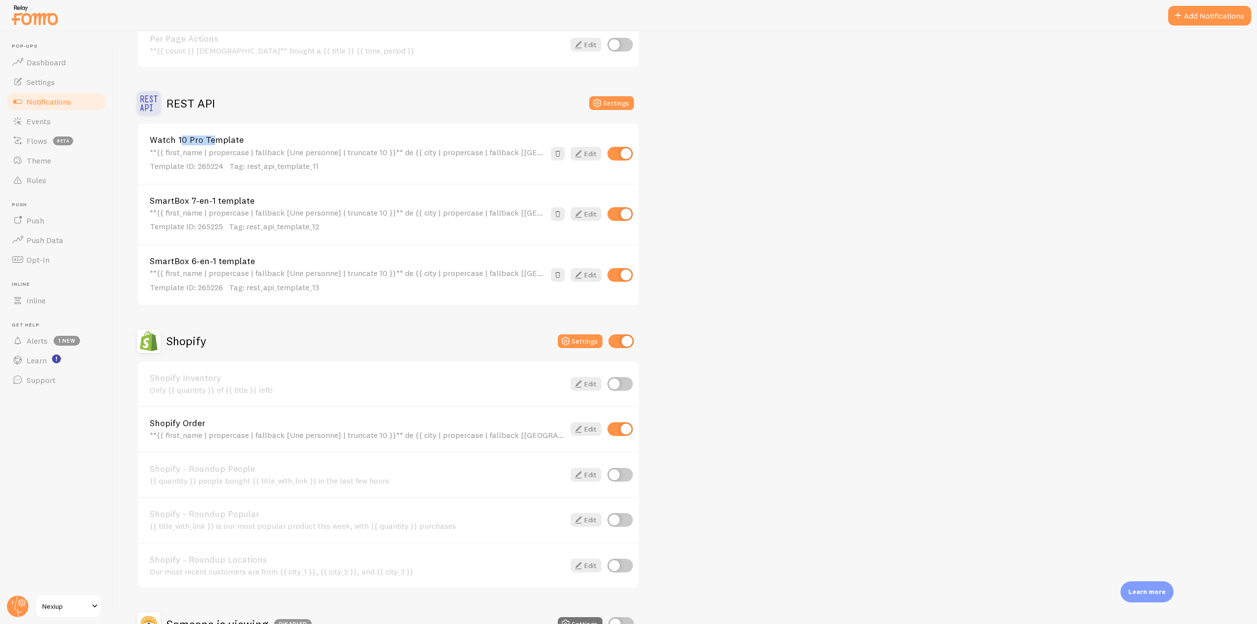
drag, startPoint x: 186, startPoint y: 141, endPoint x: 147, endPoint y: 143, distance: 38.8
click at [147, 143] on div "Watch 10 Pro Template **{{ first_name | propercase | fallback [Une personne] | …" at bounding box center [388, 153] width 501 height 59
copy link "Watch 10"
click at [588, 425] on link "Edit" at bounding box center [585, 429] width 31 height 14
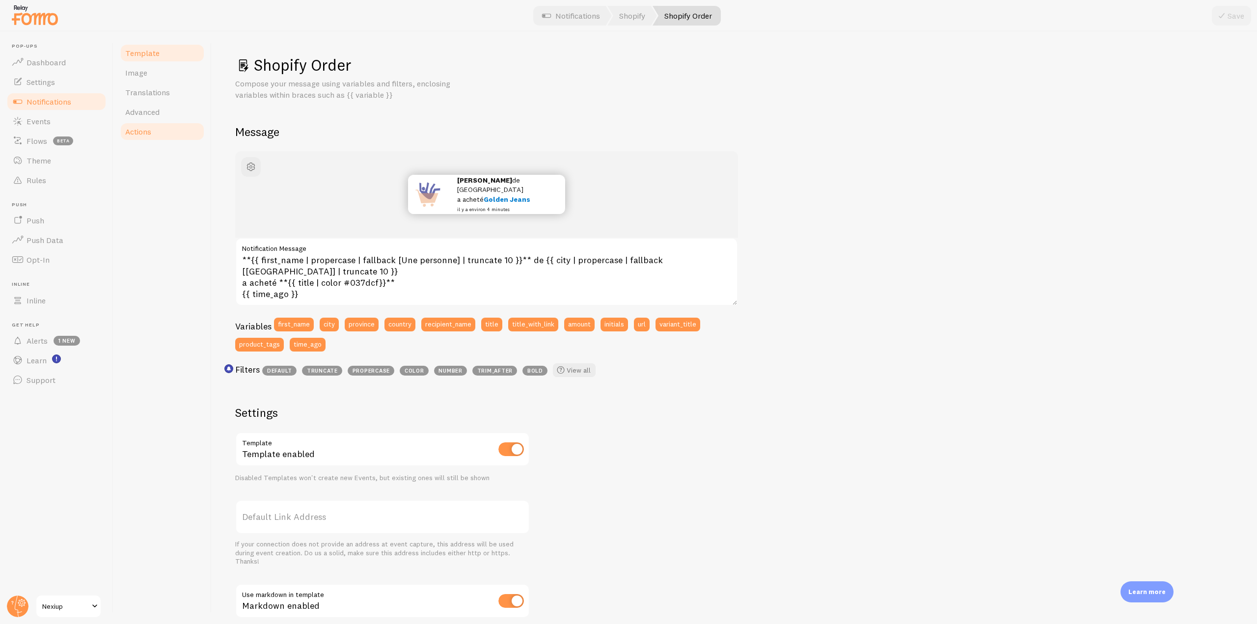
click at [143, 135] on span "Actions" at bounding box center [138, 132] width 26 height 10
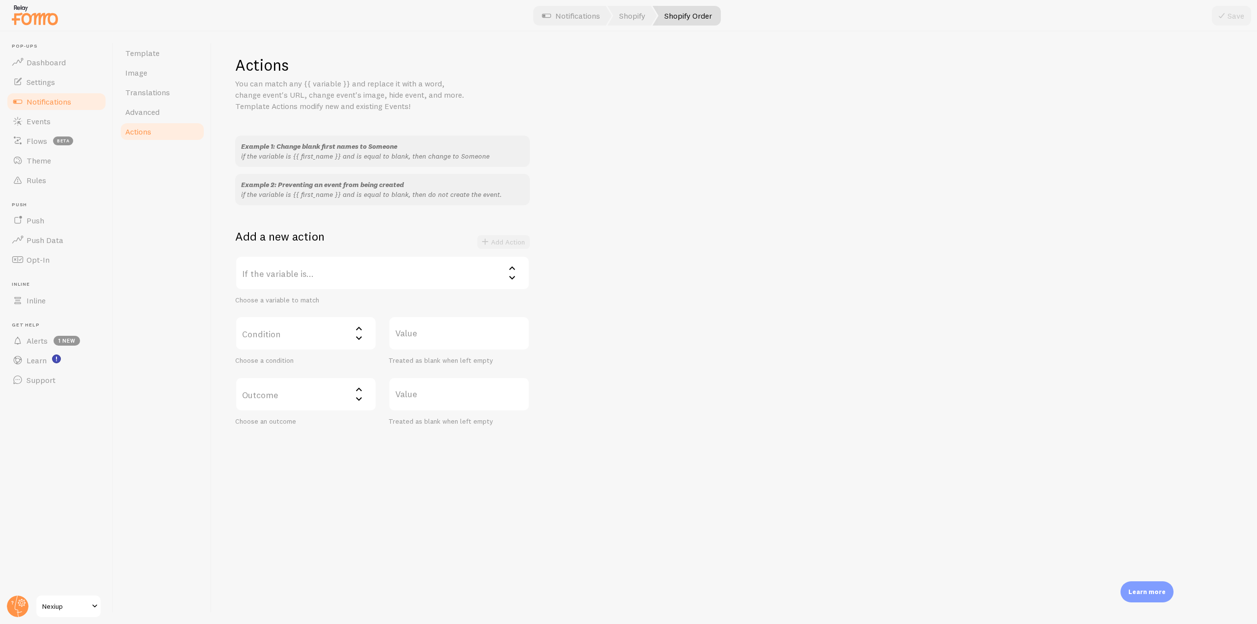
click at [441, 264] on label "If the variable is..." at bounding box center [382, 273] width 295 height 34
click at [276, 368] on li "title" at bounding box center [382, 372] width 293 height 17
click at [297, 345] on label "Condition" at bounding box center [305, 333] width 141 height 34
click at [285, 391] on li "contains" at bounding box center [305, 398] width 139 height 17
click at [419, 338] on label "Value" at bounding box center [458, 333] width 141 height 34
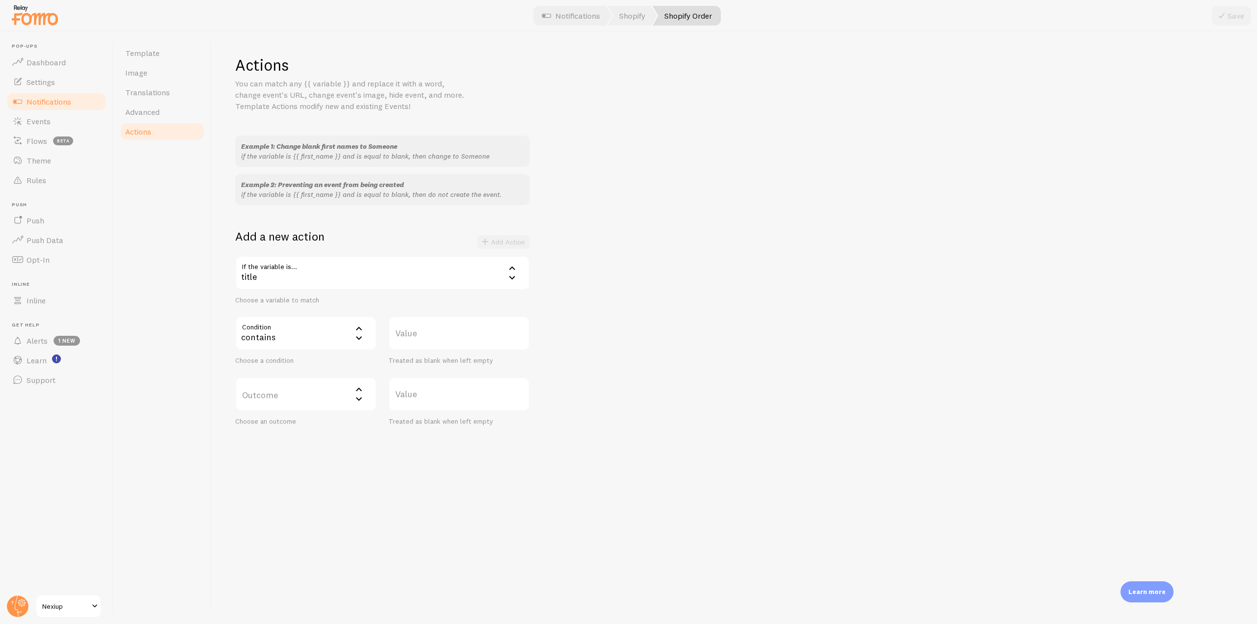
click at [419, 338] on input "Value" at bounding box center [458, 333] width 141 height 34
paste input "Watch 10"
type input "Watch 10"
click at [327, 406] on label "Outcome" at bounding box center [305, 394] width 141 height 34
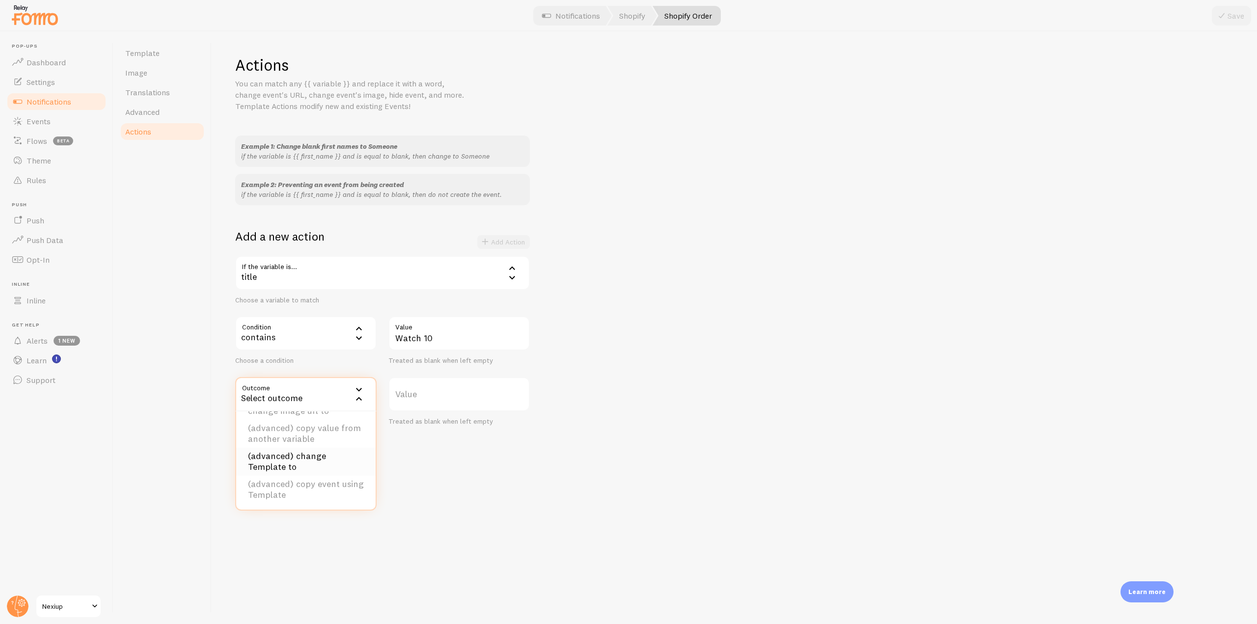
click at [319, 456] on li "(advanced) change Template to" at bounding box center [305, 462] width 139 height 28
click at [472, 399] on label "Template" at bounding box center [458, 394] width 141 height 34
click at [472, 447] on li "Watch 10 Pro Template" at bounding box center [458, 442] width 139 height 17
click at [507, 244] on button "Add Action" at bounding box center [503, 242] width 53 height 14
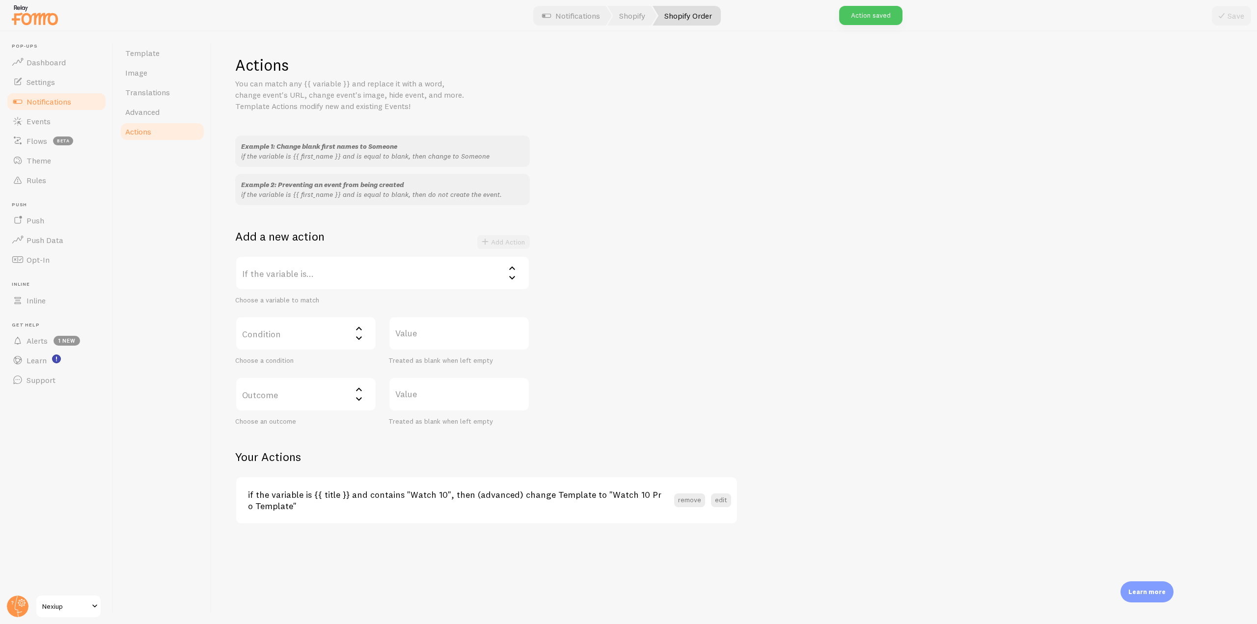
click at [58, 105] on span "Notifications" at bounding box center [49, 102] width 45 height 10
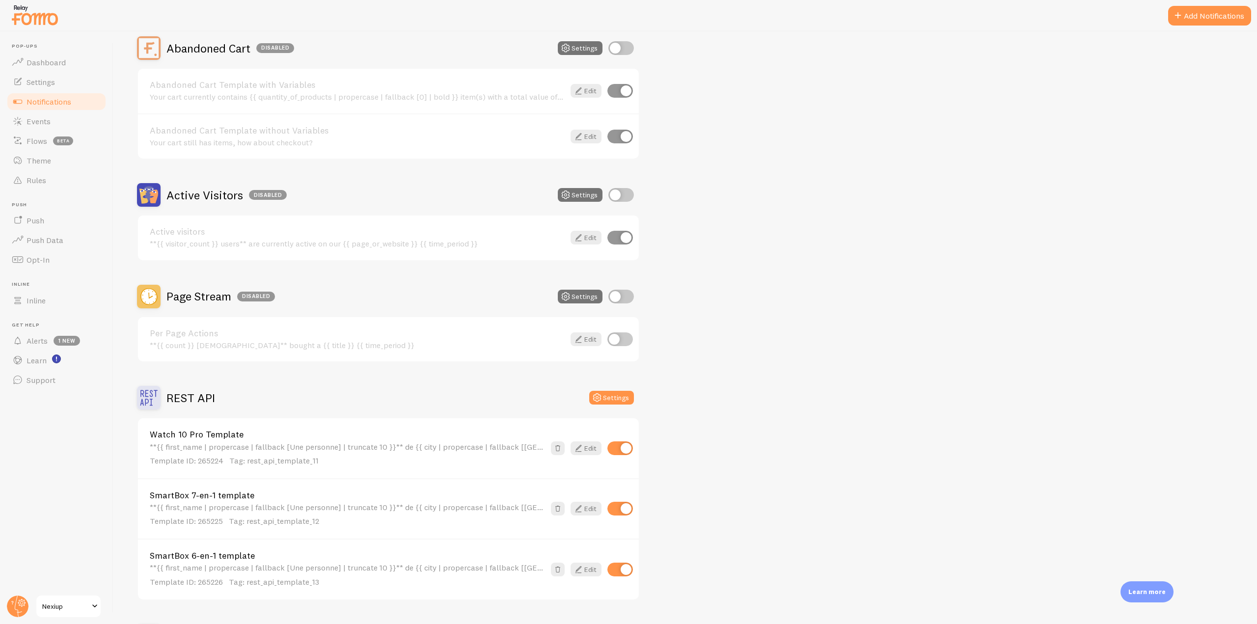
scroll to position [196, 0]
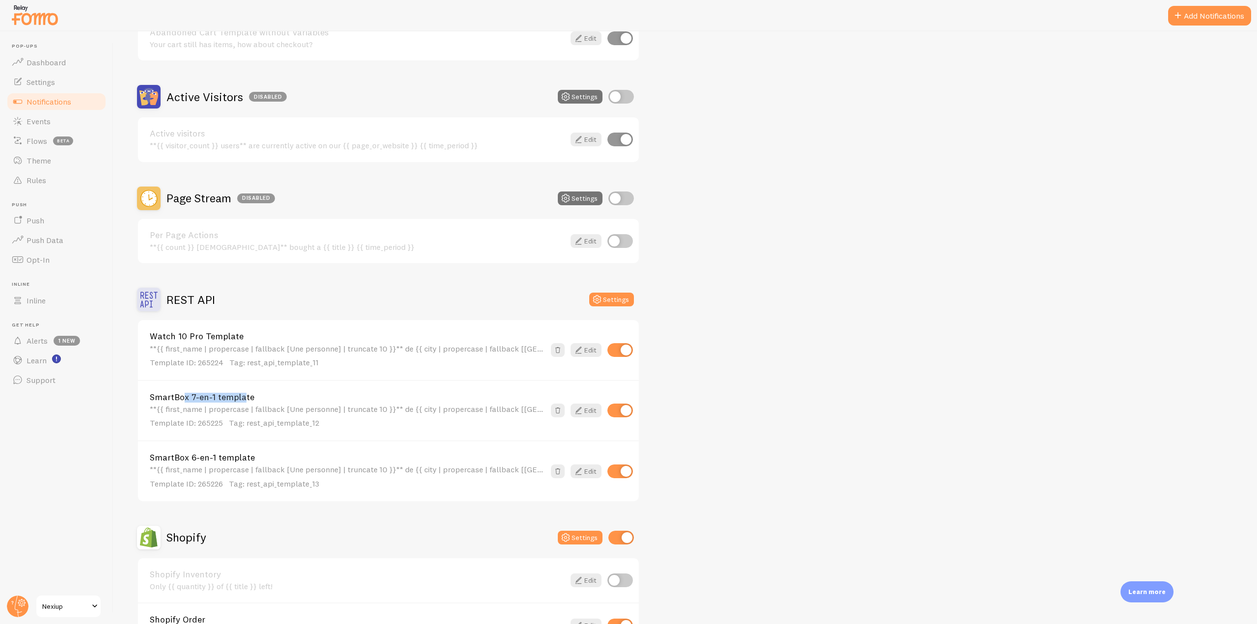
drag, startPoint x: 214, startPoint y: 399, endPoint x: 150, endPoint y: 398, distance: 63.8
click at [150, 398] on link "SmartBox 7-en-1 template" at bounding box center [347, 397] width 395 height 9
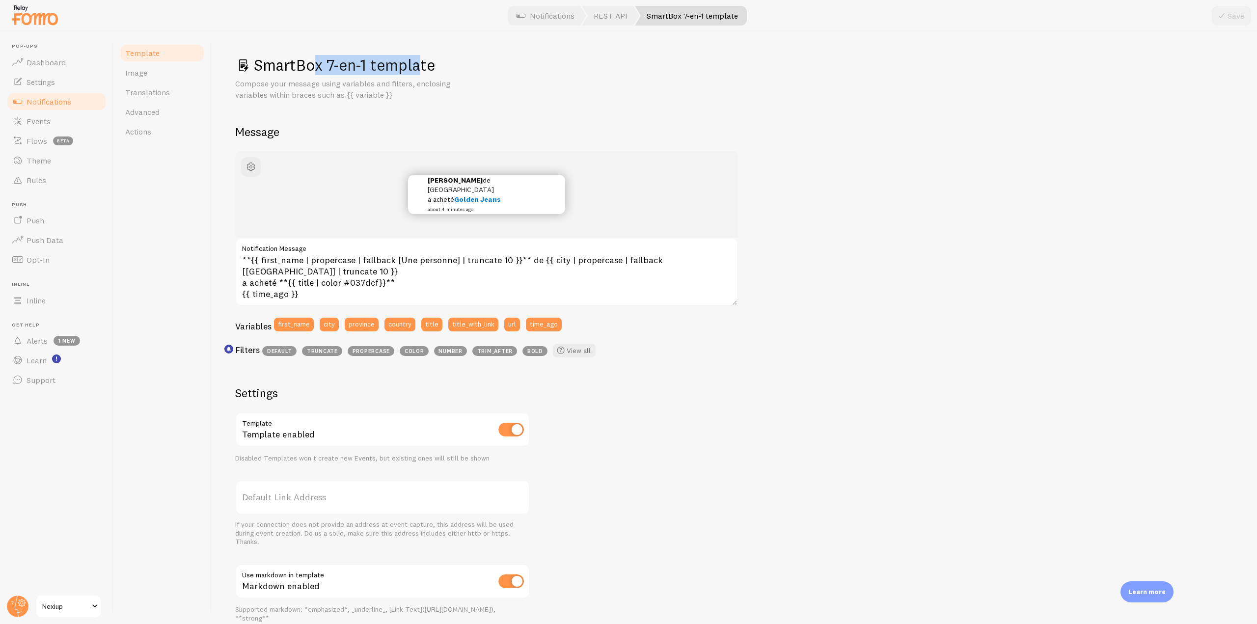
drag, startPoint x: 365, startPoint y: 66, endPoint x: 253, endPoint y: 74, distance: 112.2
click at [253, 74] on h1 "SmartBox 7-en-1 template" at bounding box center [734, 65] width 998 height 20
copy h1 "SmartBox 7-en-1"
click at [62, 106] on span "Notifications" at bounding box center [49, 102] width 45 height 10
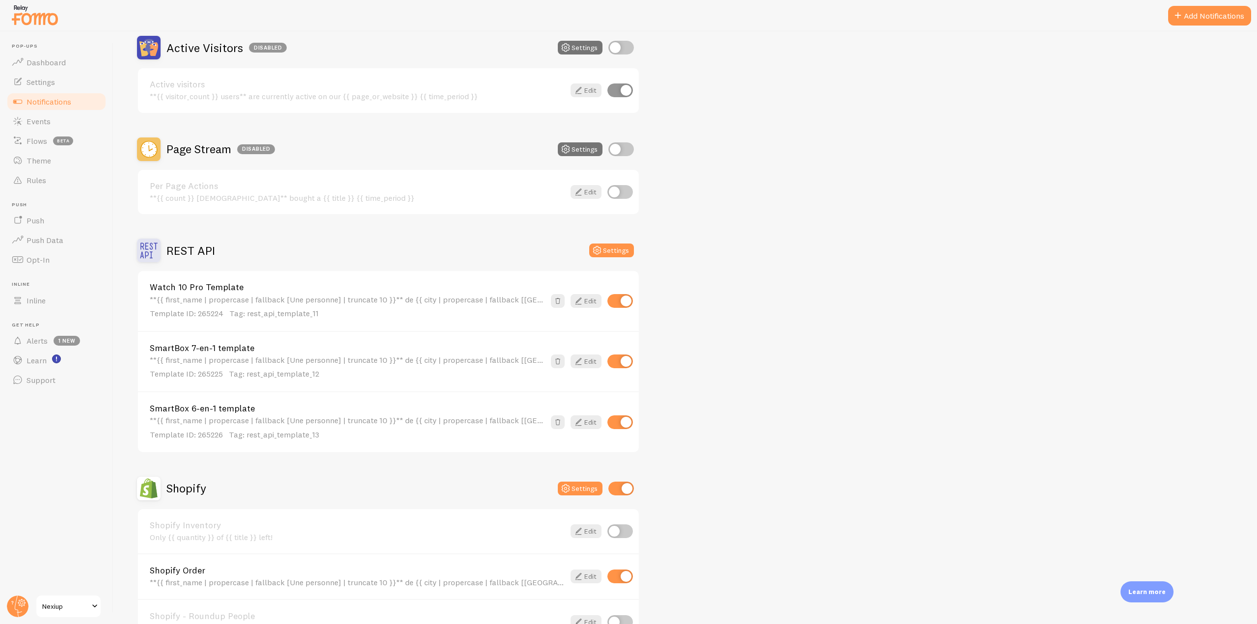
scroll to position [295, 0]
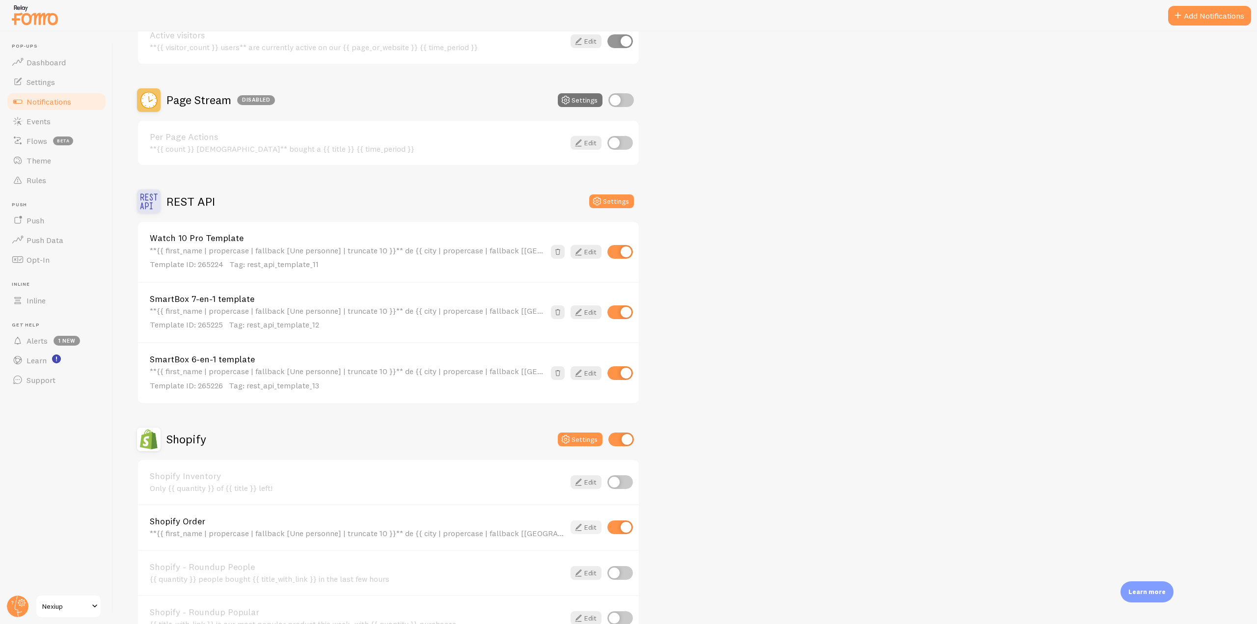
click at [577, 530] on icon at bounding box center [578, 527] width 12 height 12
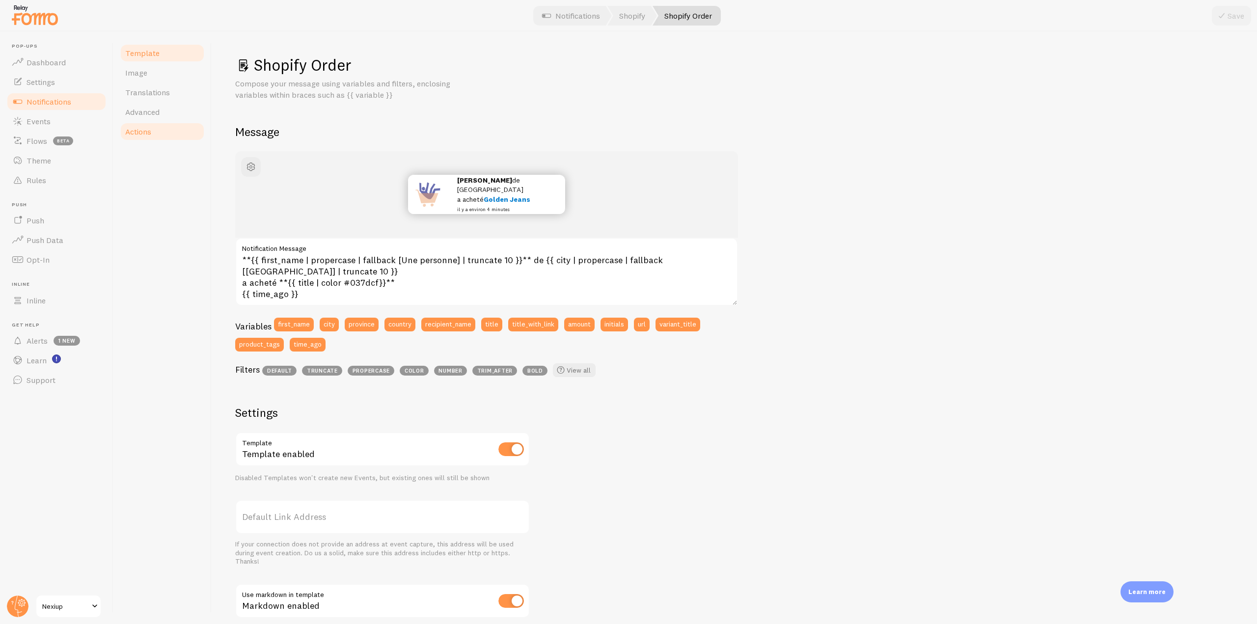
click at [141, 133] on span "Actions" at bounding box center [138, 132] width 26 height 10
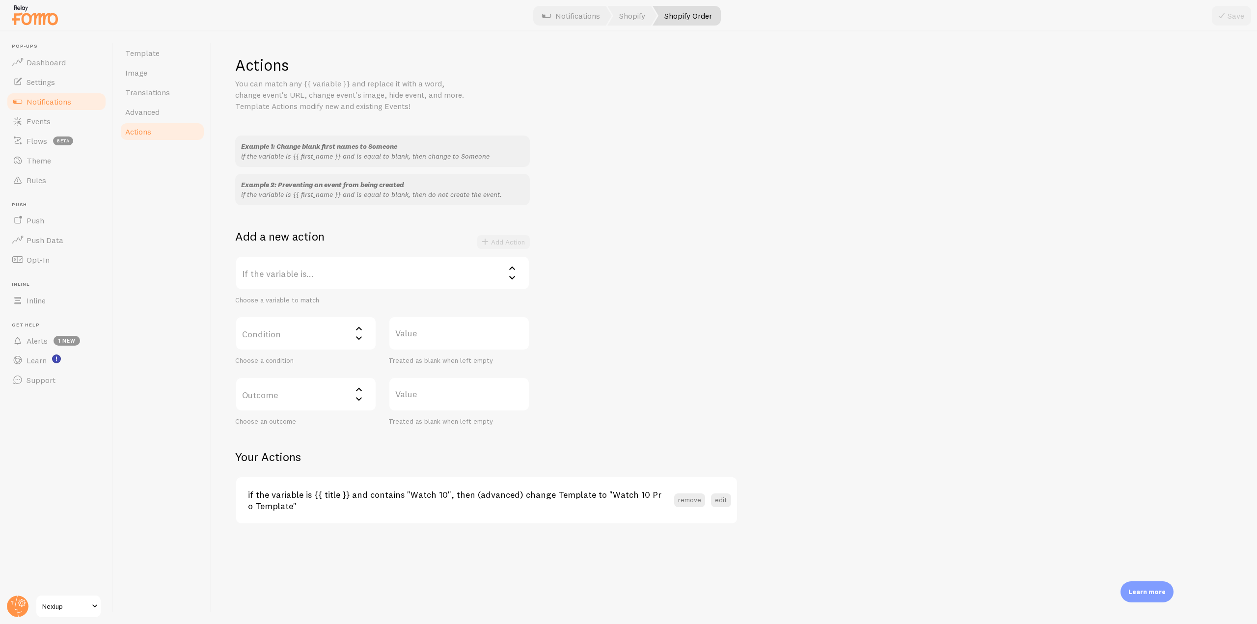
click at [406, 275] on label "If the variable is..." at bounding box center [382, 273] width 295 height 34
click at [278, 373] on li "title" at bounding box center [382, 372] width 293 height 17
click at [310, 329] on label "Condition" at bounding box center [305, 333] width 141 height 34
click at [292, 400] on li "contains" at bounding box center [305, 398] width 139 height 17
click at [416, 341] on label "Value" at bounding box center [458, 333] width 141 height 34
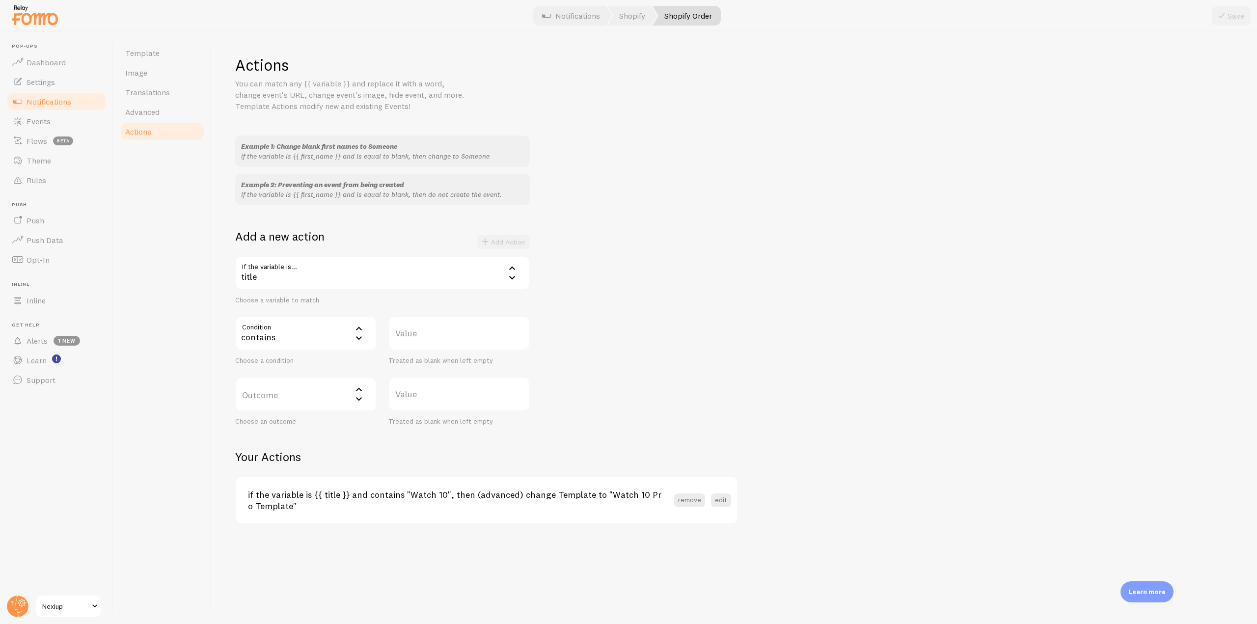
click at [416, 341] on input "Value" at bounding box center [458, 333] width 141 height 34
paste input "SmartBox 7-en-1"
type input "SmartBox 7-en-1"
click at [339, 401] on label "Outcome" at bounding box center [305, 394] width 141 height 34
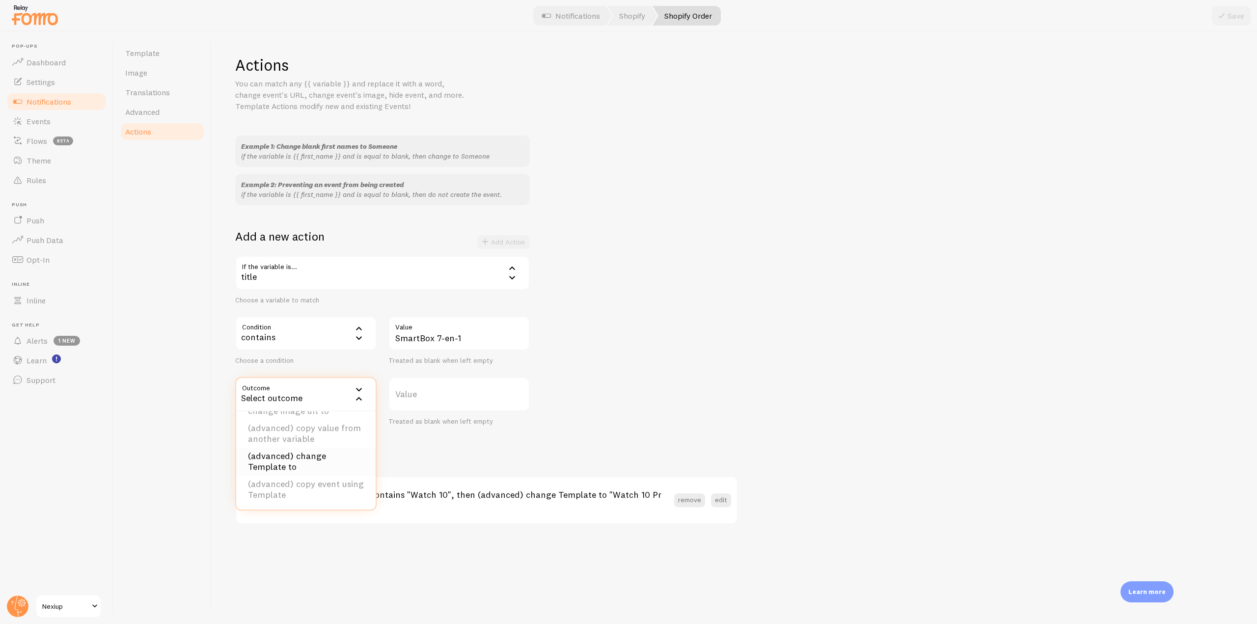
click at [324, 462] on li "(advanced) change Template to" at bounding box center [305, 462] width 139 height 28
click at [446, 396] on label "Template" at bounding box center [458, 394] width 141 height 34
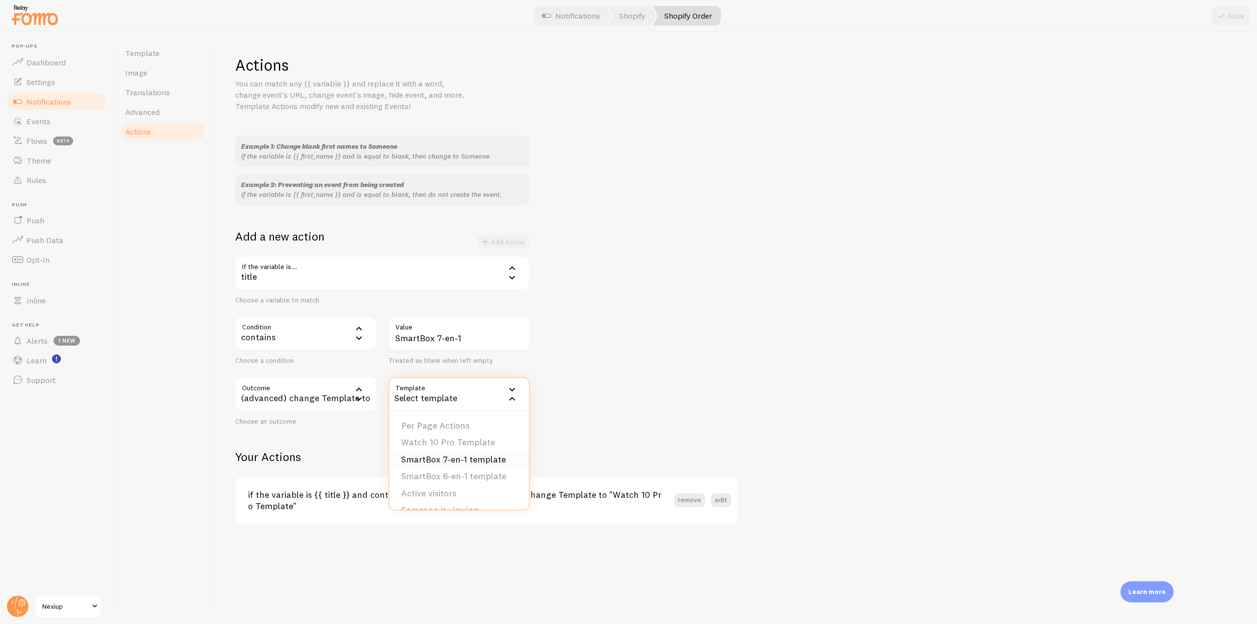
click at [473, 461] on li "SmartBox 7-en-1 template" at bounding box center [458, 459] width 139 height 17
click at [515, 241] on button "Add Action" at bounding box center [503, 242] width 53 height 14
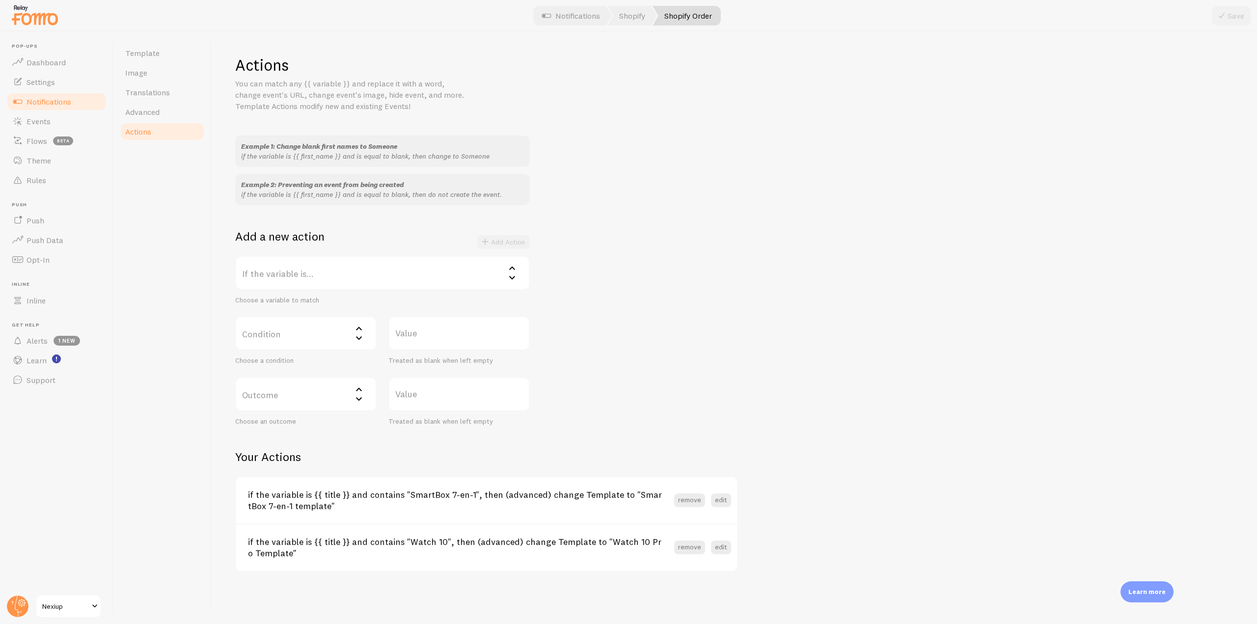
click at [70, 105] on span "Notifications" at bounding box center [49, 102] width 45 height 10
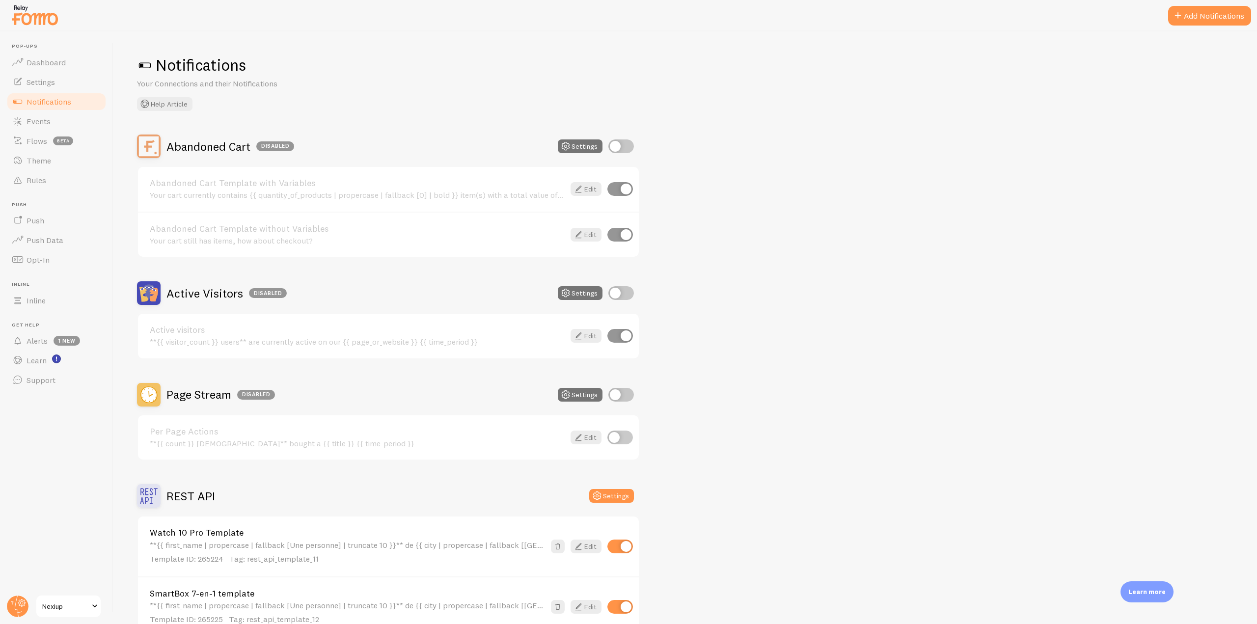
scroll to position [98, 0]
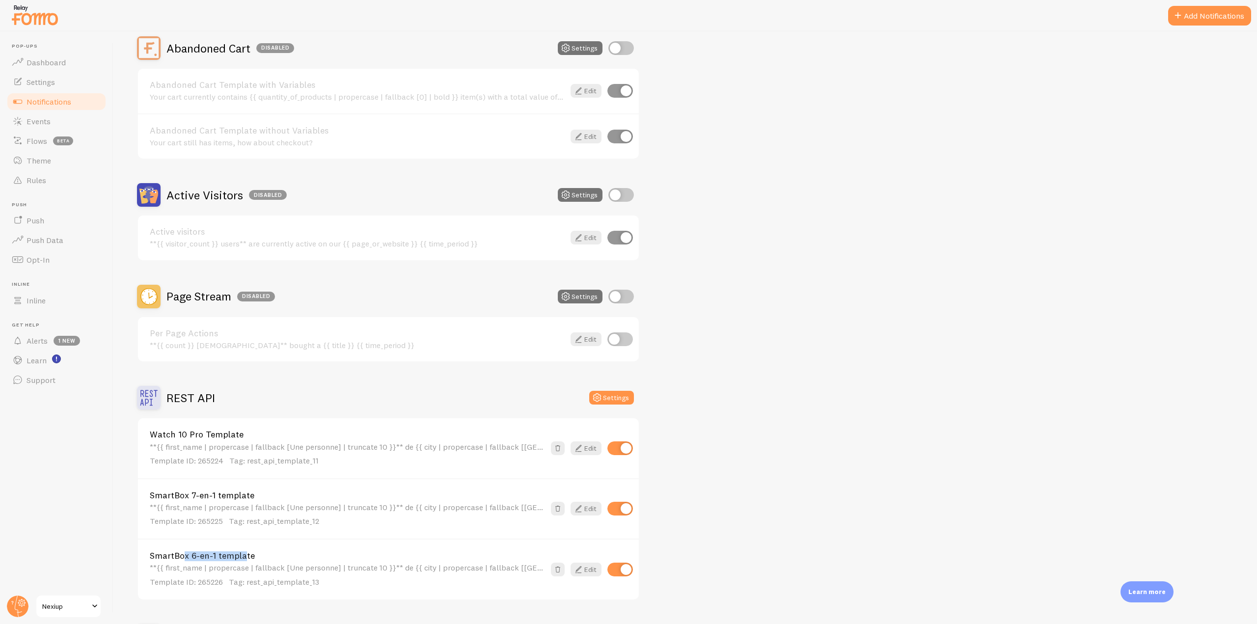
drag, startPoint x: 216, startPoint y: 558, endPoint x: 147, endPoint y: 555, distance: 68.8
click at [147, 555] on div "SmartBox 6-en-1 template **{{ first_name | propercase | fallback [Une personne]…" at bounding box center [388, 569] width 501 height 60
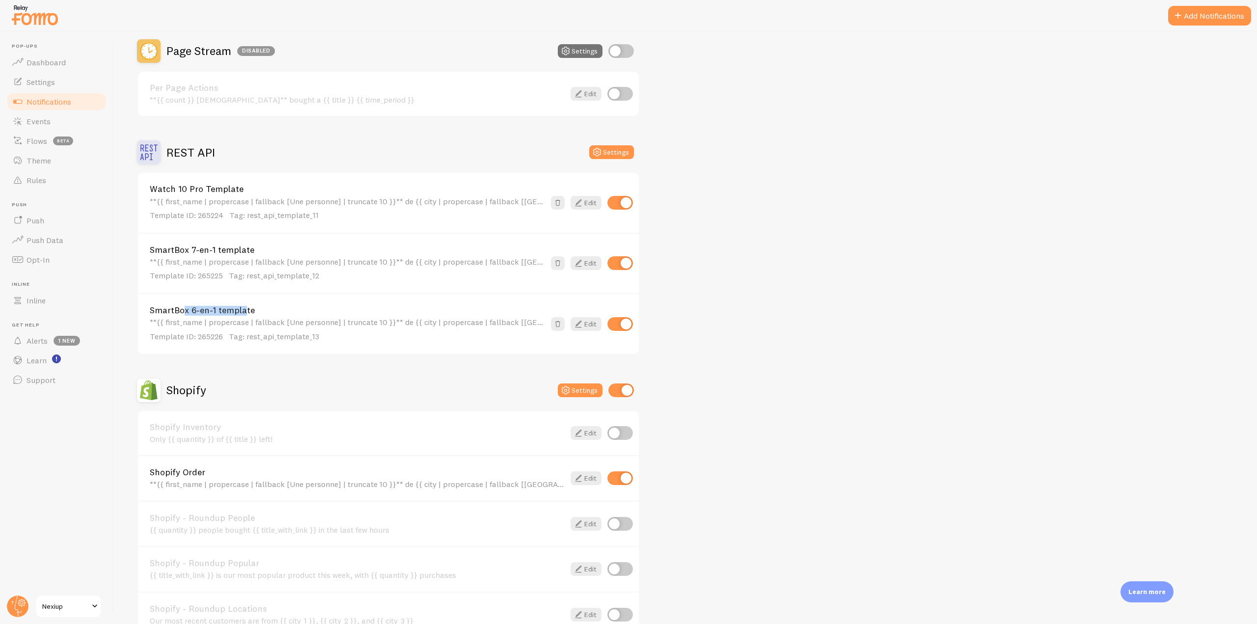
scroll to position [393, 0]
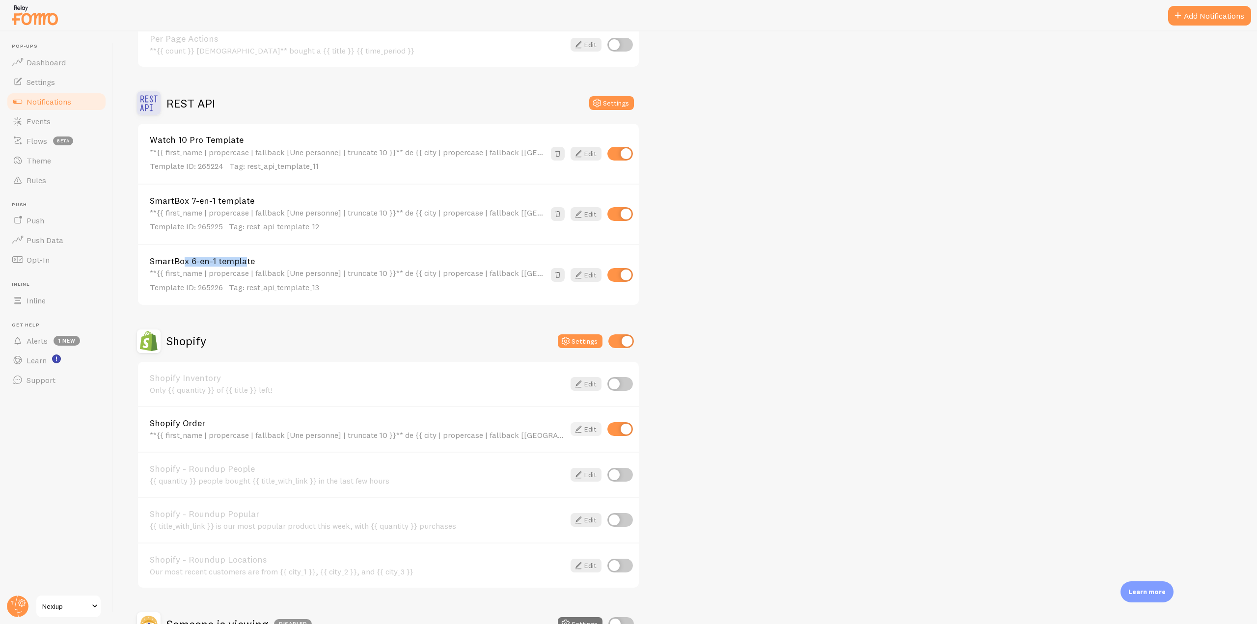
click at [575, 427] on icon at bounding box center [578, 429] width 12 height 12
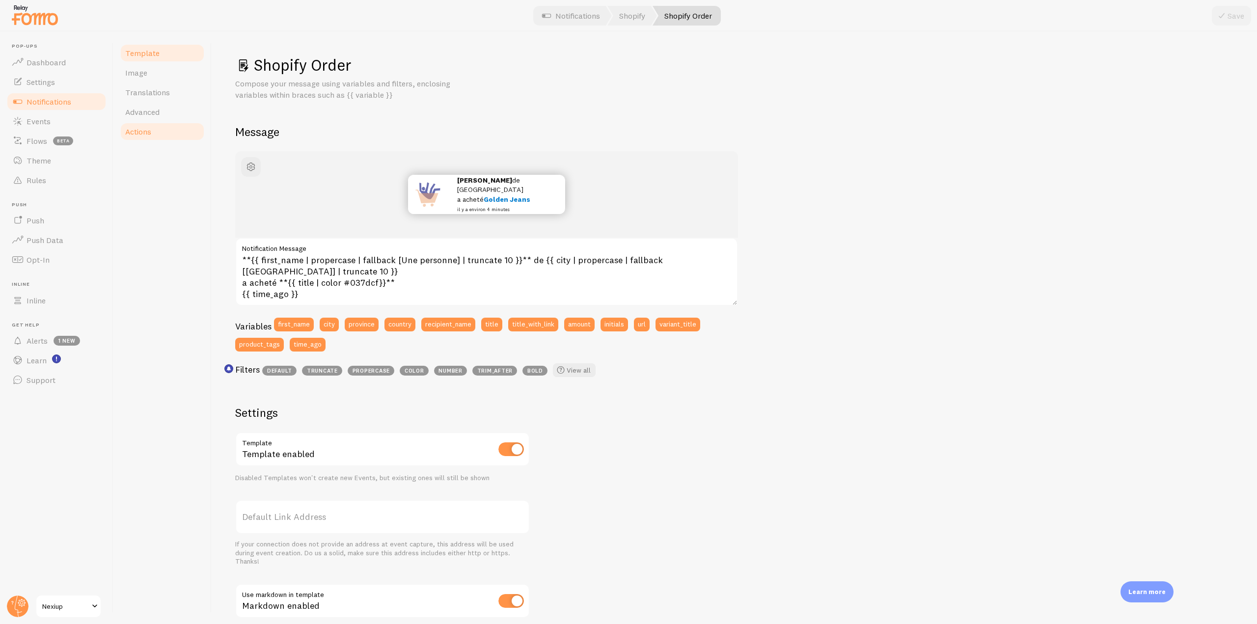
click at [164, 135] on link "Actions" at bounding box center [162, 132] width 86 height 20
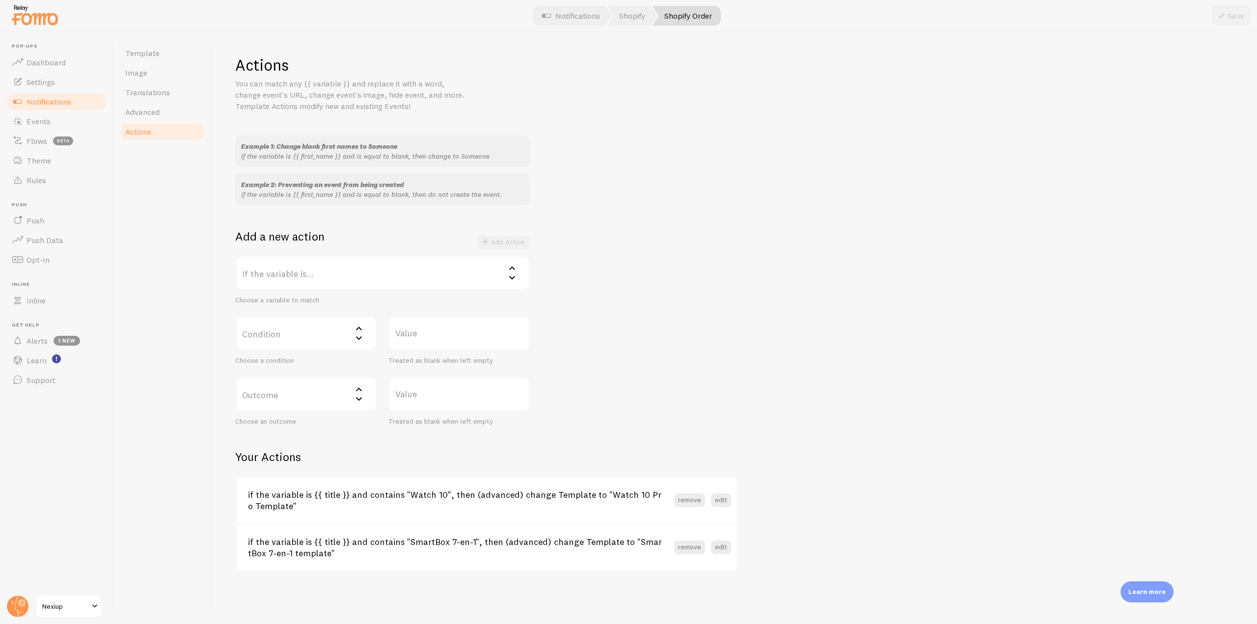
click at [363, 261] on label "If the variable is..." at bounding box center [382, 273] width 295 height 34
click at [285, 375] on li "title" at bounding box center [382, 372] width 293 height 17
click at [330, 328] on label "Condition" at bounding box center [305, 333] width 141 height 34
click at [307, 403] on li "contains" at bounding box center [305, 398] width 139 height 17
click at [424, 338] on label "Value" at bounding box center [458, 333] width 141 height 34
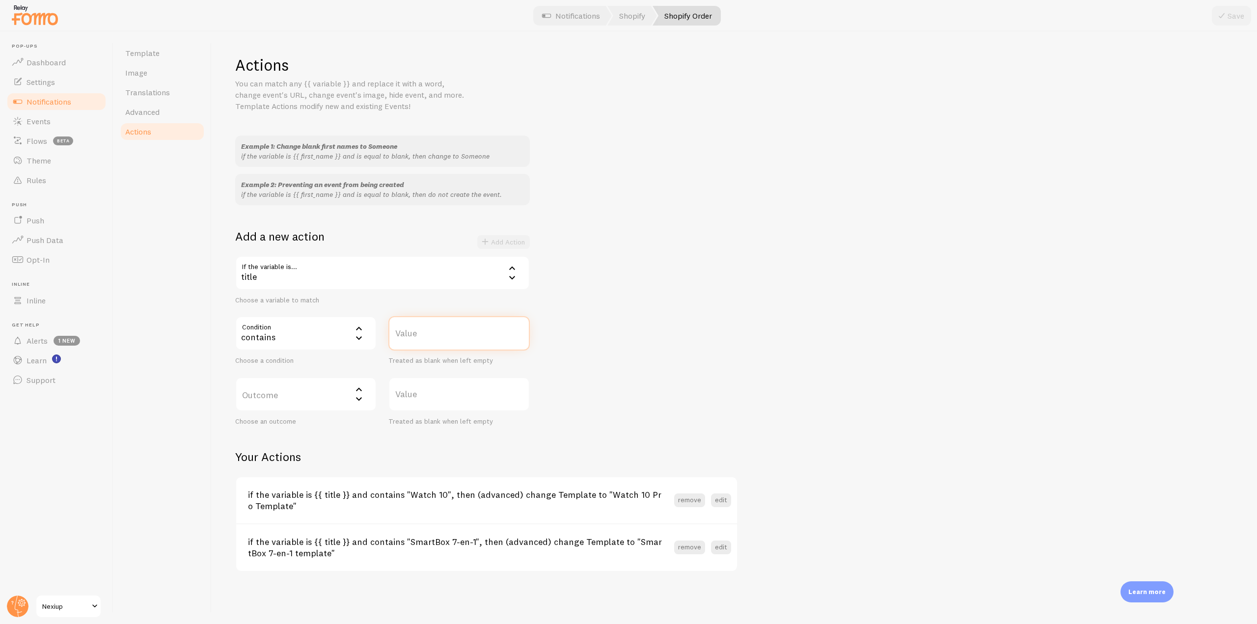
click at [424, 338] on input "Value" at bounding box center [458, 333] width 141 height 34
paste input "SmartBox 6-en-1"
type input "SmartBox 6-en-1"
click at [348, 399] on label "Outcome" at bounding box center [305, 394] width 141 height 34
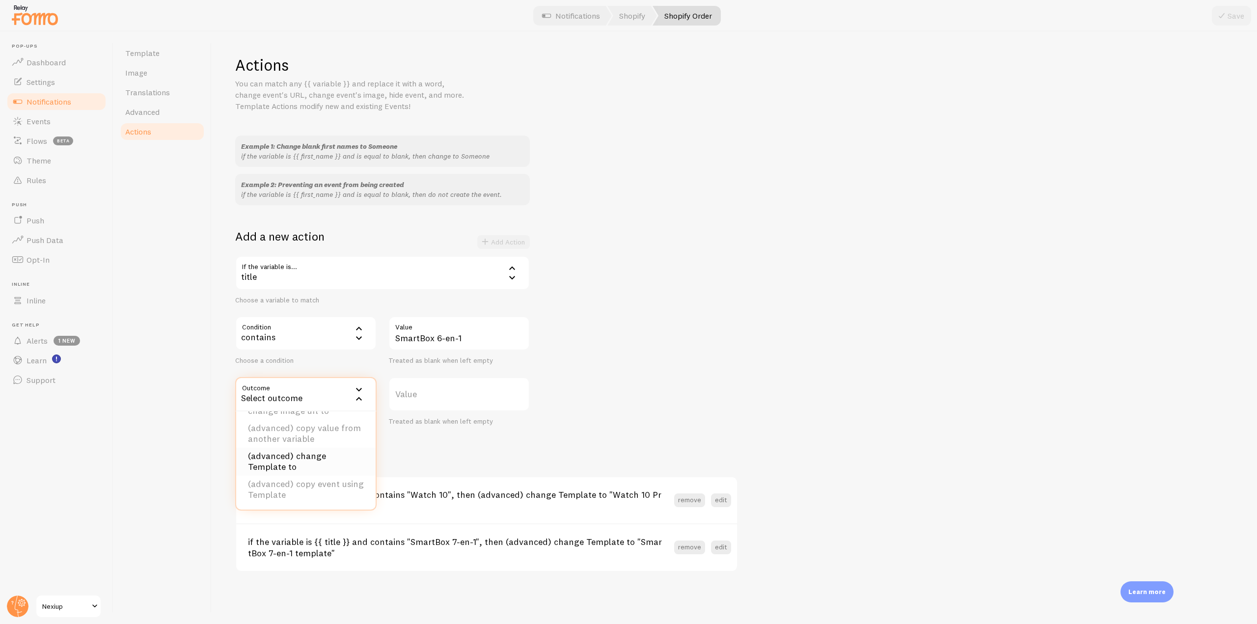
click at [320, 461] on li "(advanced) change Template to" at bounding box center [305, 462] width 139 height 28
click at [457, 394] on label "Template" at bounding box center [458, 394] width 141 height 34
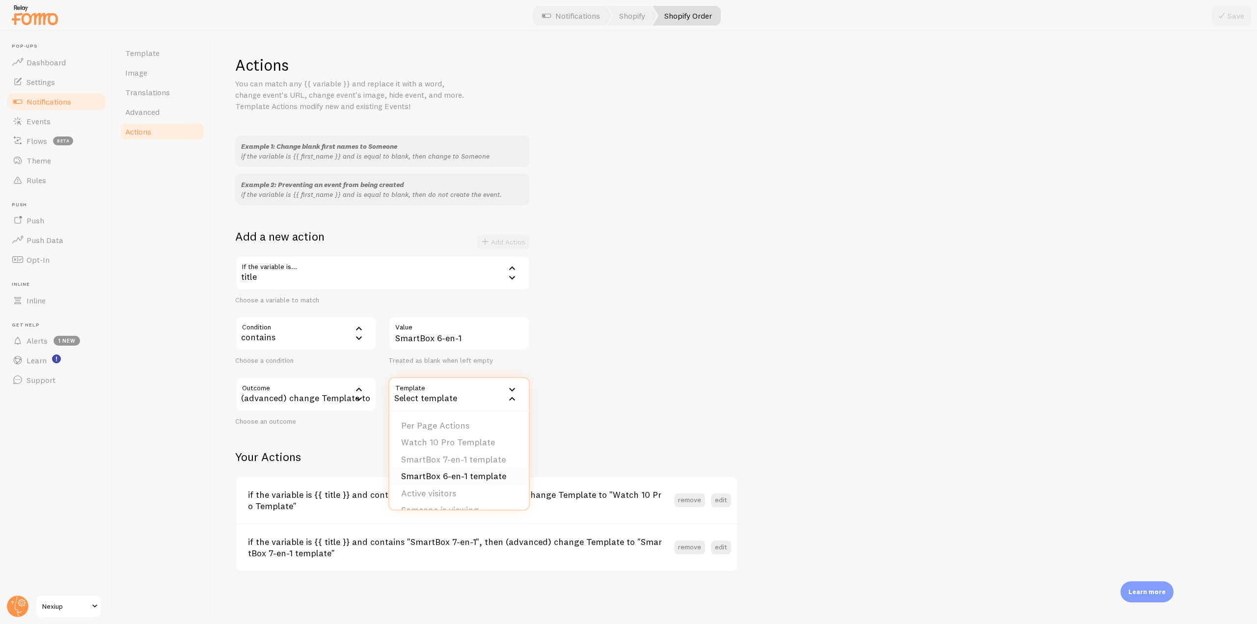
click at [466, 479] on li "SmartBox 6-en-1 template" at bounding box center [458, 476] width 139 height 17
click at [513, 241] on button "Add Action" at bounding box center [503, 242] width 53 height 14
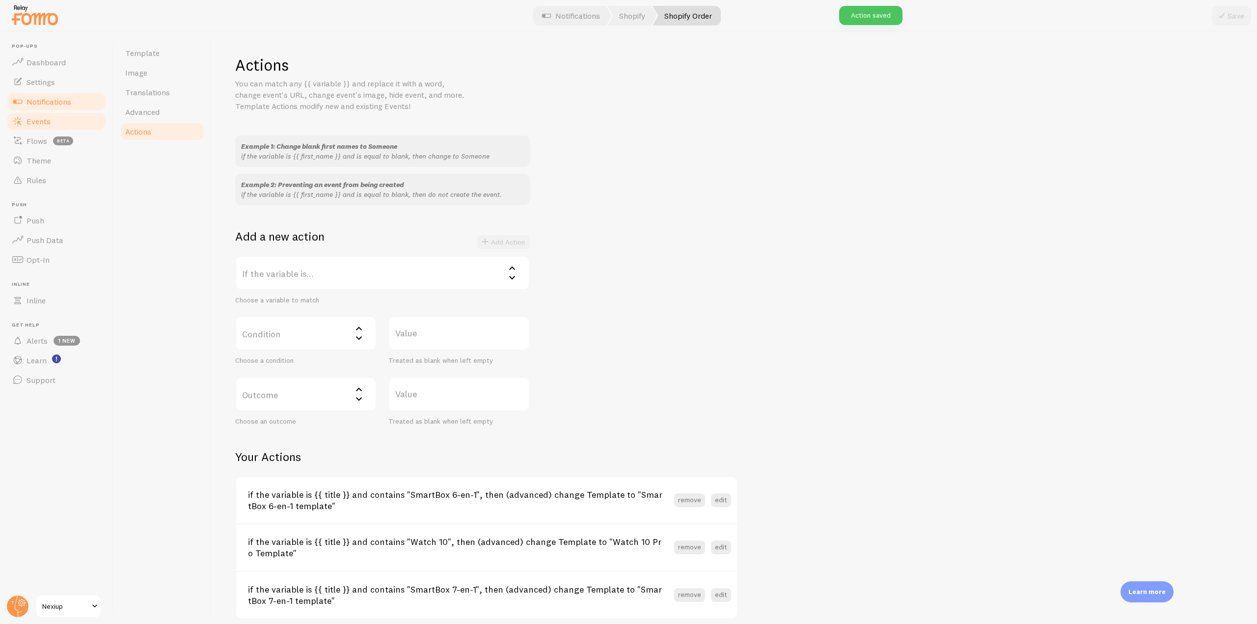
click at [54, 120] on link "Events" at bounding box center [56, 121] width 101 height 20
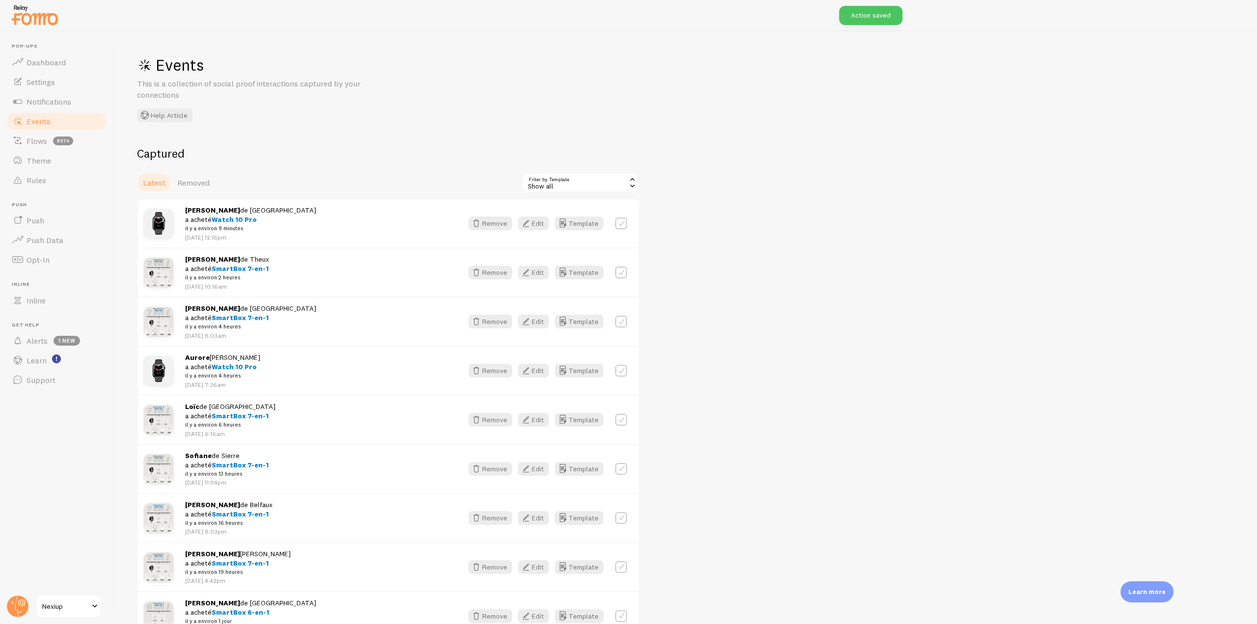
click at [580, 181] on div "Show all" at bounding box center [581, 183] width 118 height 20
click at [578, 240] on li "Watch 10 Pro Template" at bounding box center [581, 238] width 116 height 15
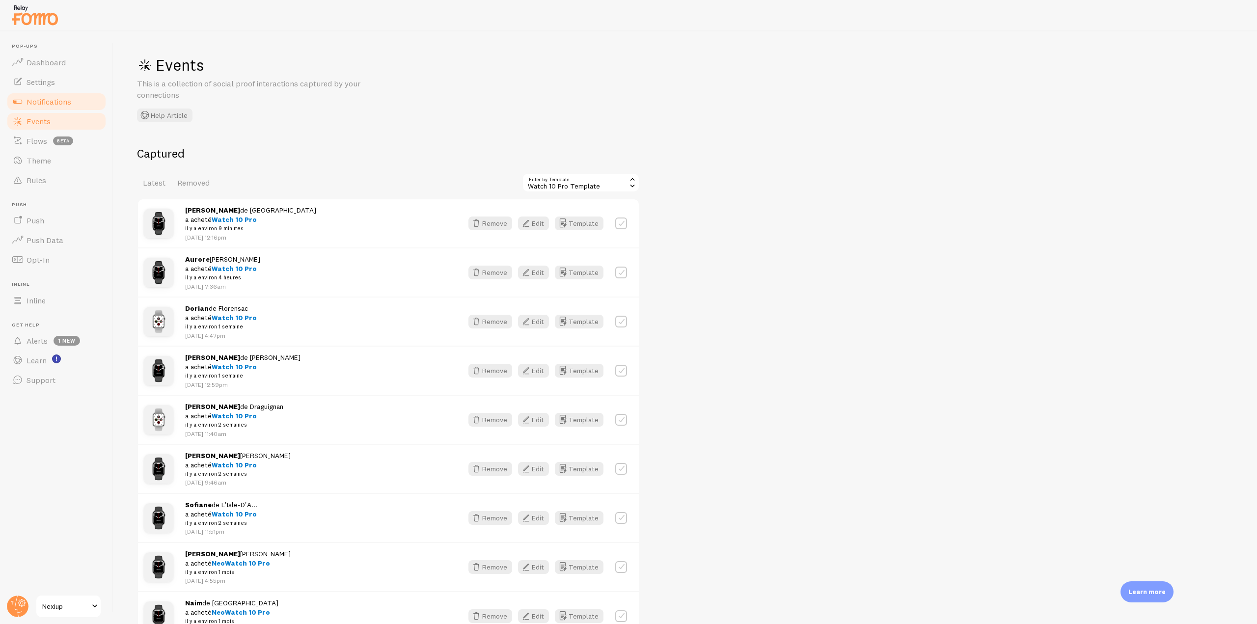
click at [72, 101] on link "Notifications" at bounding box center [56, 102] width 101 height 20
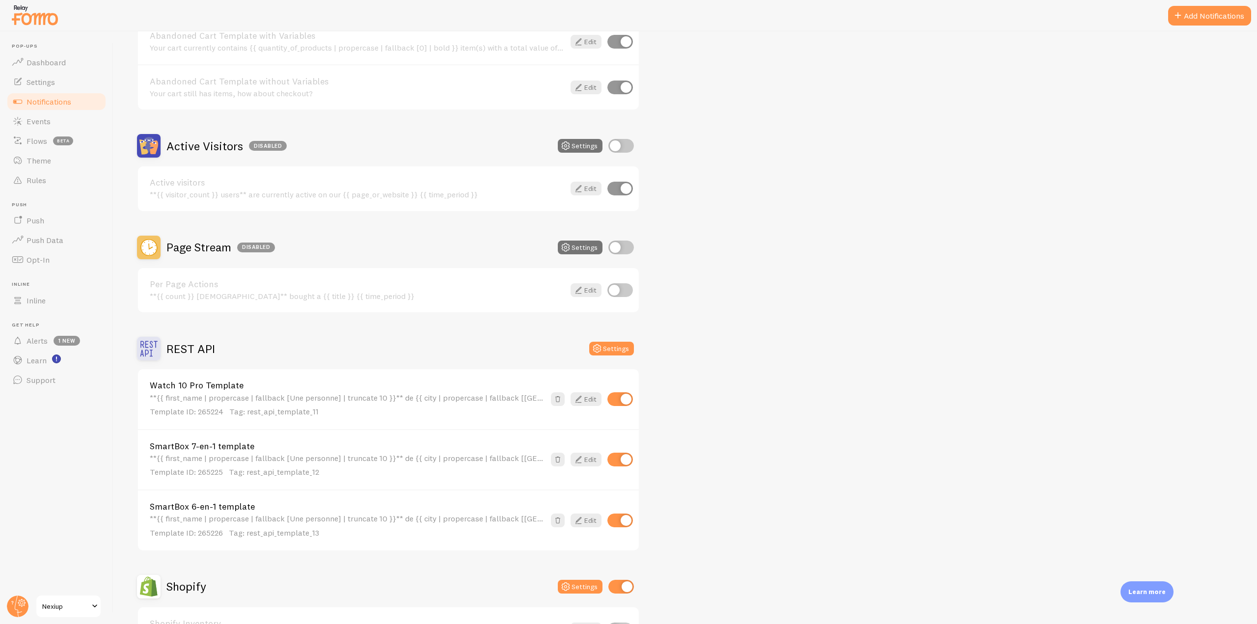
scroll to position [245, 0]
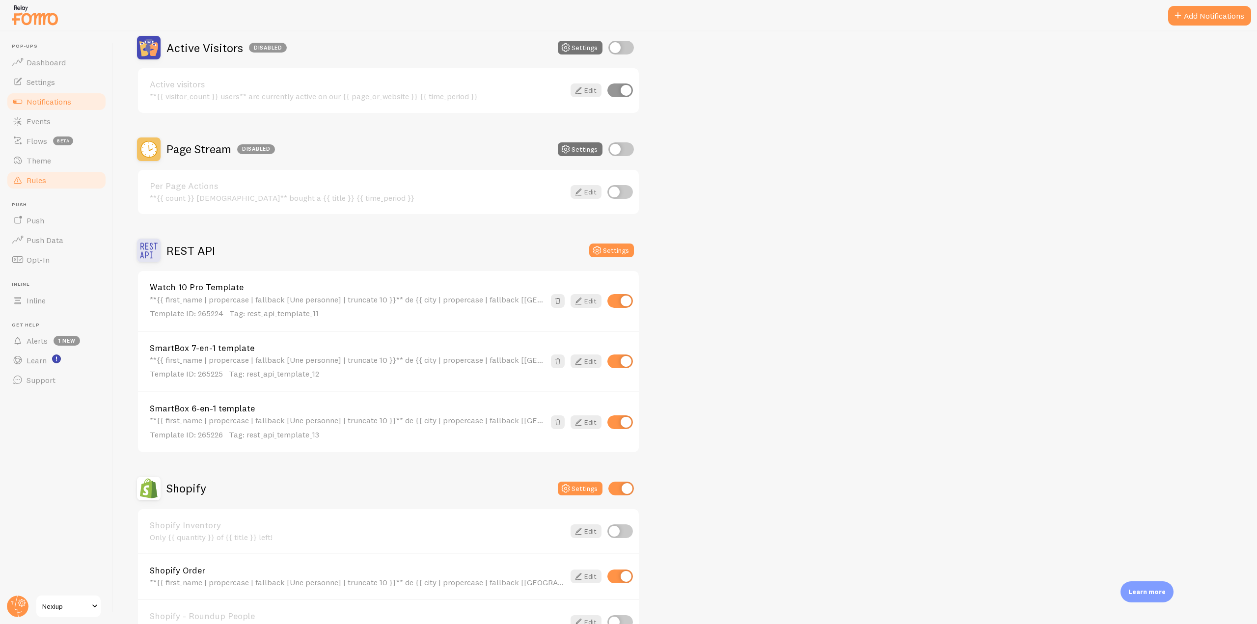
click at [51, 183] on link "Rules" at bounding box center [56, 180] width 101 height 20
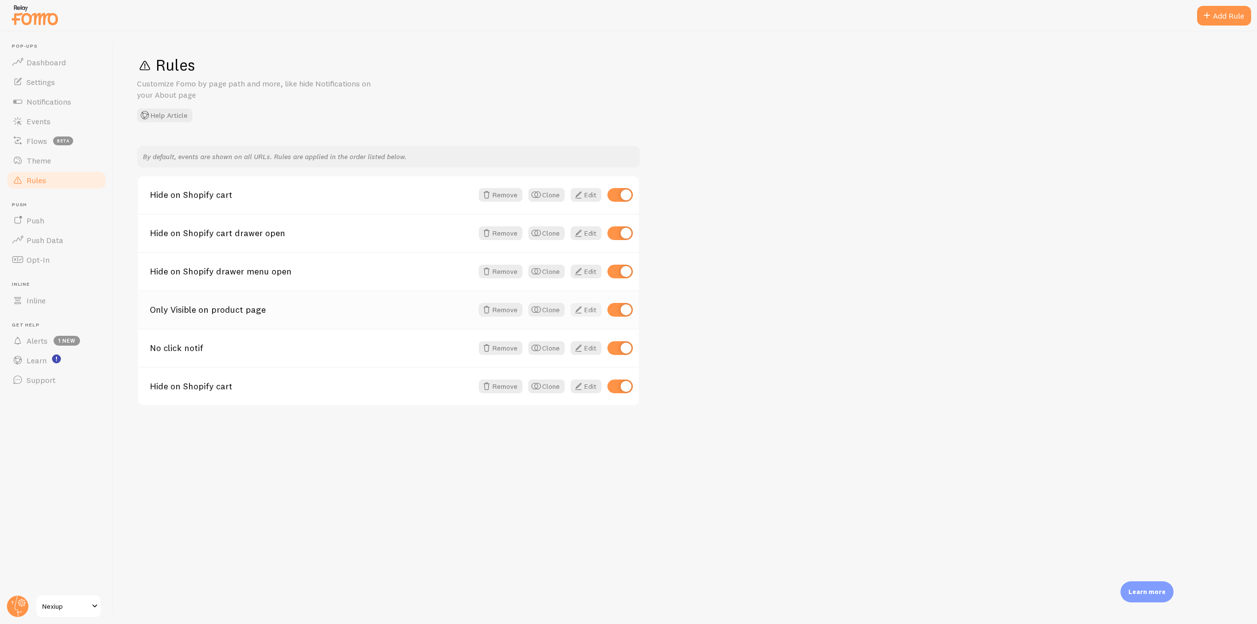
click at [582, 307] on span at bounding box center [578, 310] width 12 height 12
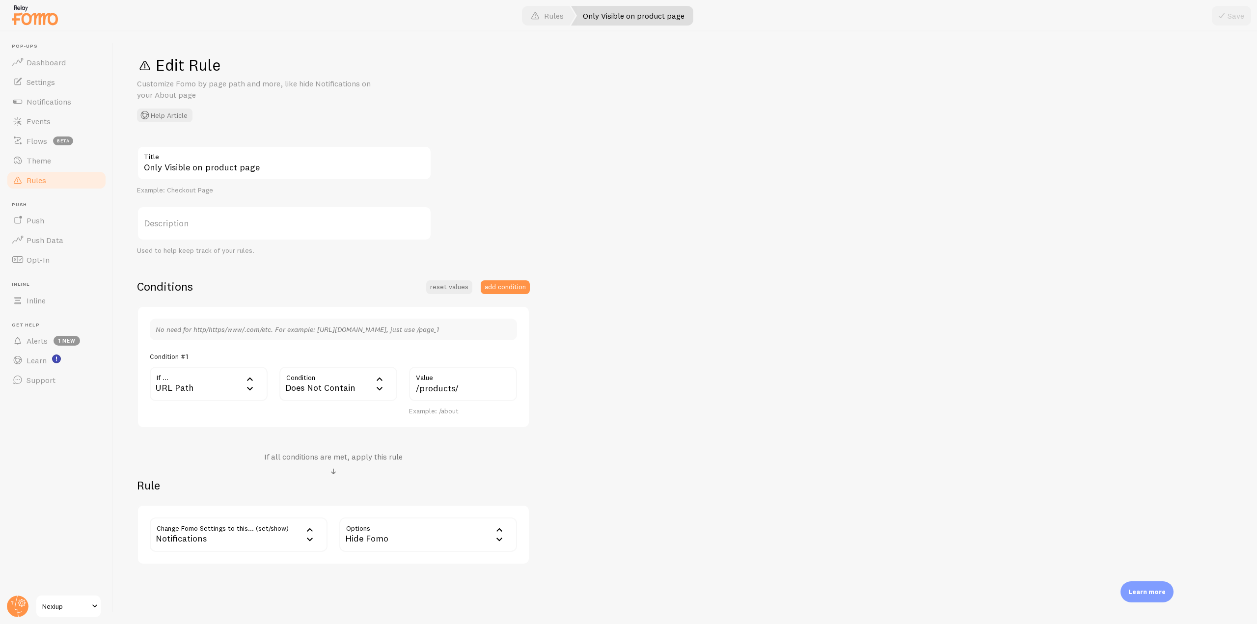
click at [47, 180] on link "Rules" at bounding box center [56, 180] width 101 height 20
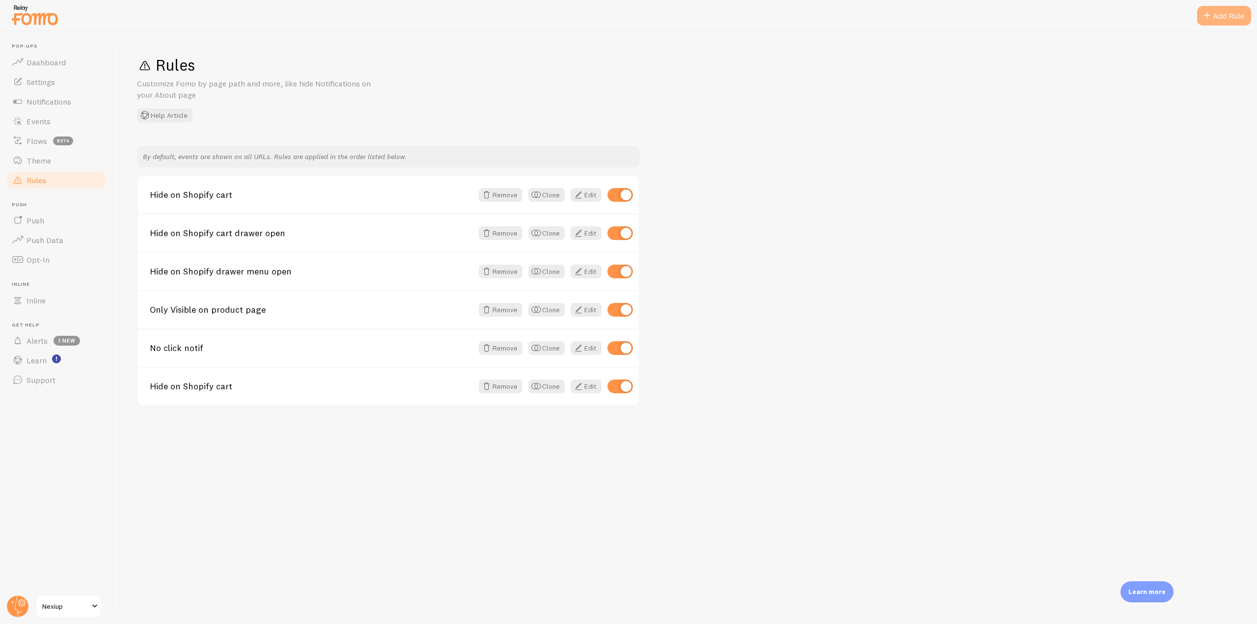
click at [1233, 12] on div "Add Rule" at bounding box center [1224, 16] width 54 height 20
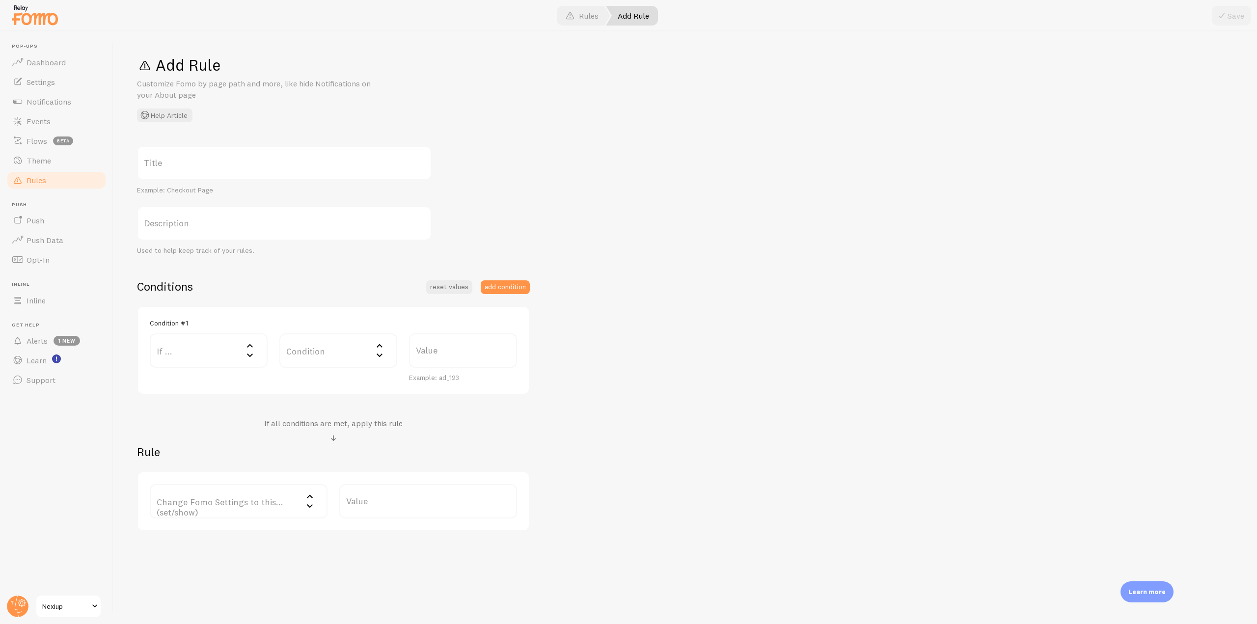
click at [210, 160] on label "Title" at bounding box center [284, 163] width 295 height 34
click at [210, 160] on input "Title" at bounding box center [284, 163] width 295 height 34
click at [258, 154] on label "Title" at bounding box center [284, 163] width 295 height 34
click at [258, 154] on input "Title" at bounding box center [284, 163] width 295 height 34
paste input "smartbox-6-en-1"
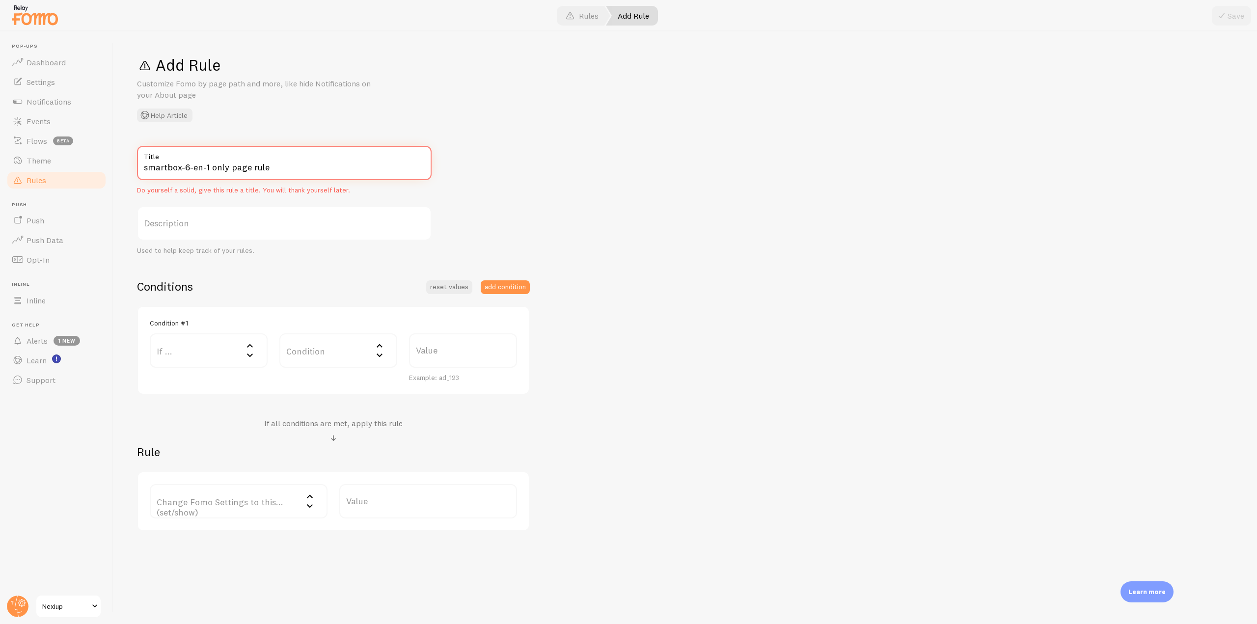
type input "smartbox-6-en-1 only page rule"
click at [752, 216] on div "smartbox-6-en-1 only page rule Title Do yourself a solid, give this rule a titl…" at bounding box center [685, 338] width 1096 height 385
click at [223, 331] on div "Condition #1 If ... If user is on... URL Path URL Parameter Home page Mobile Br…" at bounding box center [333, 351] width 367 height 64
click at [223, 343] on label "If ..." at bounding box center [209, 350] width 118 height 34
click at [219, 394] on li "URL Parameter" at bounding box center [209, 398] width 116 height 17
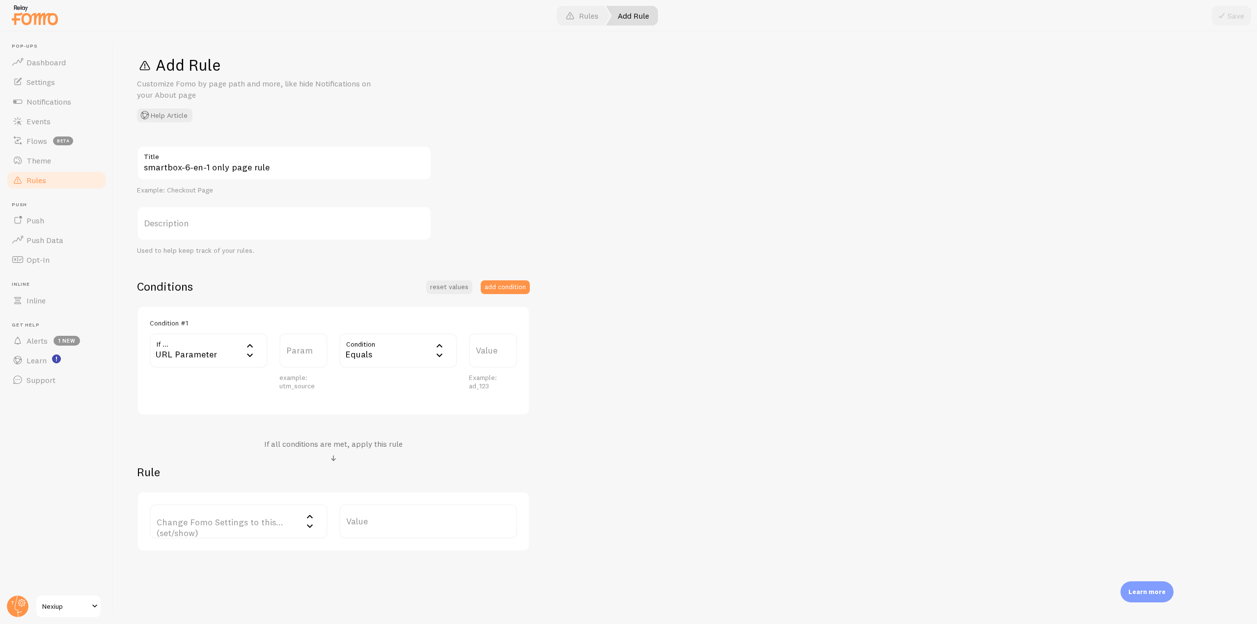
click at [226, 360] on div "URL Parameter" at bounding box center [209, 350] width 118 height 34
click at [223, 385] on li "URL Path" at bounding box center [209, 382] width 116 height 17
click at [324, 384] on div "Equals" at bounding box center [338, 384] width 118 height 34
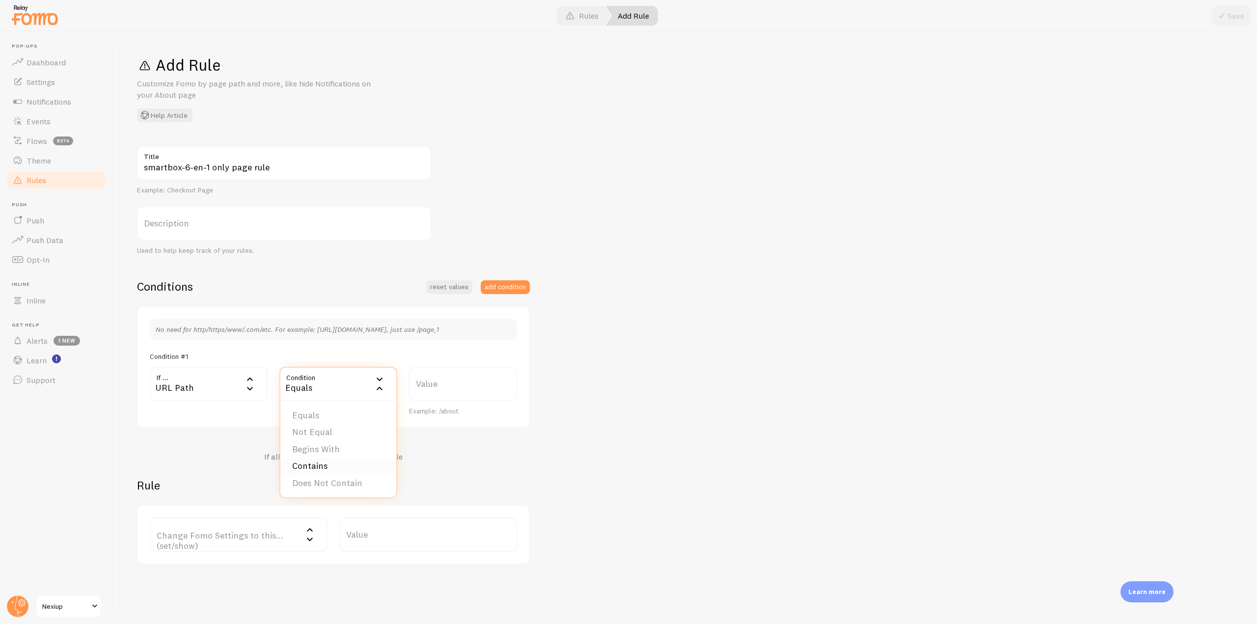
click at [323, 465] on li "Contains" at bounding box center [338, 466] width 116 height 17
click at [429, 384] on label "Value" at bounding box center [463, 384] width 108 height 34
click at [429, 384] on input "Value" at bounding box center [463, 384] width 108 height 34
paste input "smartbox-6-en-1"
type input "smartbox-6-en-1"
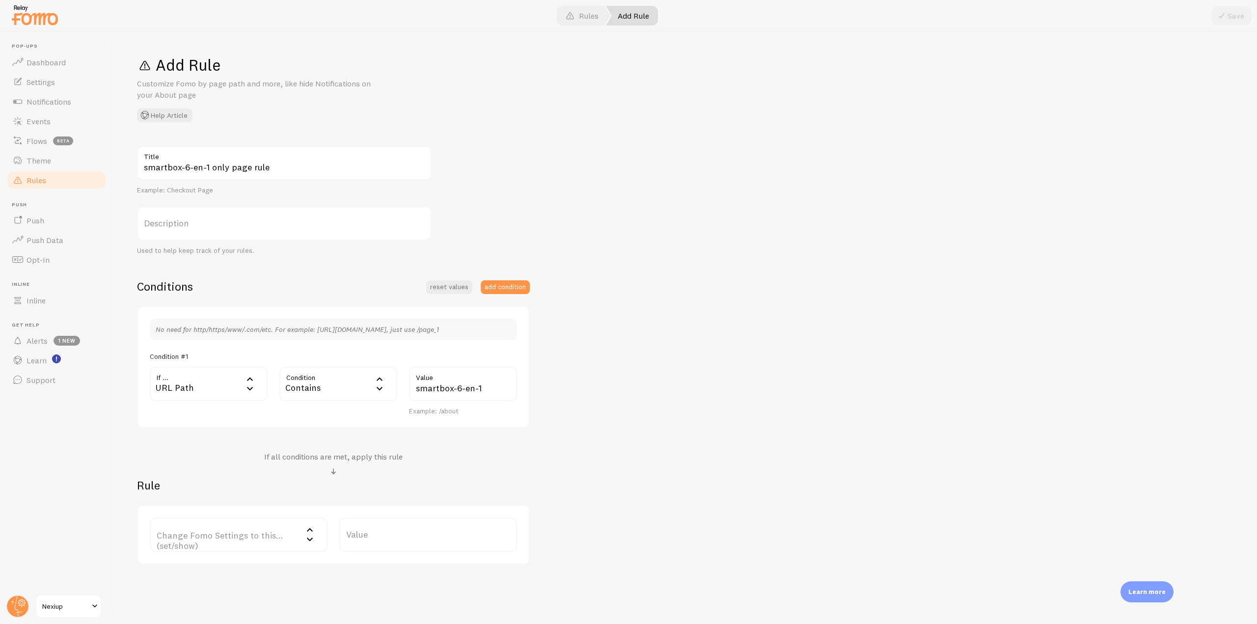
click at [279, 535] on label "Change Fomo Settings to this... (set/show)" at bounding box center [239, 534] width 178 height 34
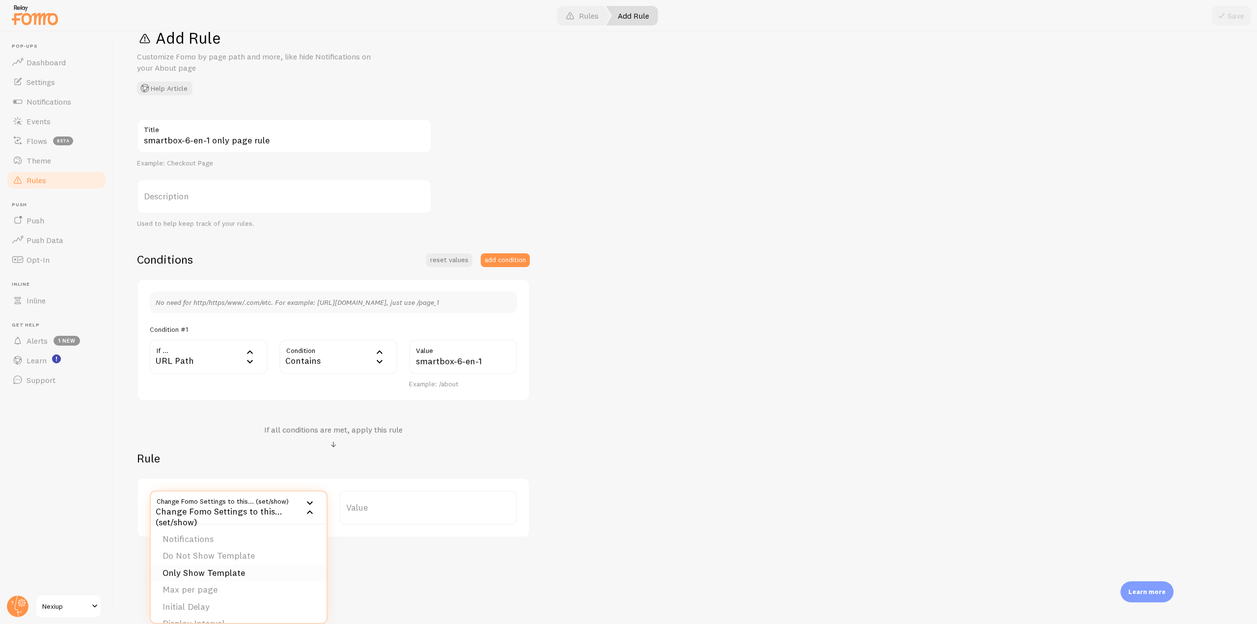
click at [243, 575] on li "Only Show Template" at bounding box center [239, 573] width 176 height 17
click at [375, 513] on label "Template" at bounding box center [428, 507] width 178 height 34
click at [413, 591] on li "SmartBox 6-en-1 template" at bounding box center [428, 589] width 176 height 17
click at [1230, 21] on button "Save" at bounding box center [1231, 16] width 39 height 20
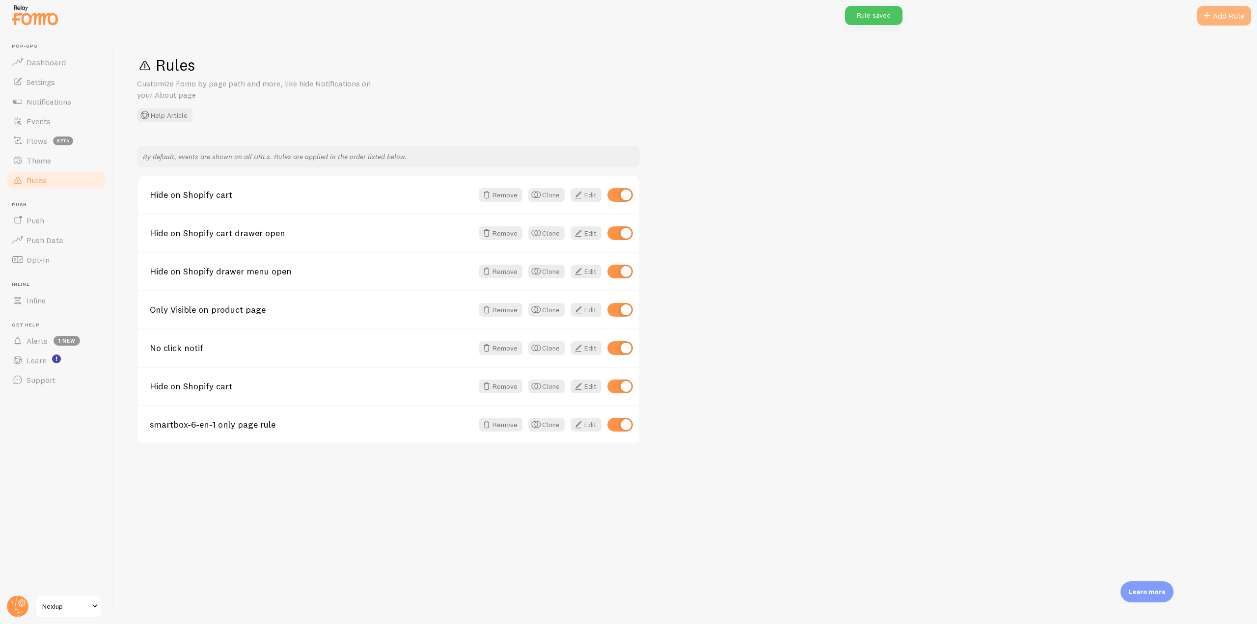
click at [1223, 16] on div "Add Rule" at bounding box center [1224, 16] width 54 height 20
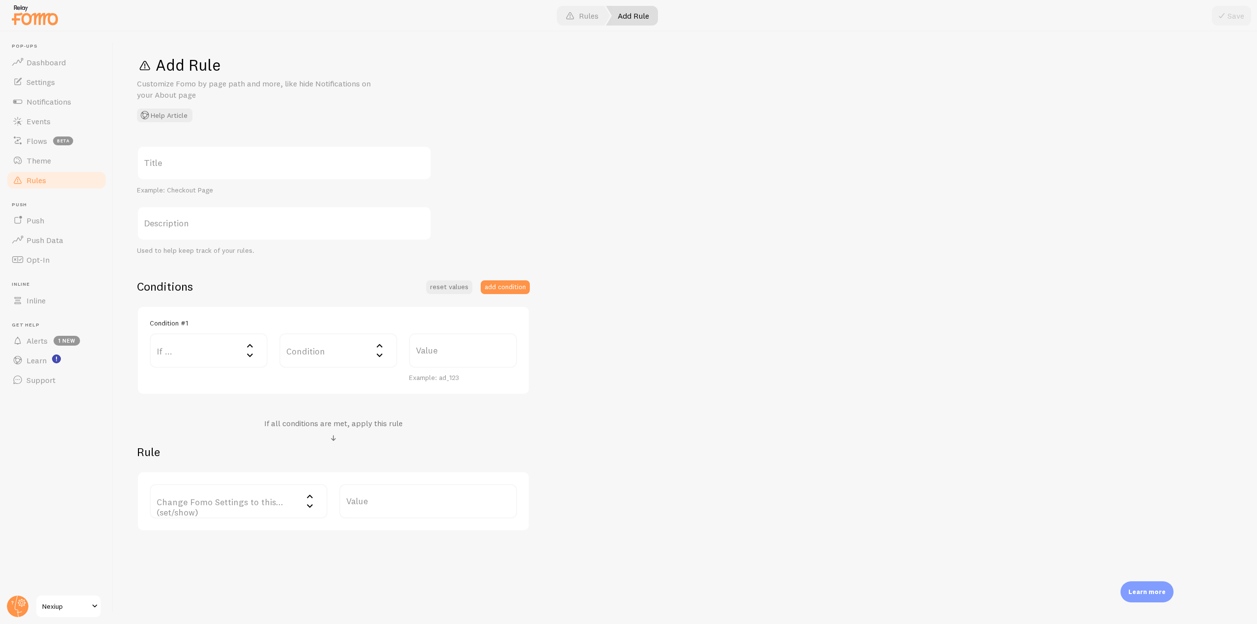
click at [197, 163] on label "Title" at bounding box center [284, 163] width 295 height 34
click at [197, 163] on input "Title" at bounding box center [284, 163] width 295 height 34
paste input "smartbox7en1iphone"
type input "smartbox7en1iphone Page Rule"
click at [235, 351] on label "If ..." at bounding box center [209, 350] width 118 height 34
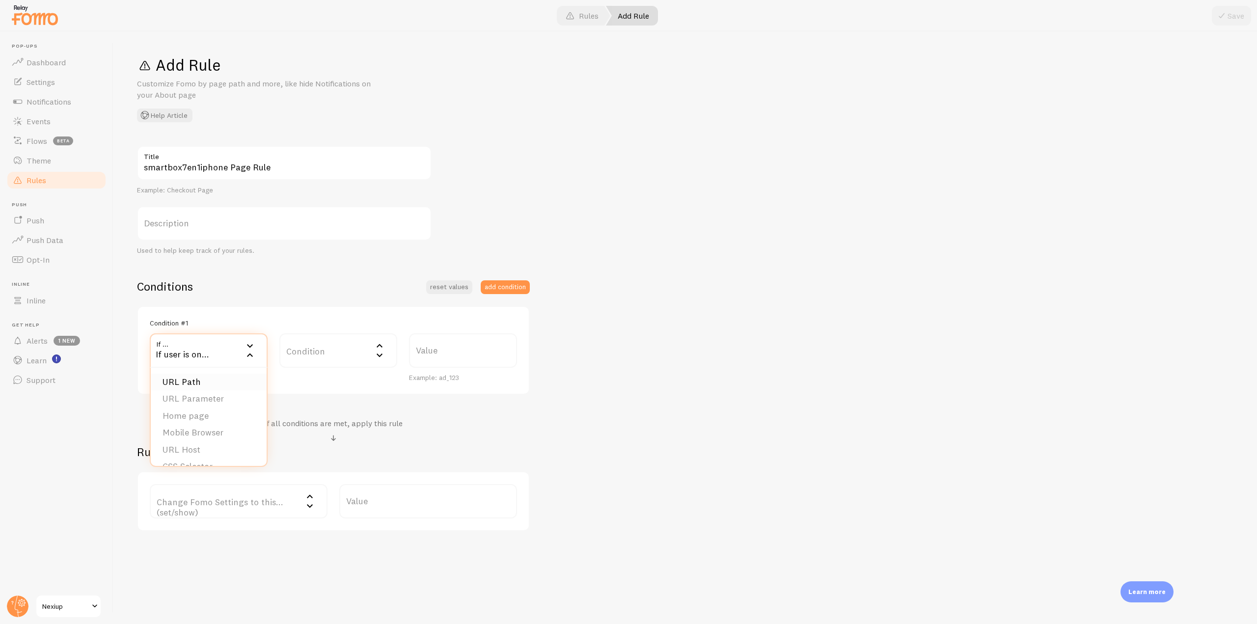
click at [206, 380] on li "URL Path" at bounding box center [209, 382] width 116 height 17
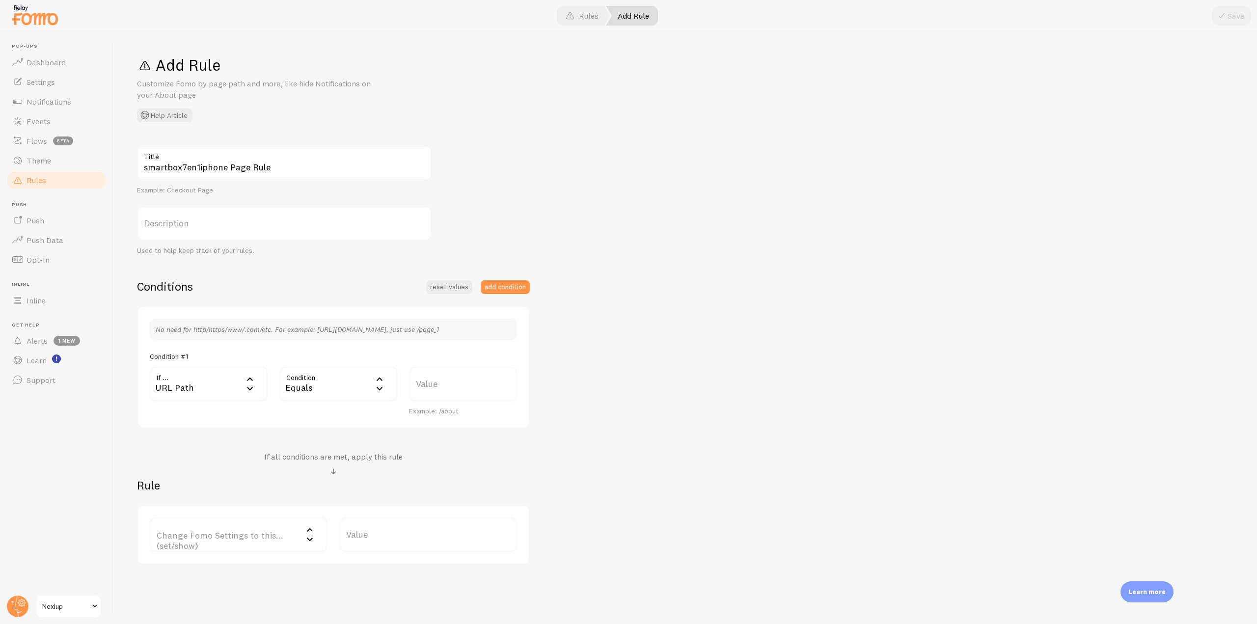
click at [330, 388] on div "Equals" at bounding box center [338, 384] width 118 height 34
click at [328, 469] on li "Contains" at bounding box center [338, 466] width 116 height 17
click at [440, 390] on label "Value" at bounding box center [463, 384] width 108 height 34
click at [440, 390] on input "Value" at bounding box center [463, 384] width 108 height 34
paste input "smartbox7en1iphone"
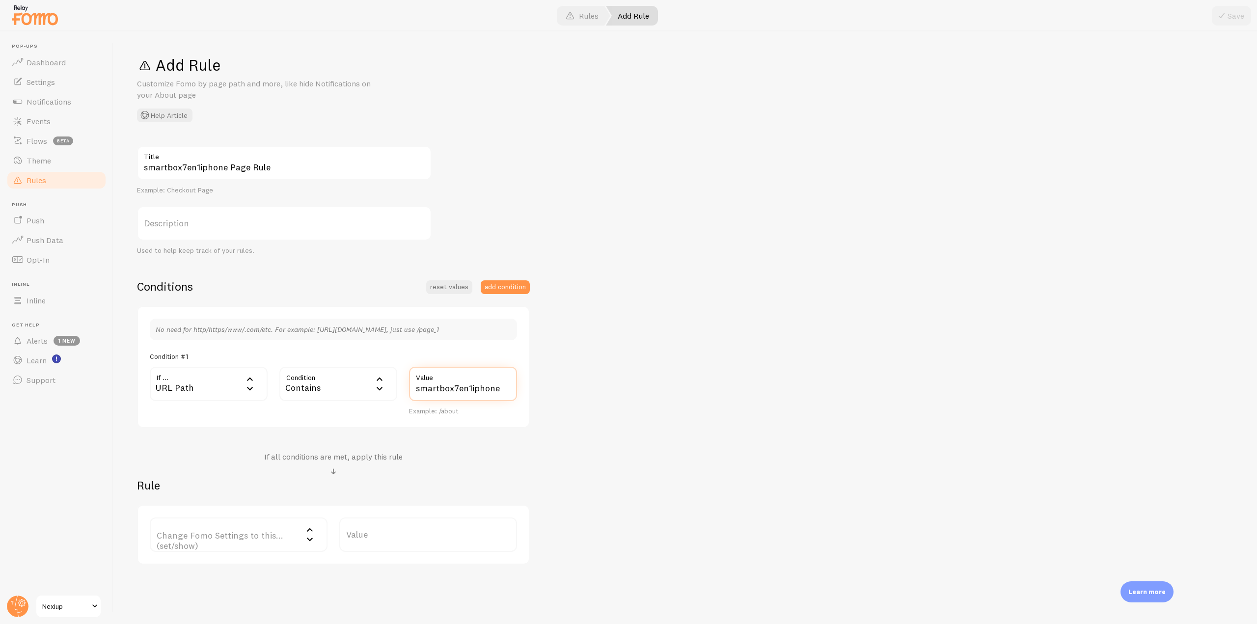
type input "smartbox7en1iphone"
click at [259, 532] on label "Change Fomo Settings to this... (set/show)" at bounding box center [239, 534] width 178 height 34
click at [231, 598] on li "Only Show Template" at bounding box center [239, 600] width 176 height 17
click at [372, 545] on label "Template" at bounding box center [428, 534] width 178 height 34
click at [407, 604] on li "SmartBox 7-en-1 template" at bounding box center [428, 600] width 176 height 17
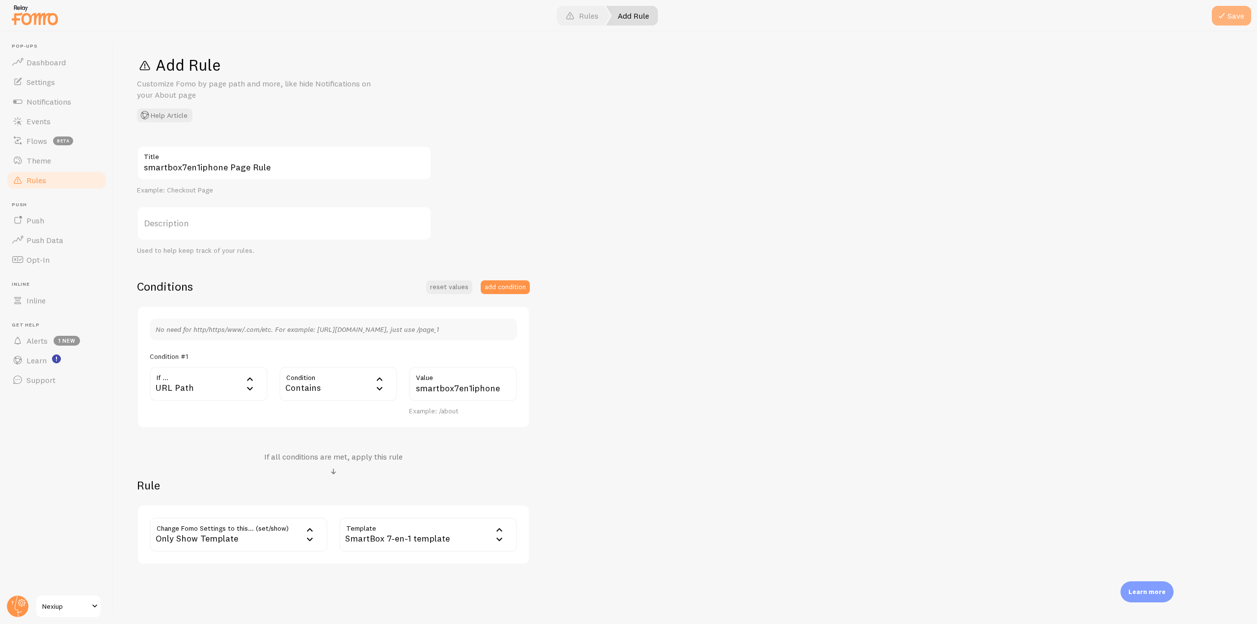
click at [1216, 17] on span at bounding box center [1221, 16] width 12 height 12
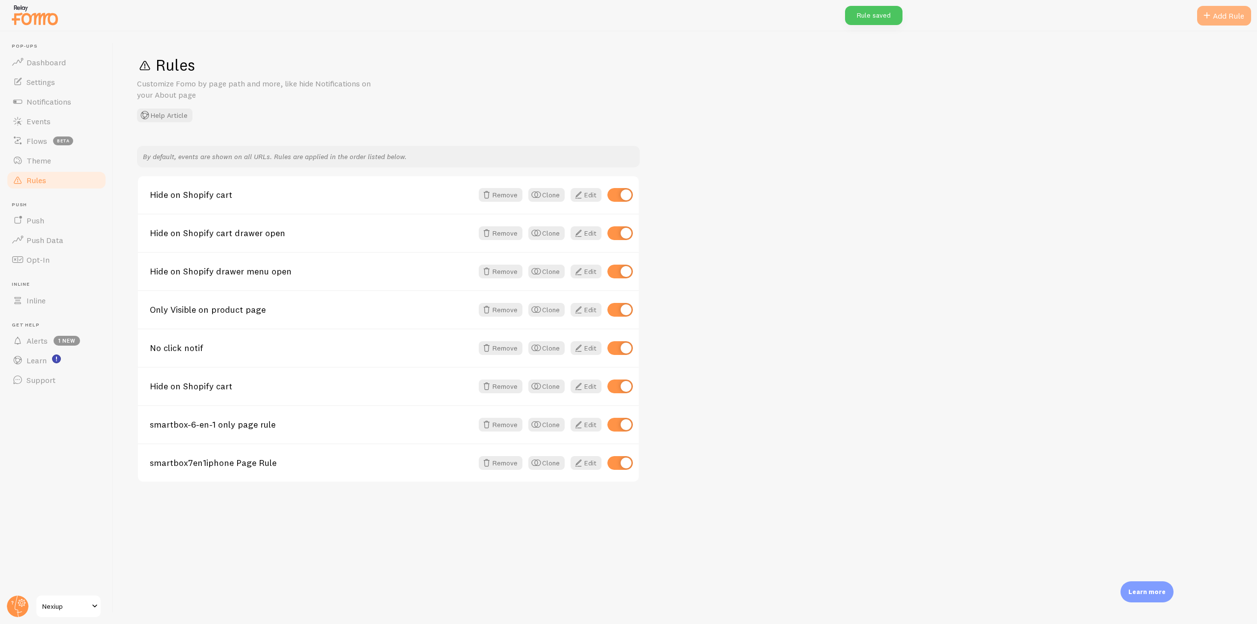
click at [1209, 23] on div "Add Rule" at bounding box center [1224, 16] width 54 height 20
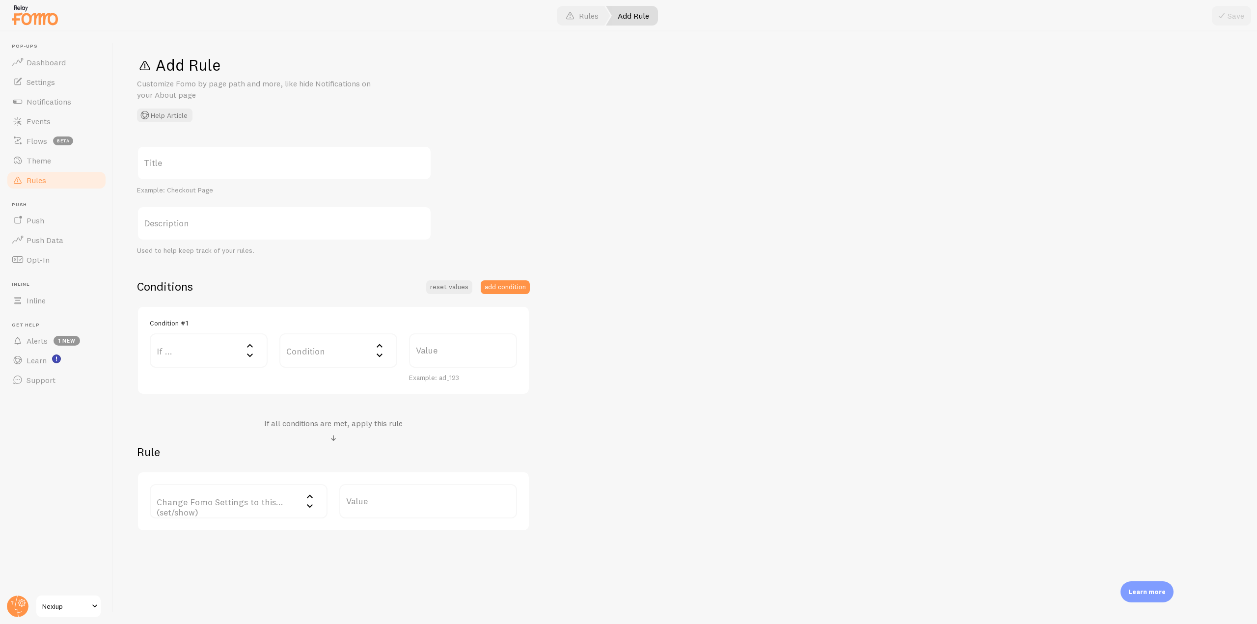
click at [211, 352] on label "If ..." at bounding box center [209, 350] width 118 height 34
click at [207, 383] on li "URL Path" at bounding box center [209, 382] width 116 height 17
click at [343, 375] on div "Equals" at bounding box center [338, 384] width 118 height 34
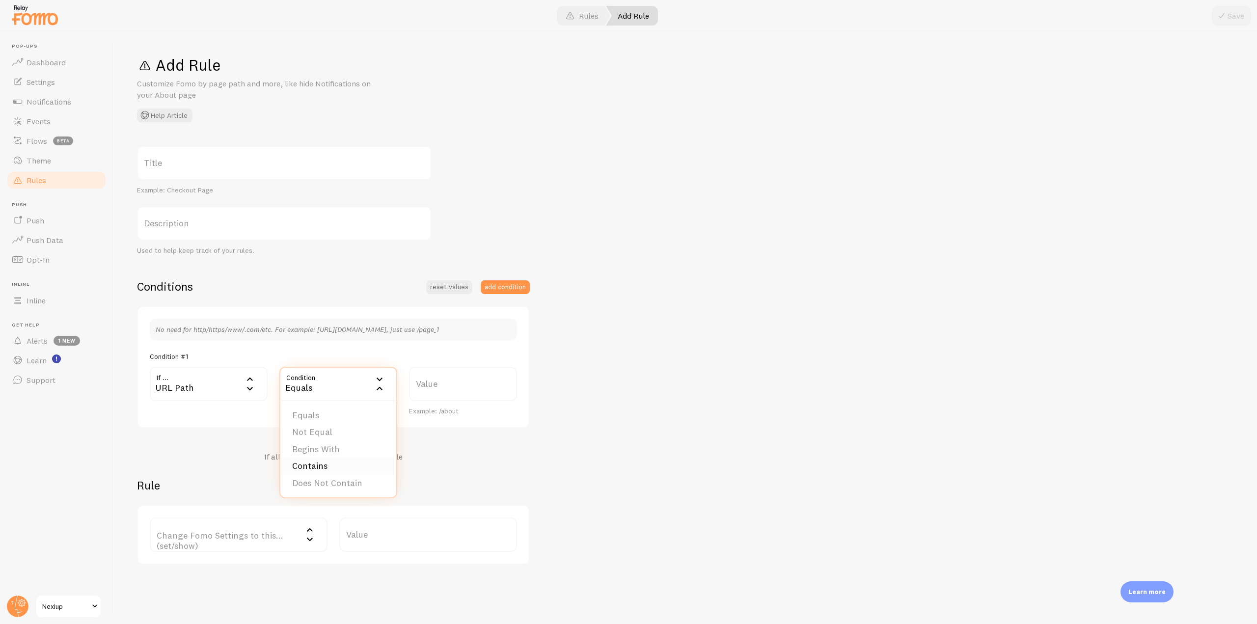
click at [335, 462] on li "Contains" at bounding box center [338, 466] width 116 height 17
click at [447, 393] on label "Value" at bounding box center [463, 384] width 108 height 34
click at [447, 393] on input "Value" at bounding box center [463, 384] width 108 height 34
paste input "watch10pro"
type input "watch10pro"
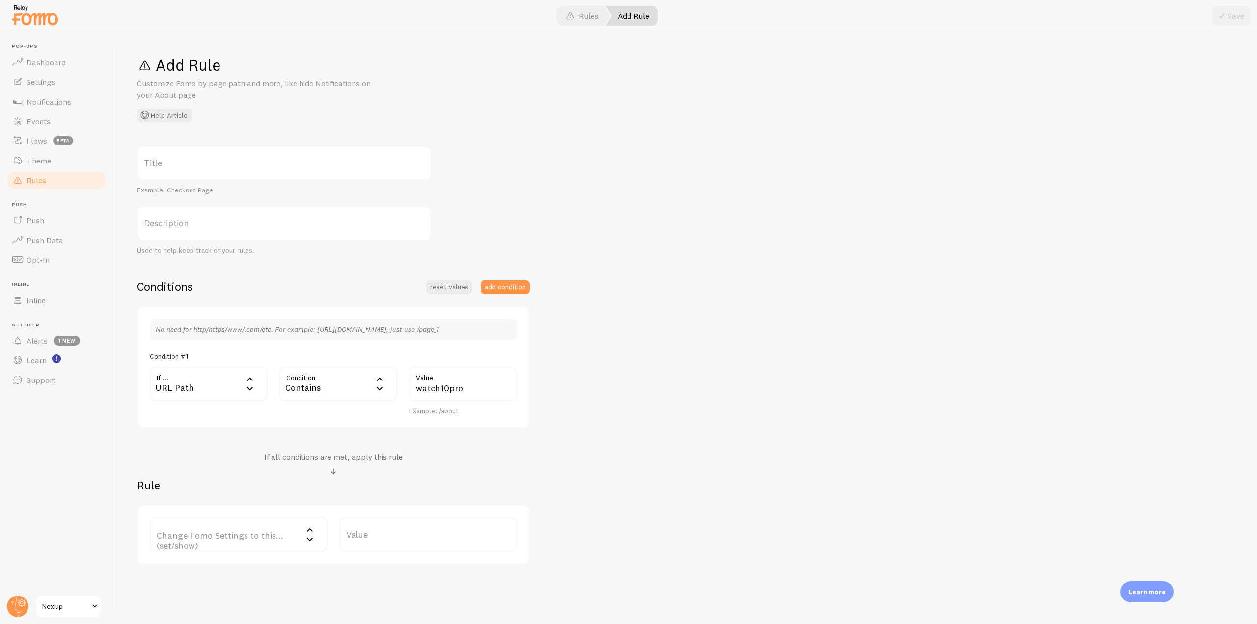
click at [276, 535] on label "Change Fomo Settings to this... (set/show)" at bounding box center [239, 534] width 178 height 34
click at [250, 595] on li "Only Show Template" at bounding box center [239, 600] width 176 height 17
click at [388, 533] on label "Template" at bounding box center [428, 534] width 178 height 34
click at [411, 583] on li "Watch 10 Pro Template" at bounding box center [428, 582] width 176 height 17
click at [173, 169] on label "Title" at bounding box center [284, 163] width 295 height 34
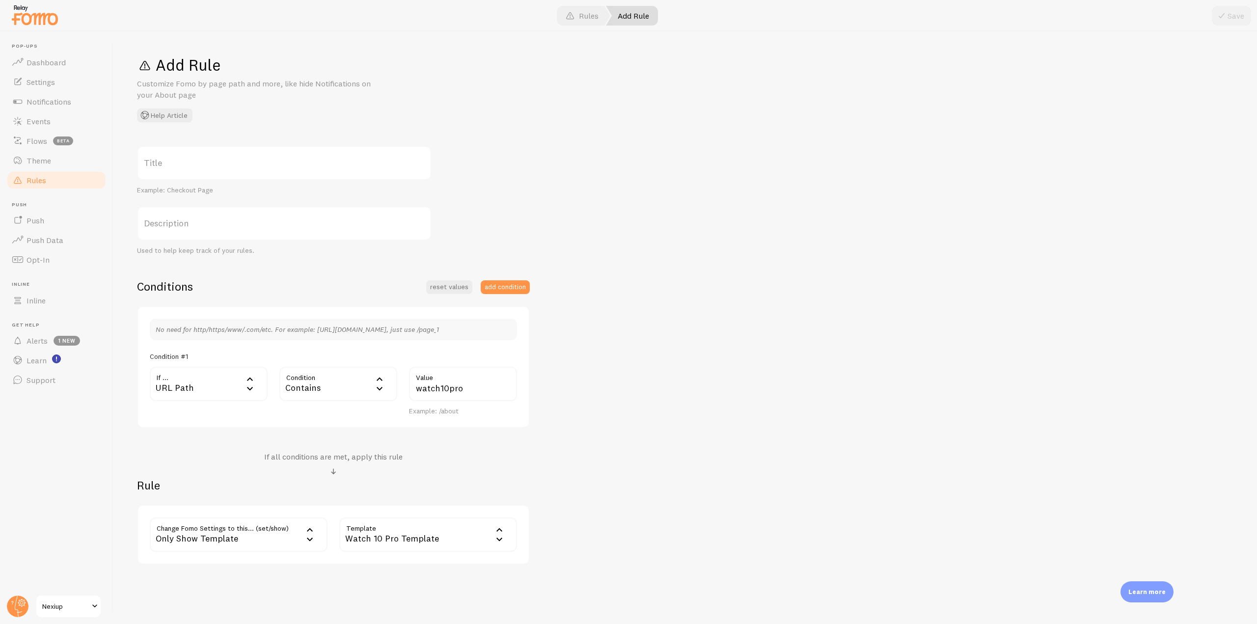
click at [173, 169] on input "Title" at bounding box center [284, 163] width 295 height 34
paste input "watch10pro"
type input "watch10pro Page Rule"
click at [792, 296] on div "watch10pro Page Rule Title Example: Checkout Page Description Used to help keep…" at bounding box center [685, 355] width 1096 height 419
click at [1219, 16] on span at bounding box center [1221, 16] width 12 height 12
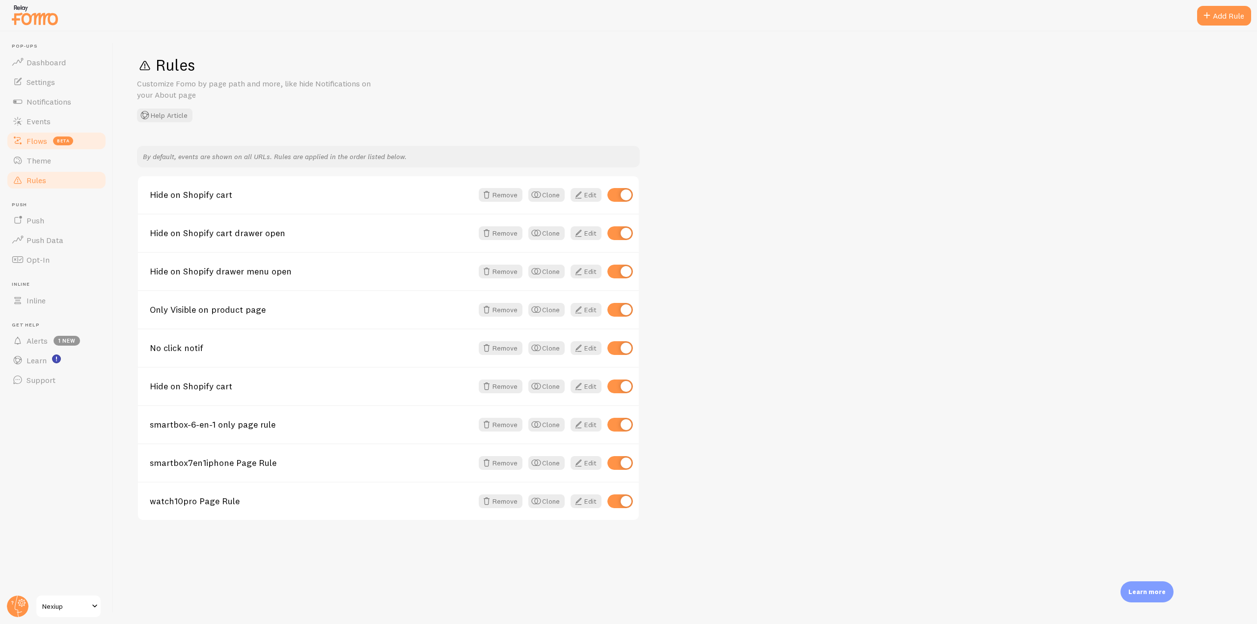
drag, startPoint x: 56, startPoint y: 125, endPoint x: 82, endPoint y: 139, distance: 29.4
click at [56, 125] on link "Events" at bounding box center [56, 121] width 101 height 20
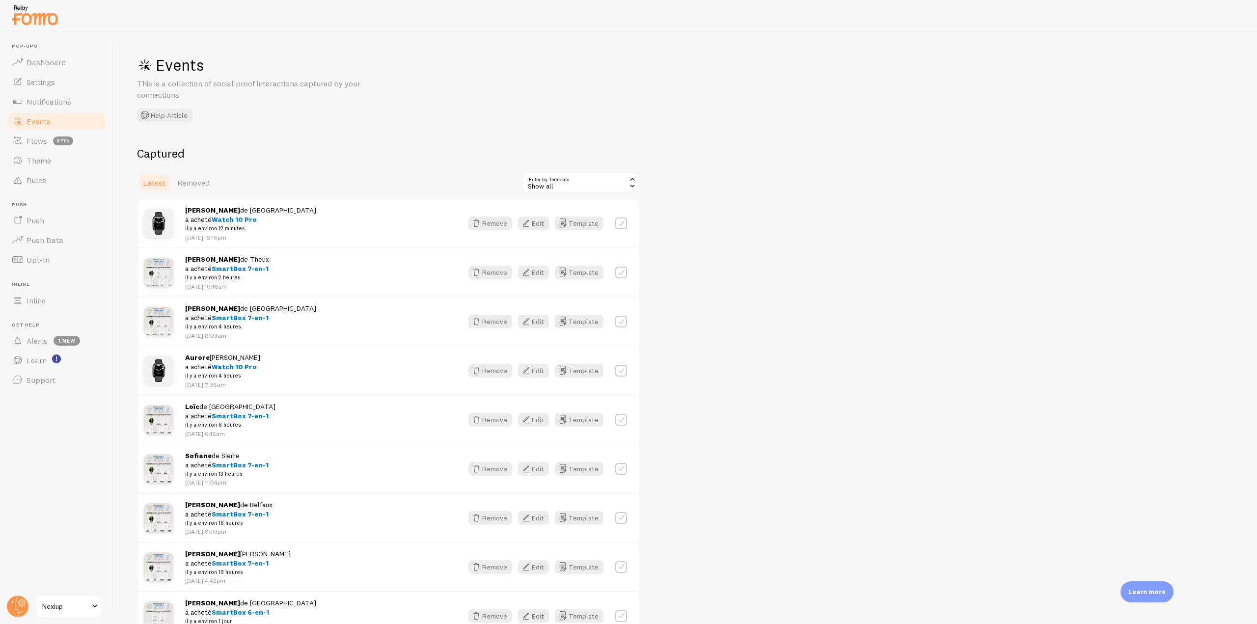
click at [614, 185] on div "Show all" at bounding box center [581, 183] width 118 height 20
click at [584, 237] on li "Watch 10 Pro Template" at bounding box center [581, 238] width 116 height 15
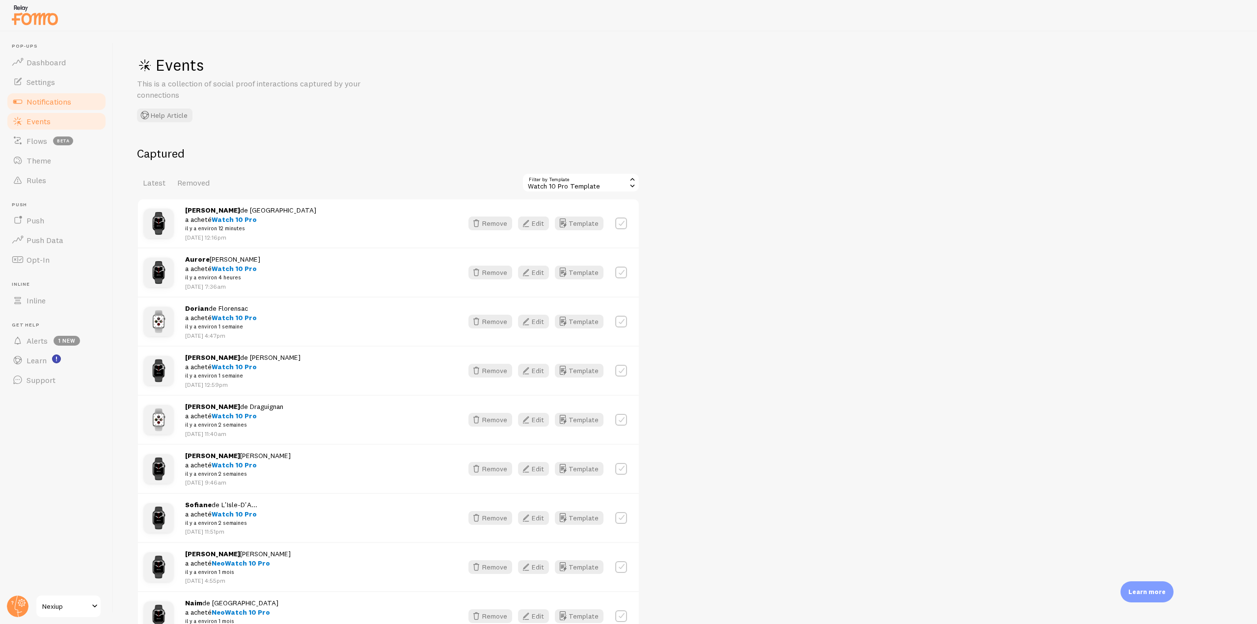
click at [71, 106] on span "Notifications" at bounding box center [49, 102] width 45 height 10
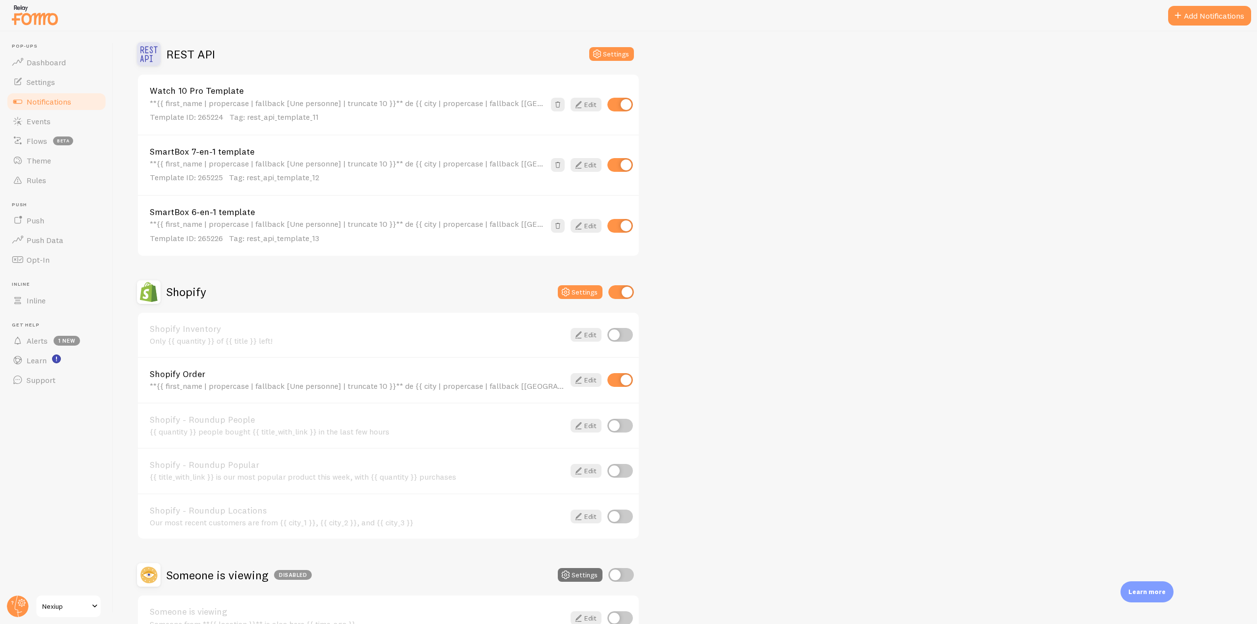
scroll to position [295, 0]
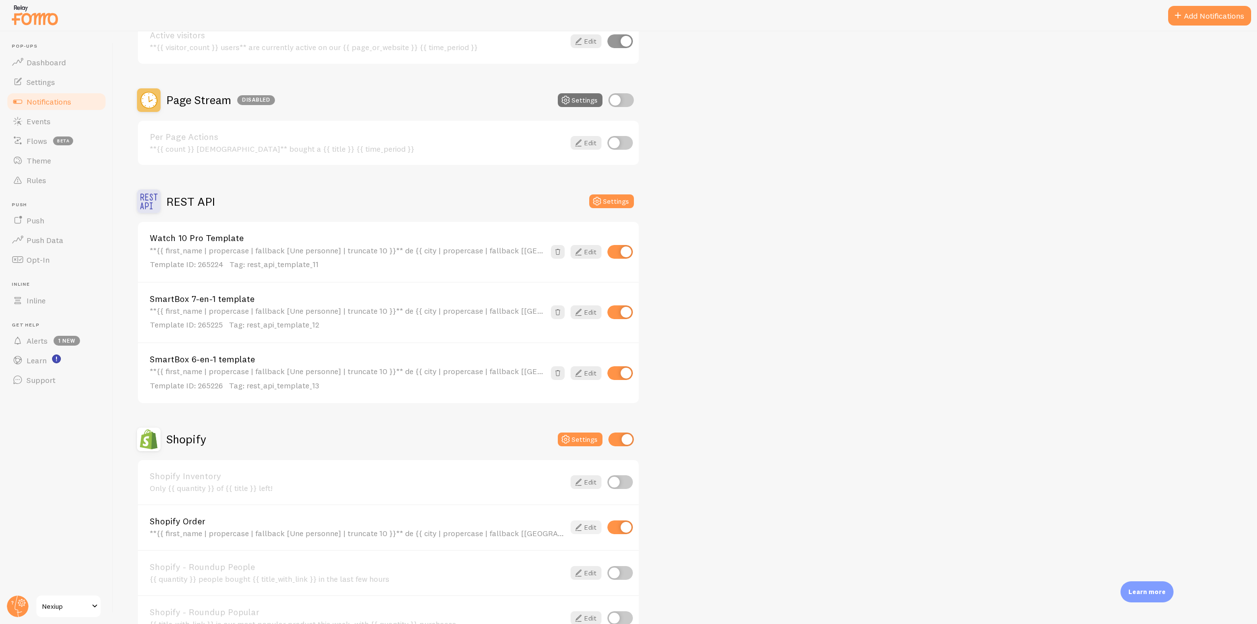
click at [575, 531] on icon at bounding box center [578, 527] width 12 height 12
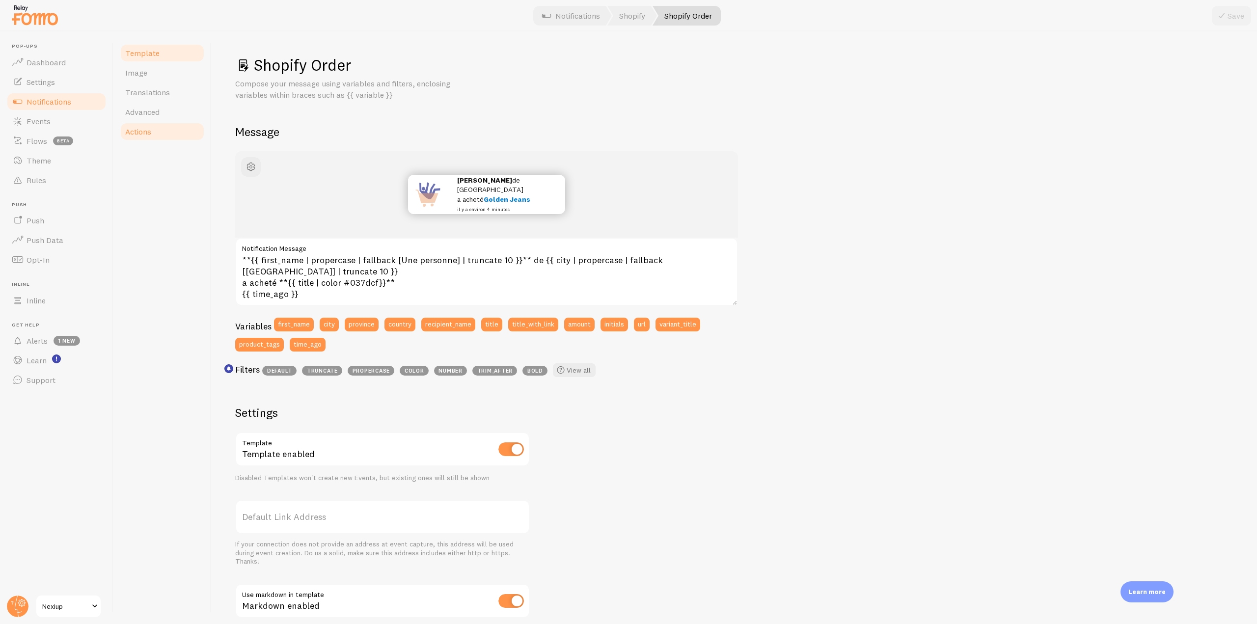
click at [155, 129] on link "Actions" at bounding box center [162, 132] width 86 height 20
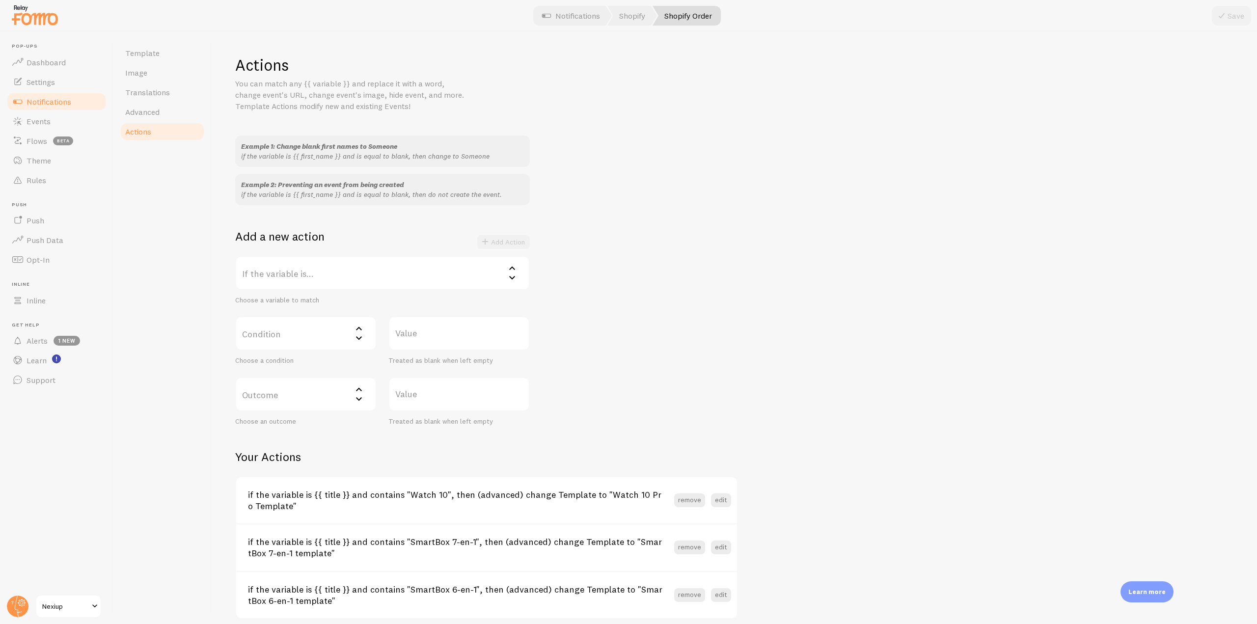
scroll to position [42, 0]
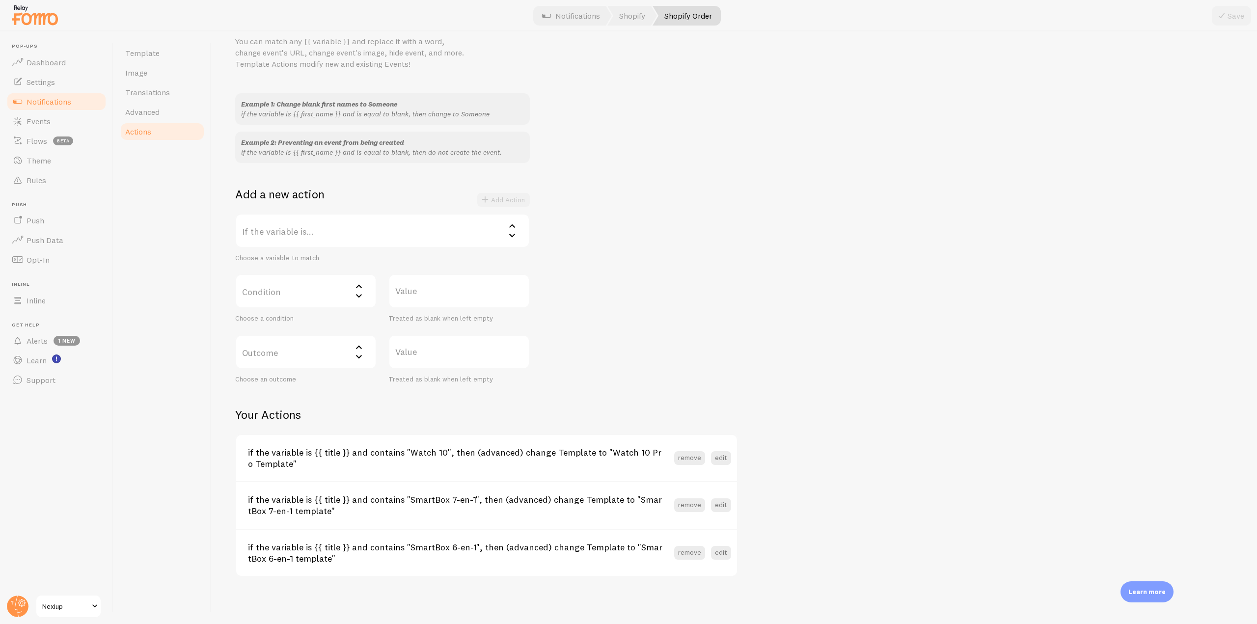
click at [71, 104] on span "Notifications" at bounding box center [49, 102] width 45 height 10
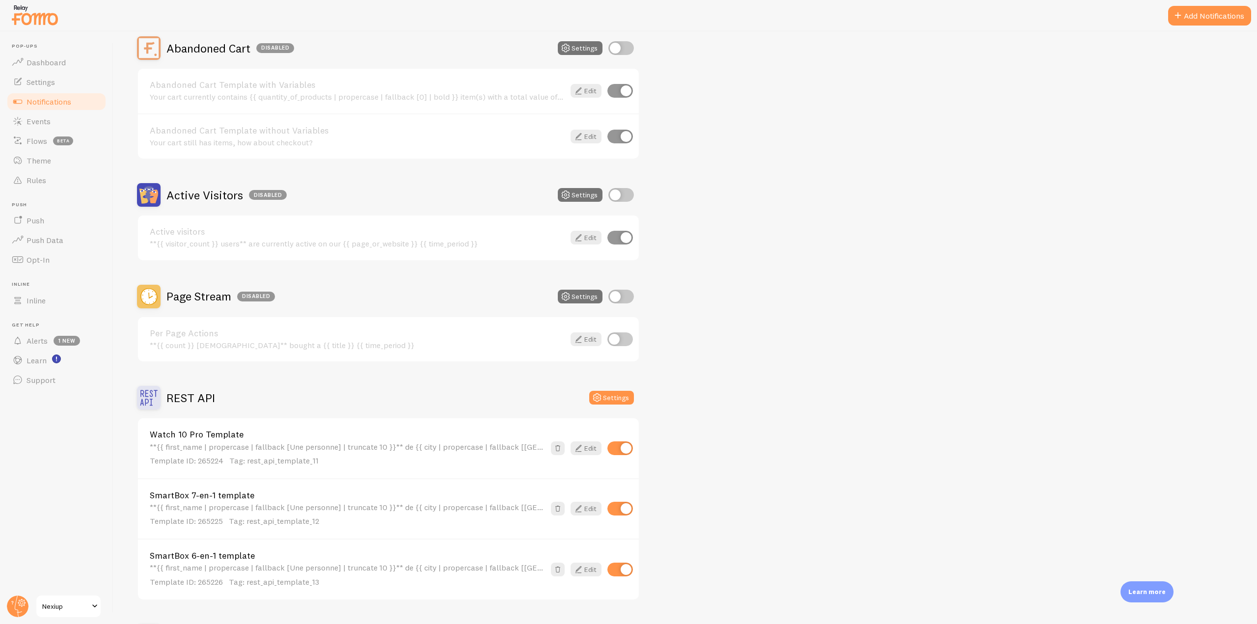
scroll to position [147, 0]
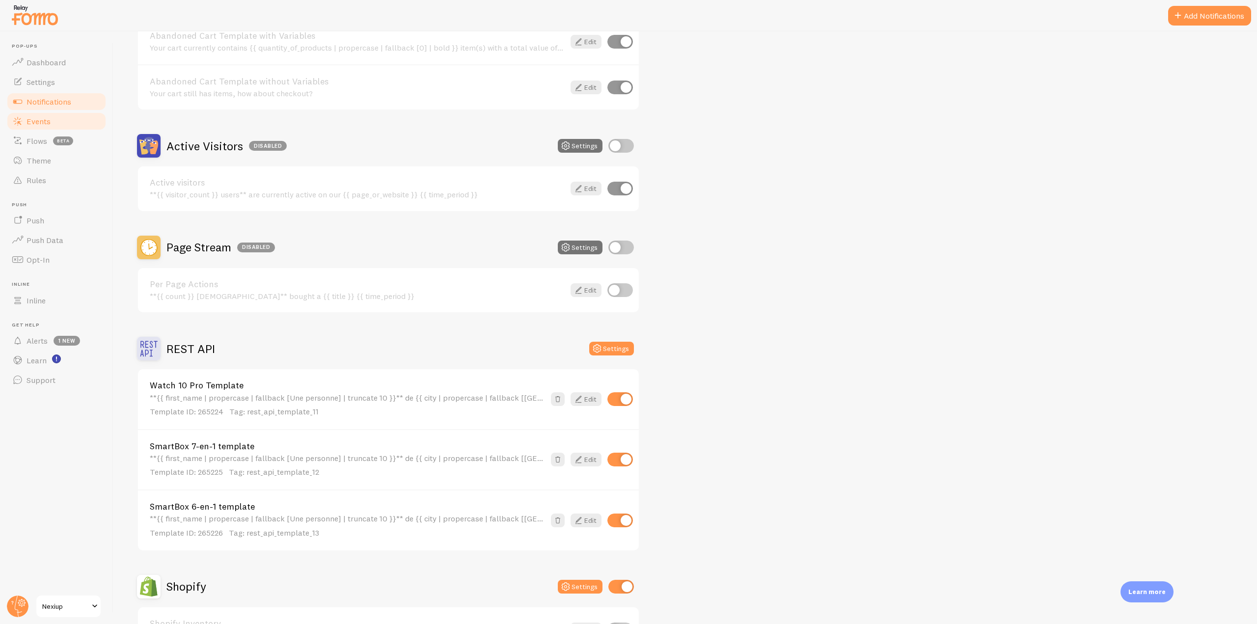
click at [63, 127] on link "Events" at bounding box center [56, 121] width 101 height 20
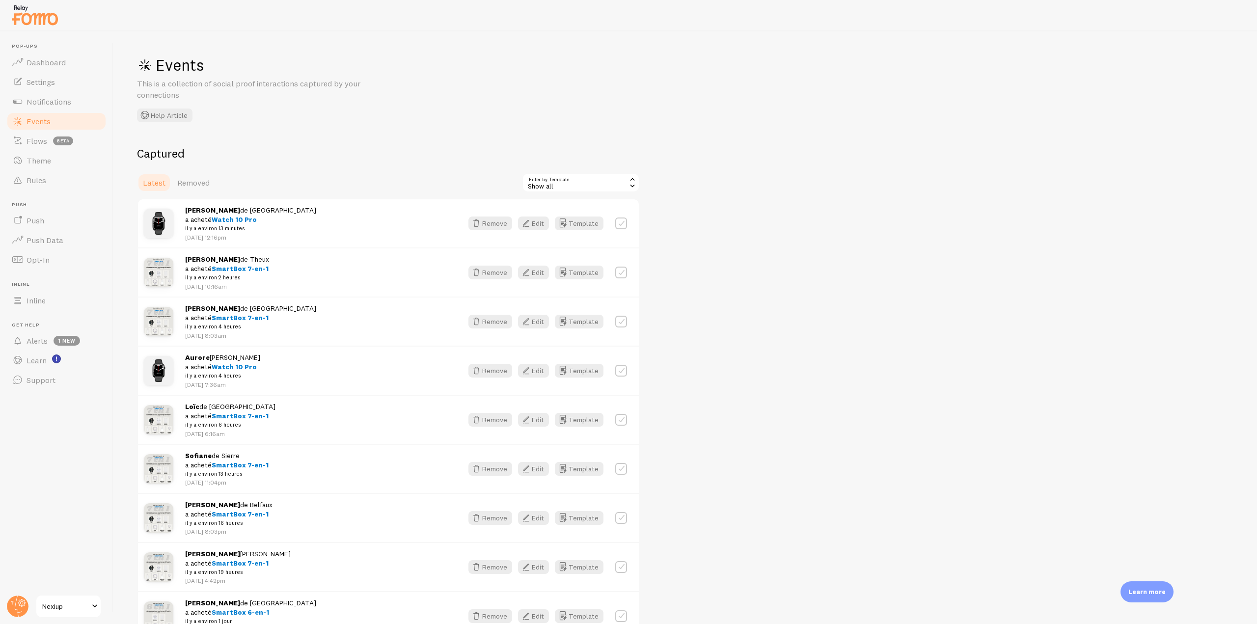
drag, startPoint x: 15, startPoint y: 613, endPoint x: 20, endPoint y: 593, distance: 21.2
click at [15, 613] on circle at bounding box center [18, 606] width 22 height 22
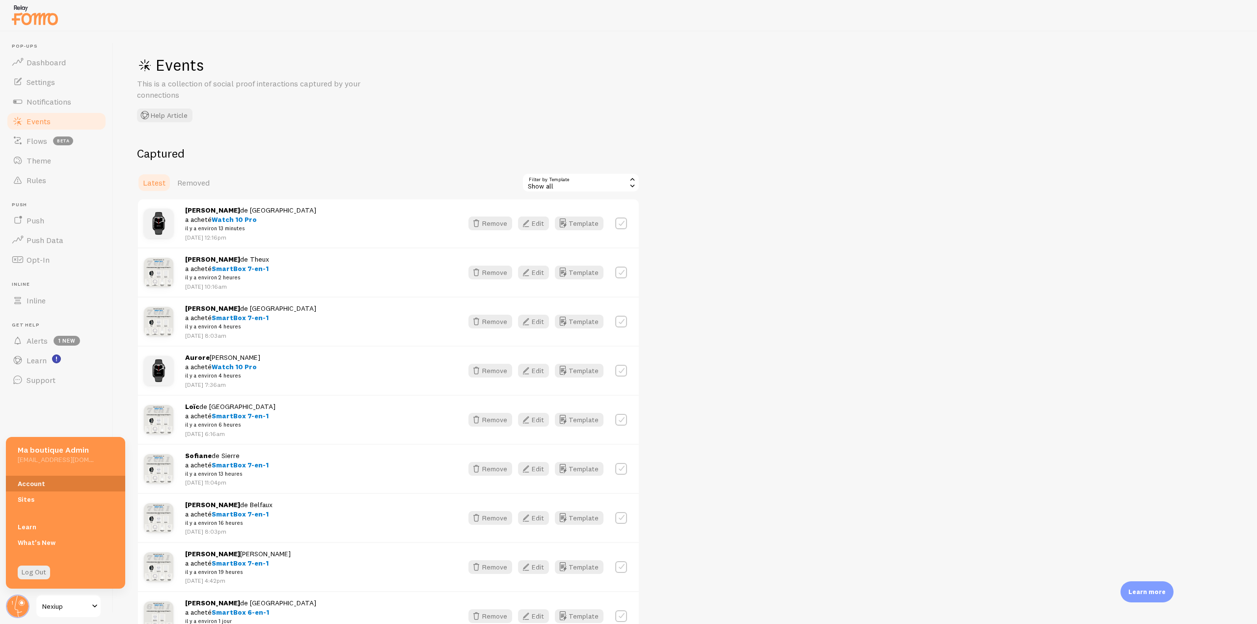
click at [34, 480] on link "Account" at bounding box center [65, 484] width 119 height 16
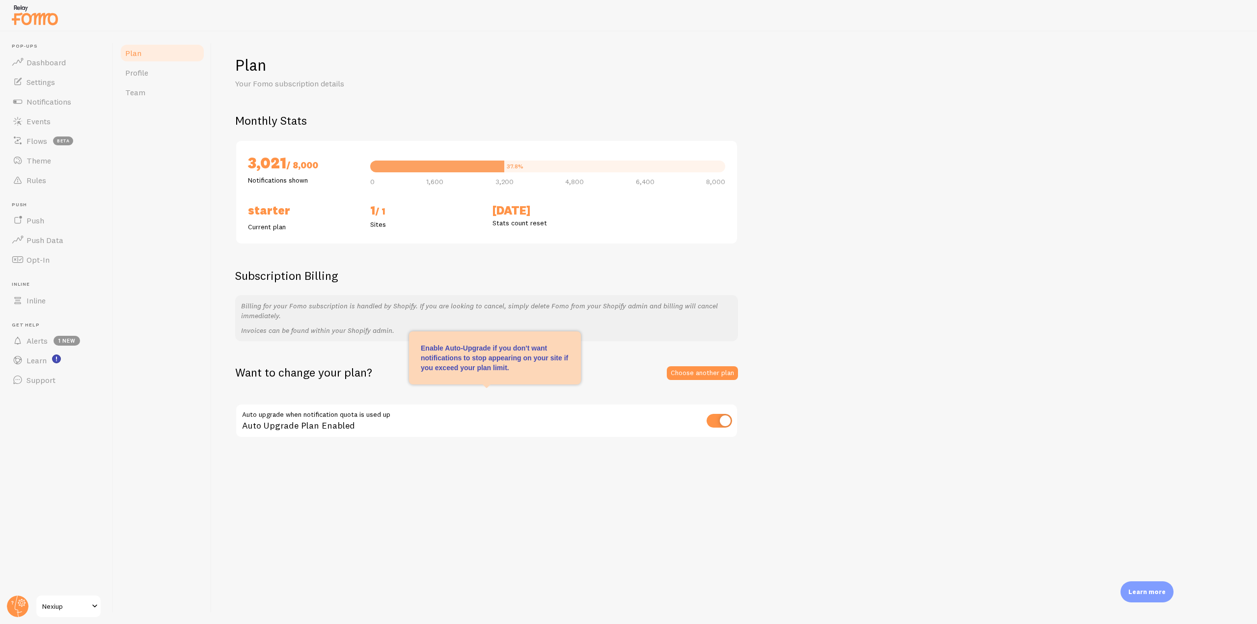
click at [727, 425] on input "checkbox" at bounding box center [719, 421] width 26 height 14
checkbox input "false"
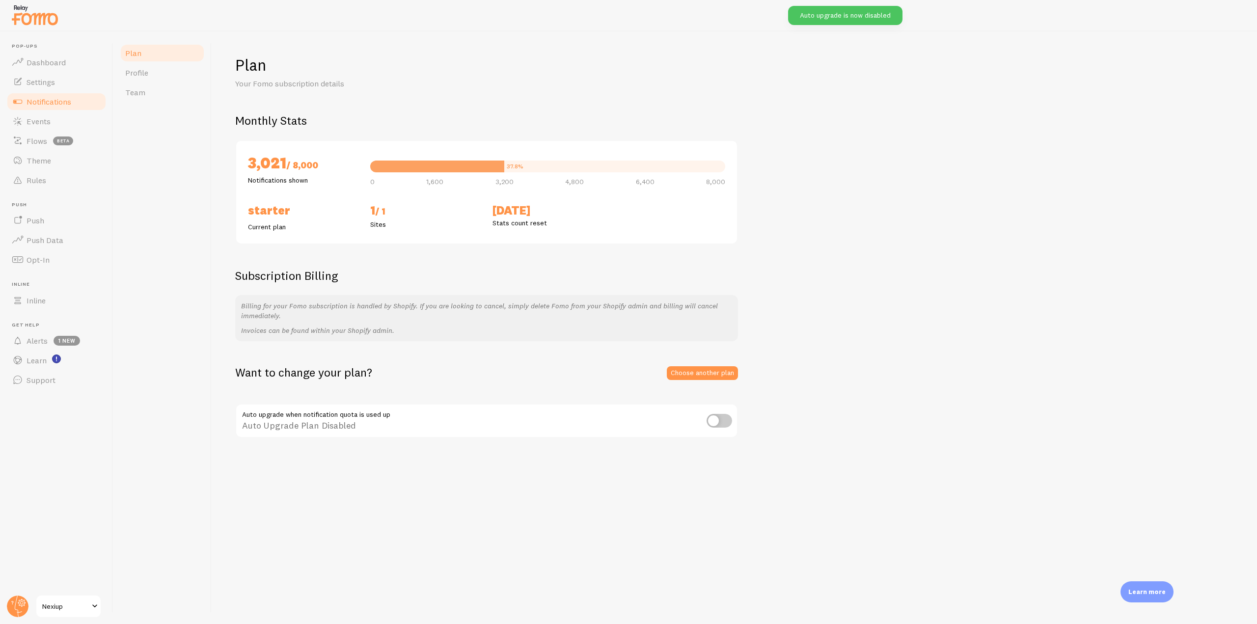
click at [90, 101] on link "Notifications" at bounding box center [56, 102] width 101 height 20
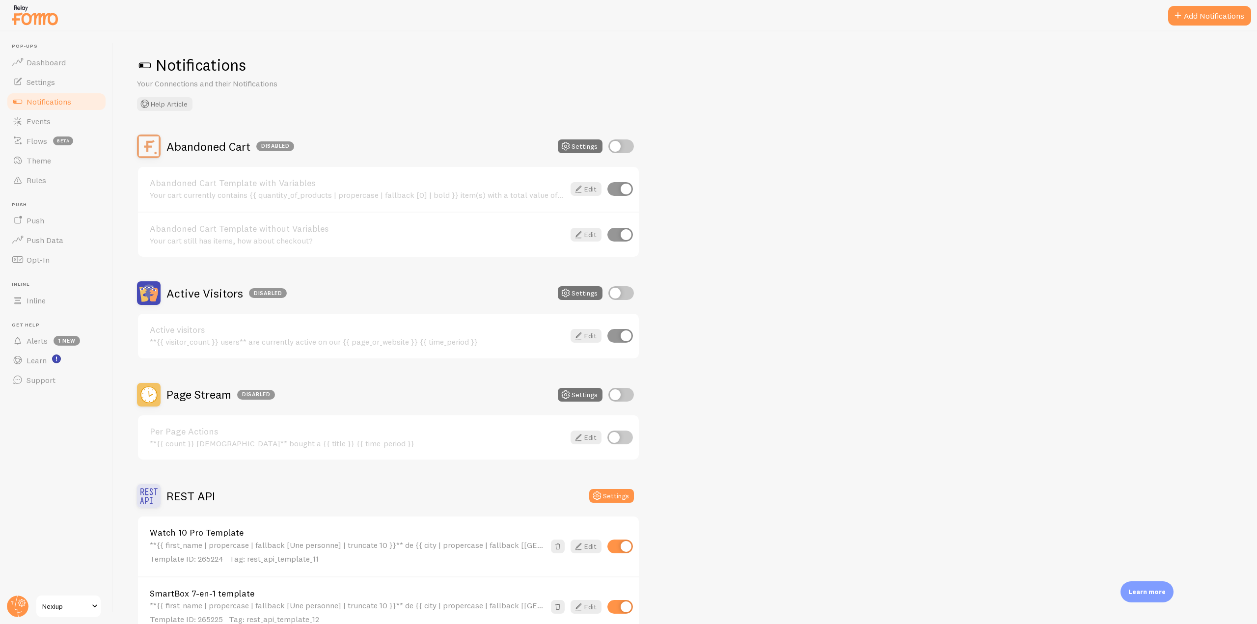
scroll to position [147, 0]
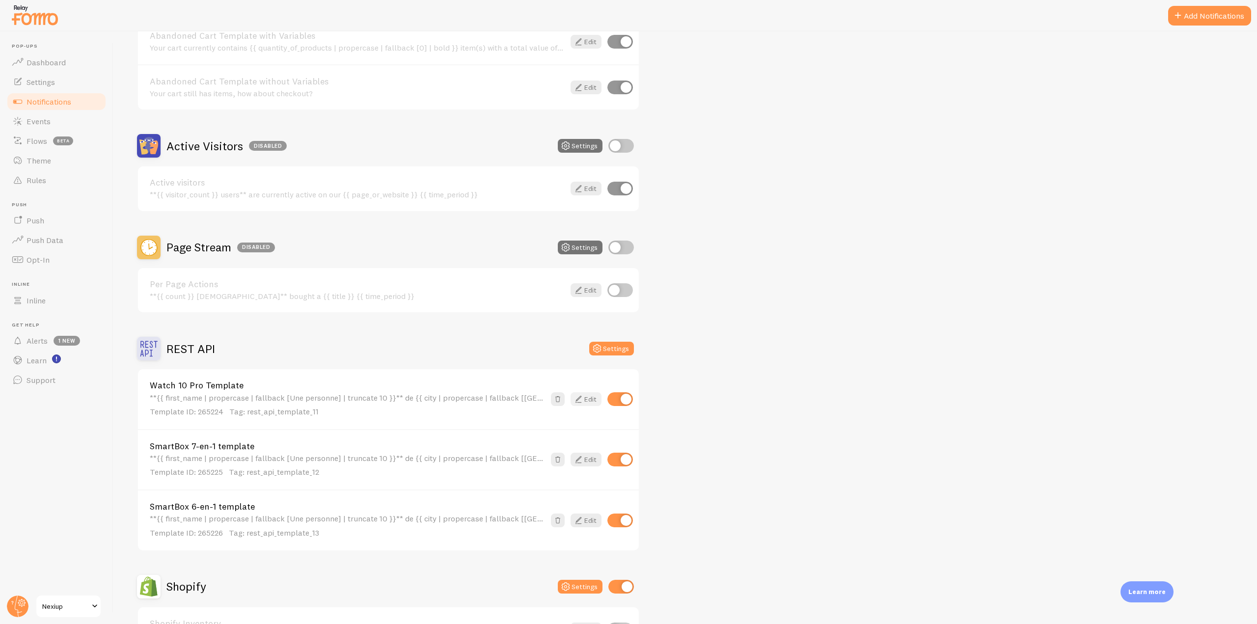
click at [581, 397] on icon at bounding box center [578, 399] width 12 height 12
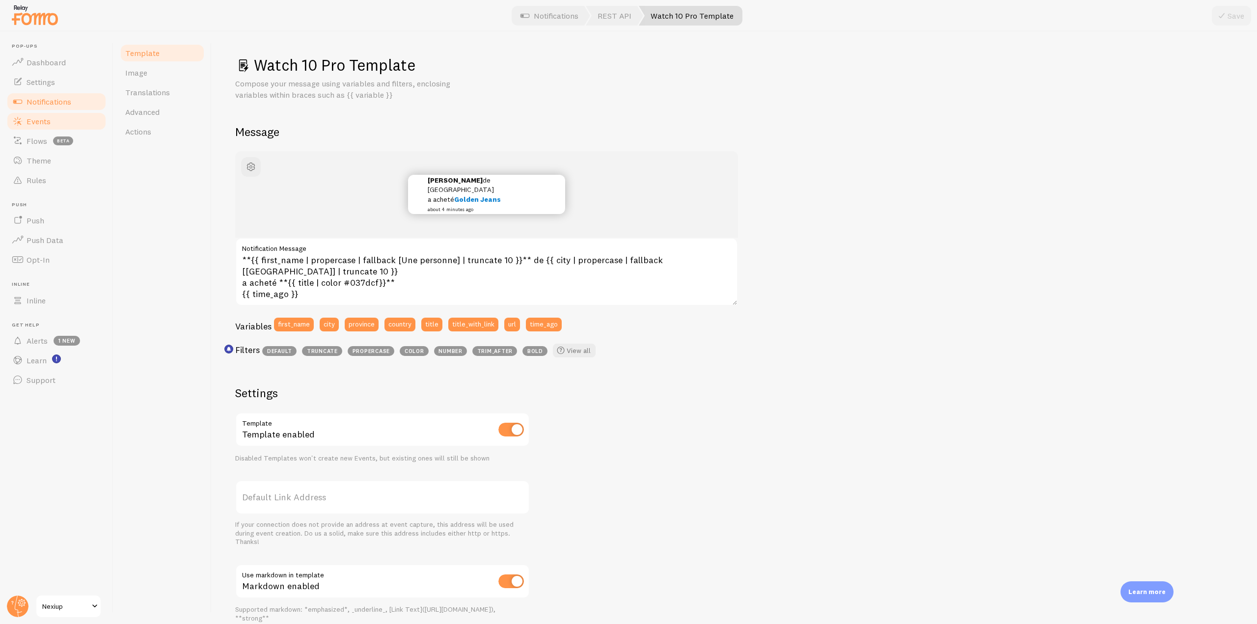
click at [53, 123] on link "Events" at bounding box center [56, 121] width 101 height 20
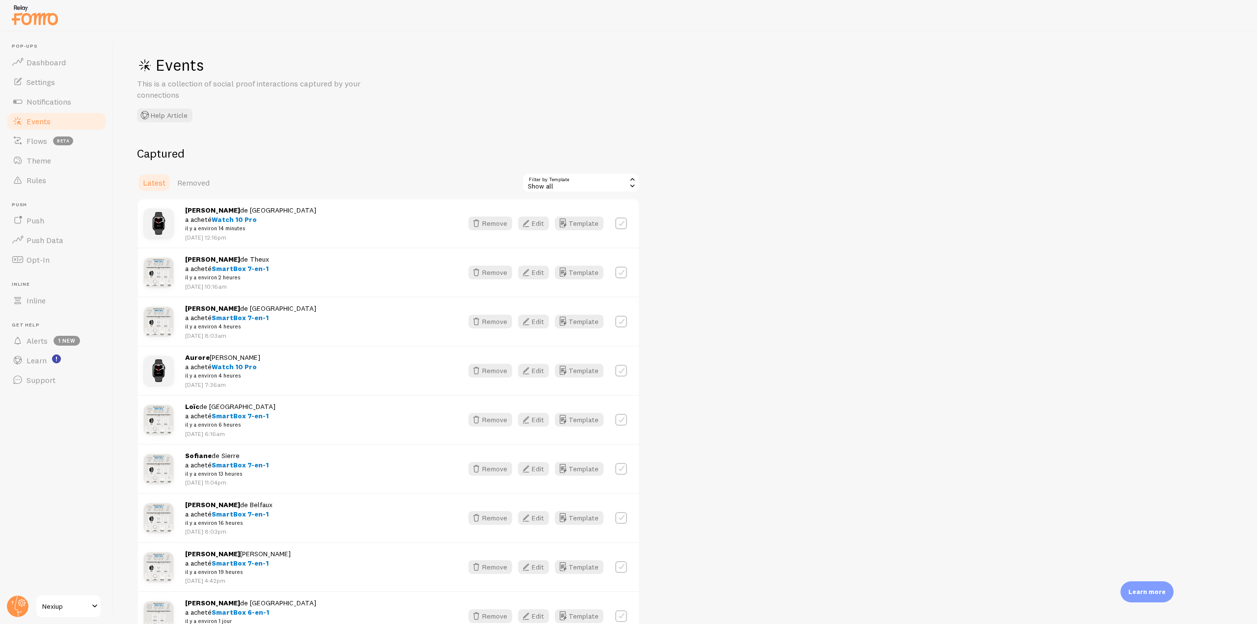
click at [617, 187] on div "Show all" at bounding box center [581, 183] width 118 height 20
click at [587, 234] on li "Watch 10 Pro Template" at bounding box center [581, 238] width 116 height 15
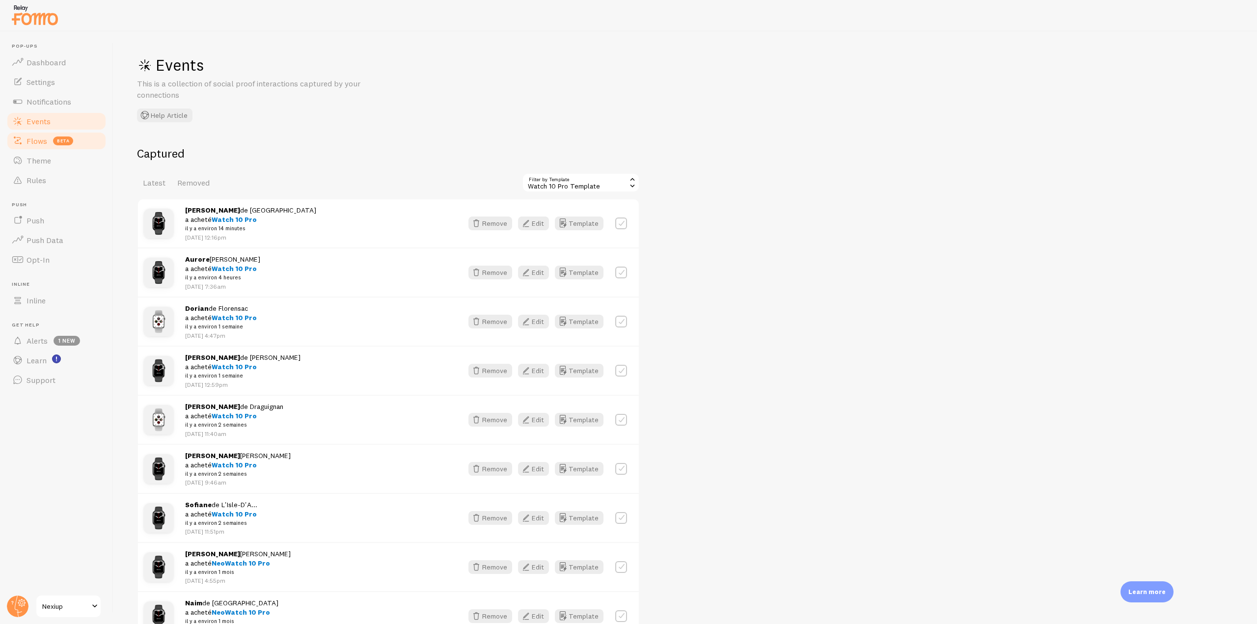
click at [52, 142] on link "Flows beta" at bounding box center [56, 141] width 101 height 20
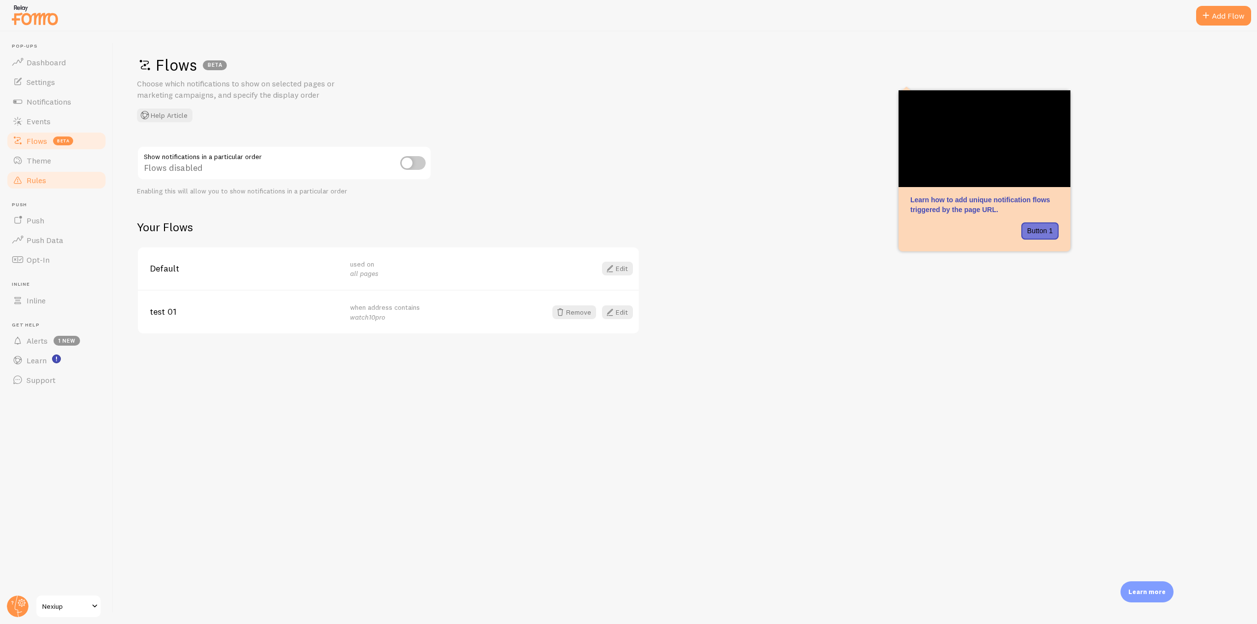
click at [61, 180] on link "Rules" at bounding box center [56, 180] width 101 height 20
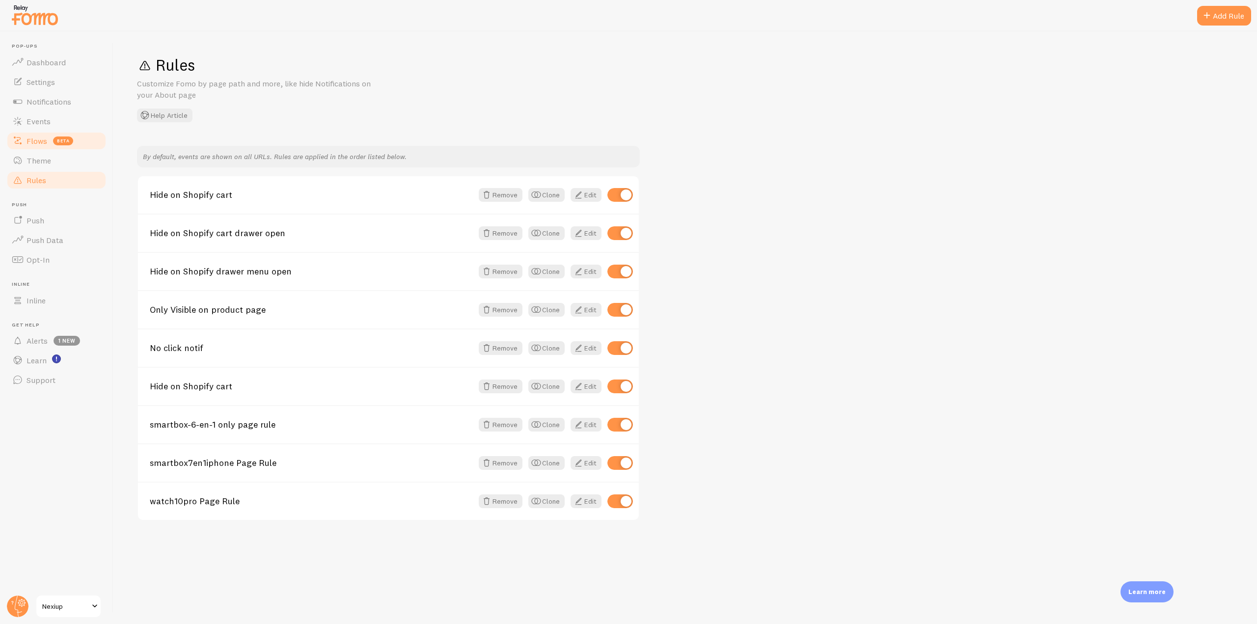
click at [64, 140] on span "beta" at bounding box center [63, 140] width 20 height 9
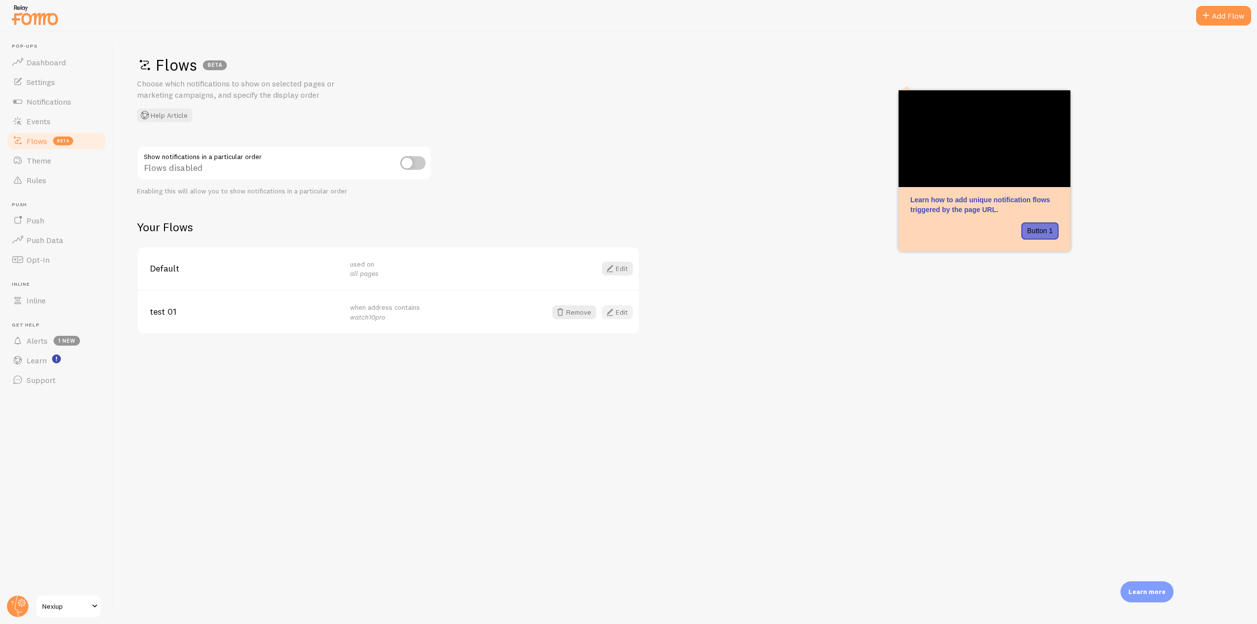
click at [619, 315] on link "Edit" at bounding box center [617, 312] width 31 height 14
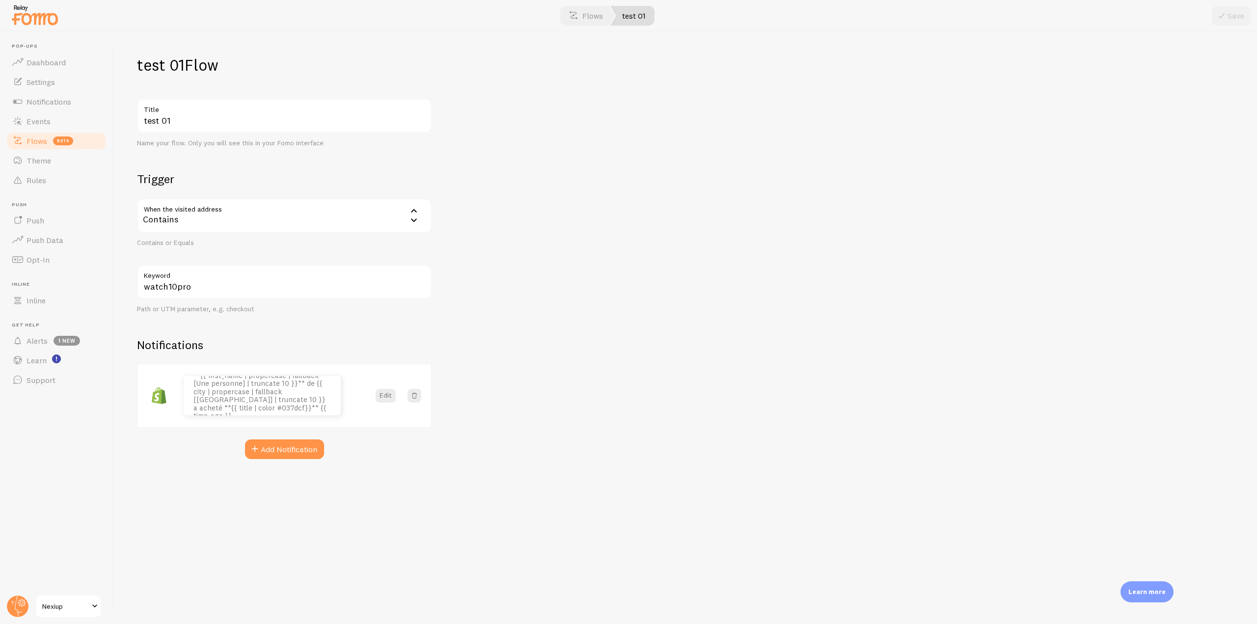
click at [55, 140] on span "beta" at bounding box center [63, 140] width 20 height 9
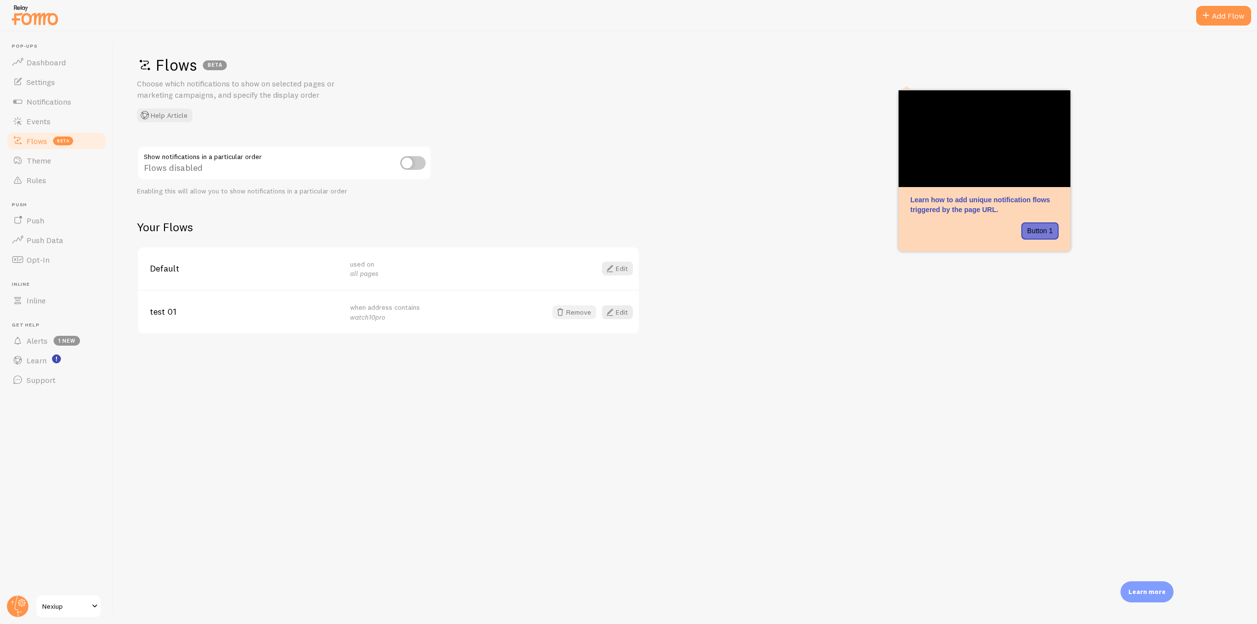
click at [570, 313] on button "Remove" at bounding box center [574, 312] width 44 height 14
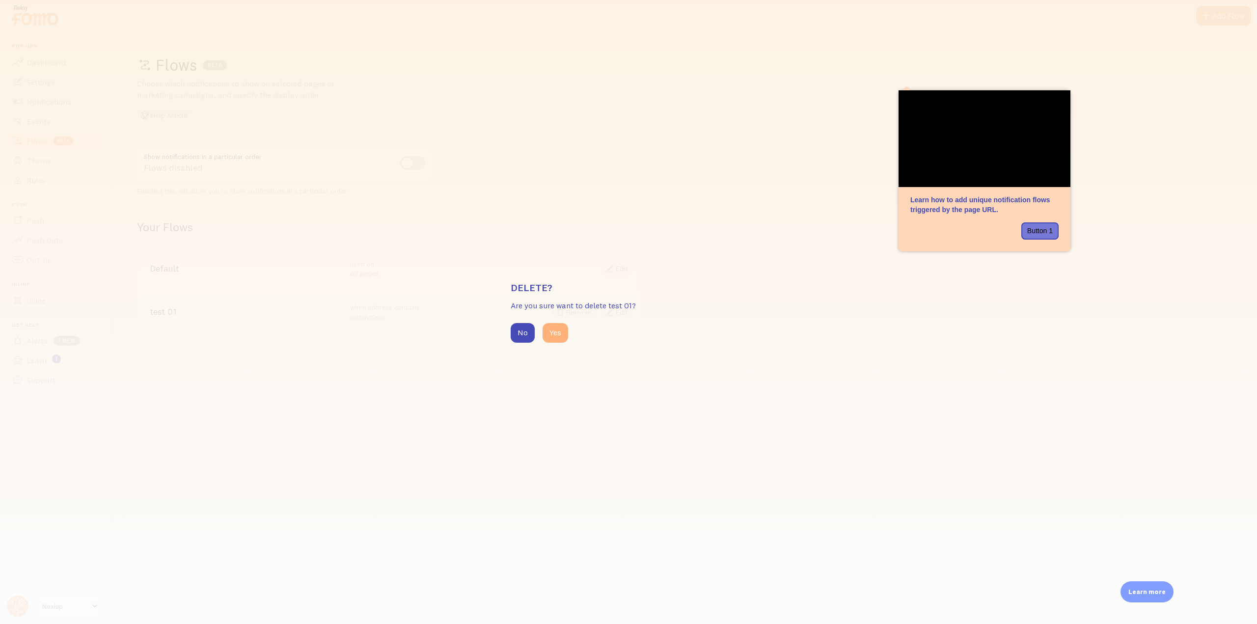
click at [554, 335] on button "Yes" at bounding box center [555, 333] width 26 height 20
